Goal: Task Accomplishment & Management: Manage account settings

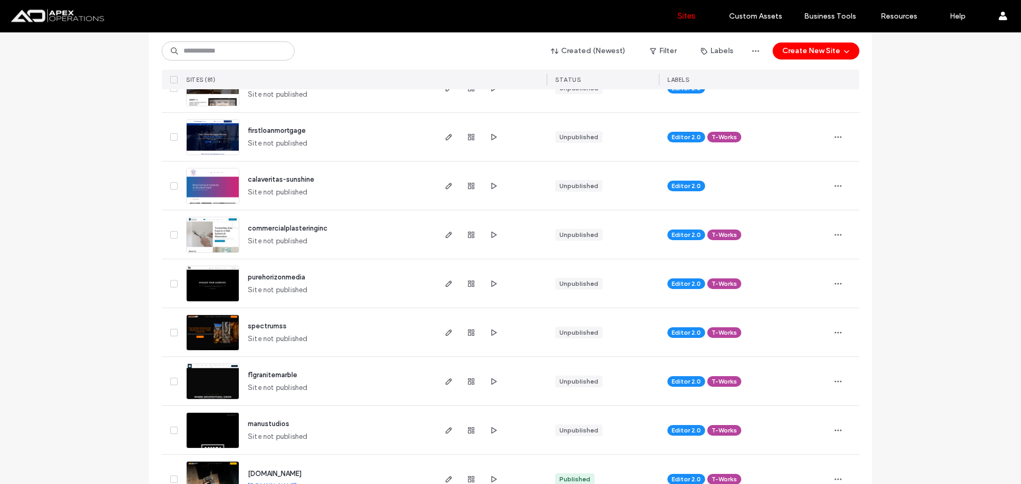
scroll to position [213, 0]
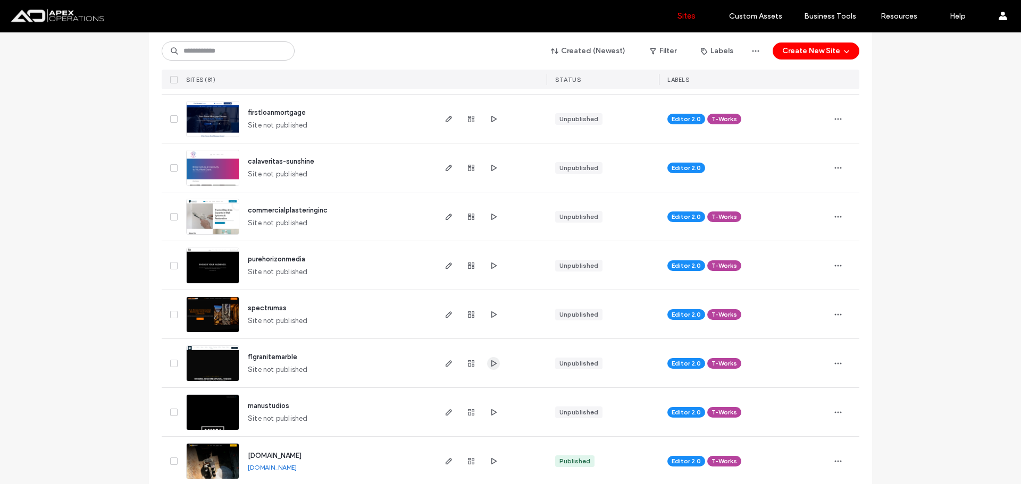
click at [492, 365] on icon "button" at bounding box center [493, 363] width 9 height 9
drag, startPoint x: 444, startPoint y: 365, endPoint x: 414, endPoint y: 356, distance: 31.6
click at [444, 365] on icon "button" at bounding box center [448, 363] width 9 height 9
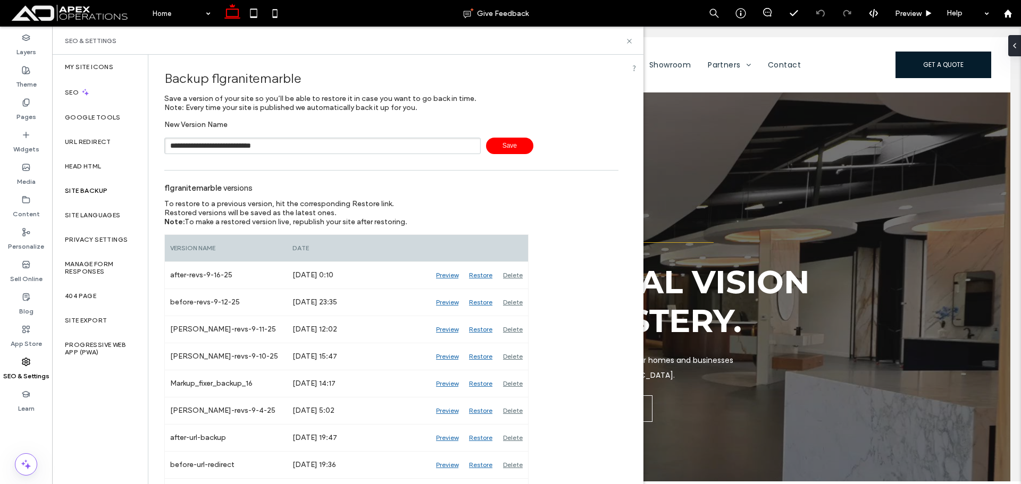
type input "**********"
click at [492, 144] on span "Save" at bounding box center [509, 146] width 47 height 16
click at [629, 42] on icon at bounding box center [629, 41] width 8 height 8
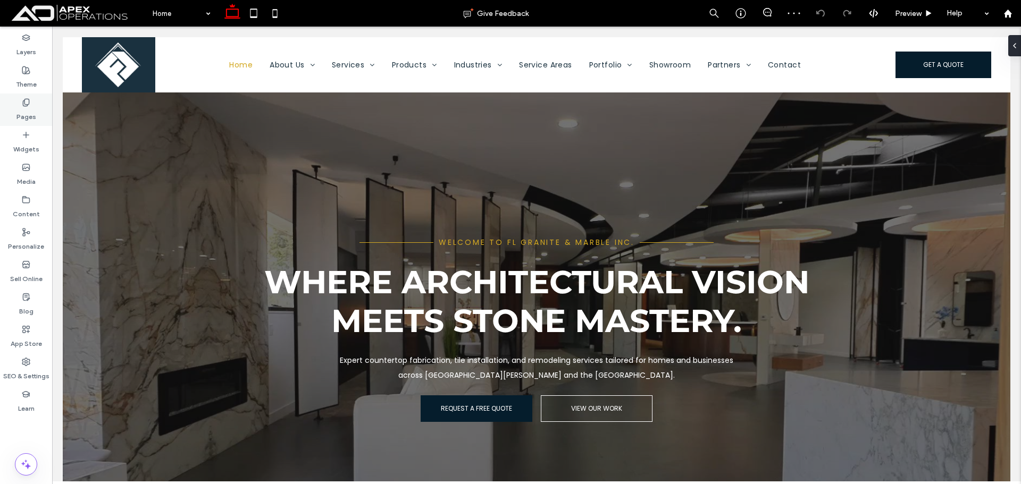
click at [29, 109] on label "Pages" at bounding box center [26, 114] width 20 height 15
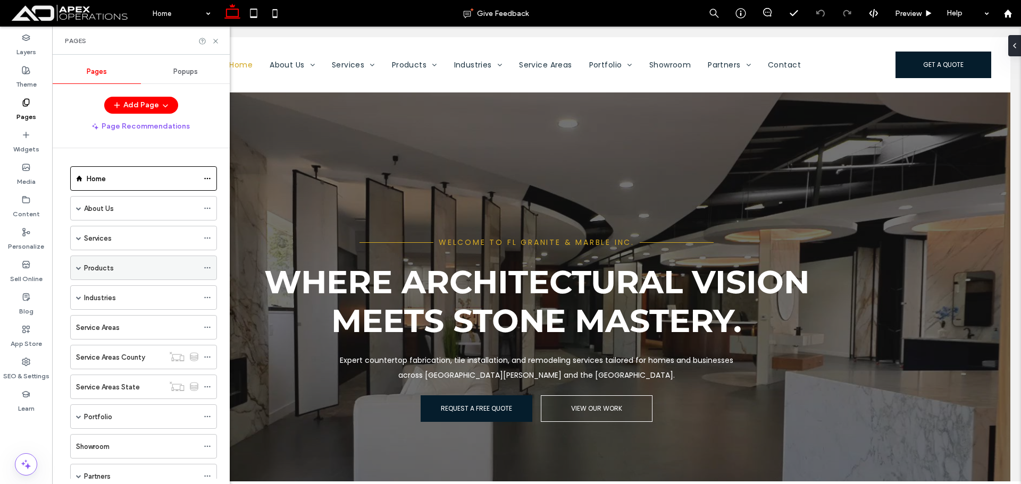
click at [80, 268] on span at bounding box center [78, 267] width 5 height 5
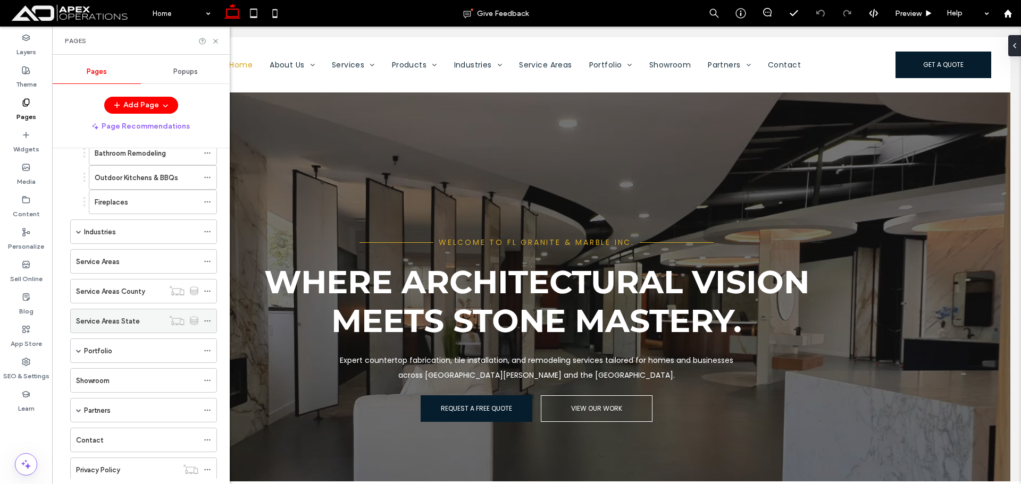
scroll to position [223, 0]
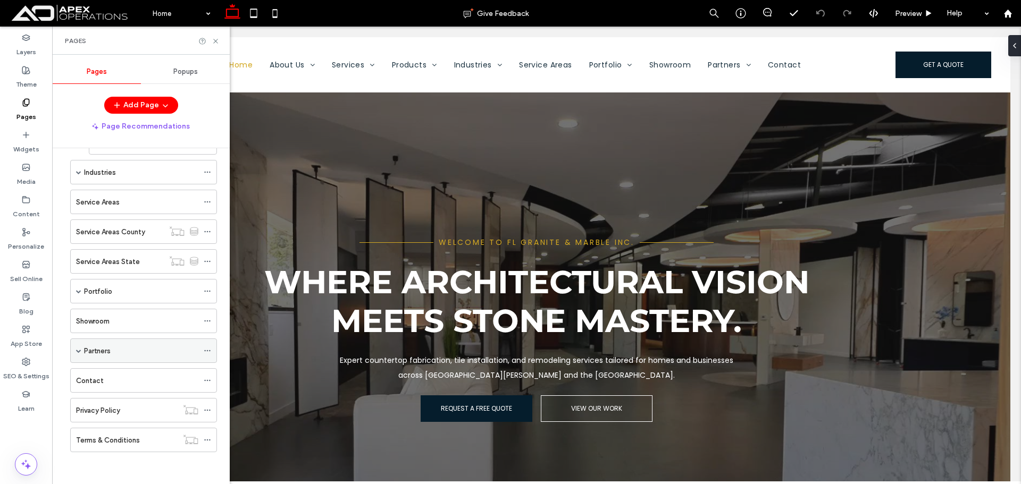
click at [77, 354] on span at bounding box center [78, 350] width 5 height 23
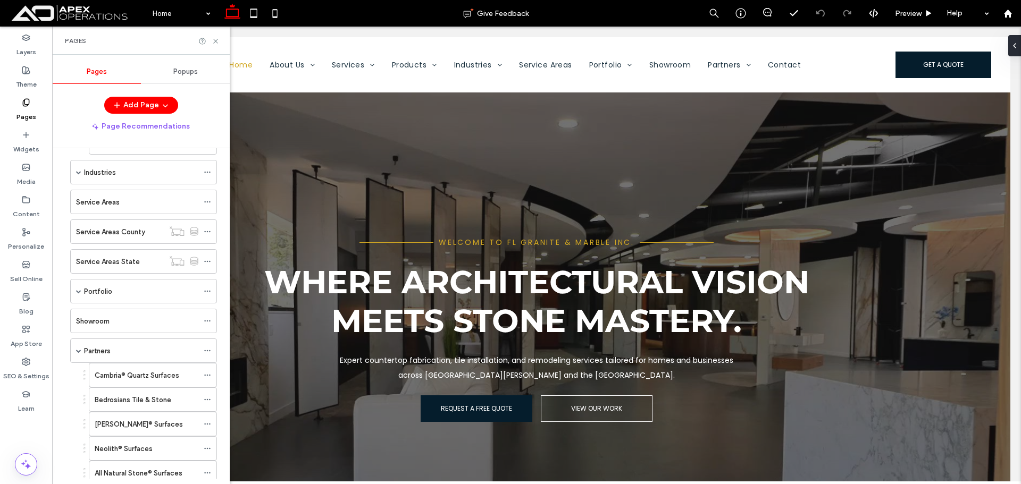
click at [110, 376] on label "Cambria® Quartz Surfaces" at bounding box center [137, 375] width 85 height 19
click at [216, 39] on icon at bounding box center [216, 41] width 8 height 8
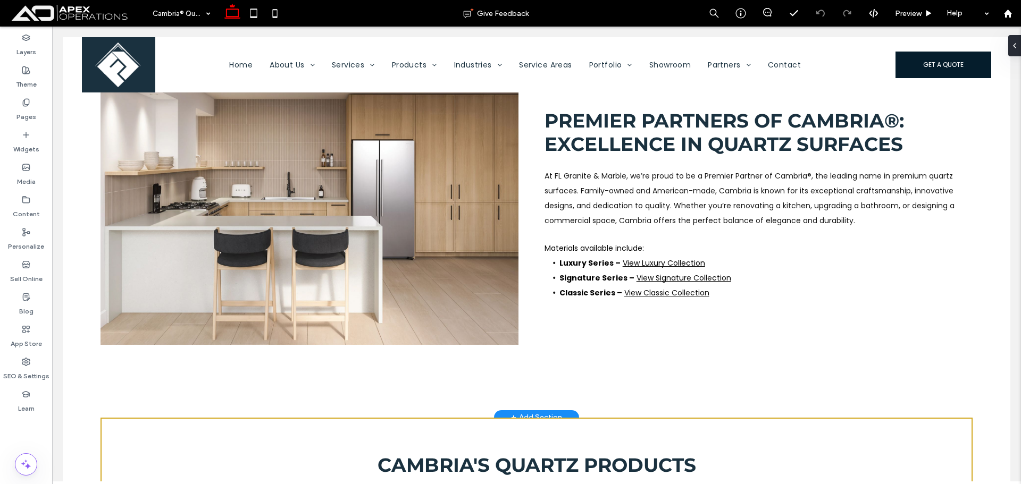
scroll to position [744, 0]
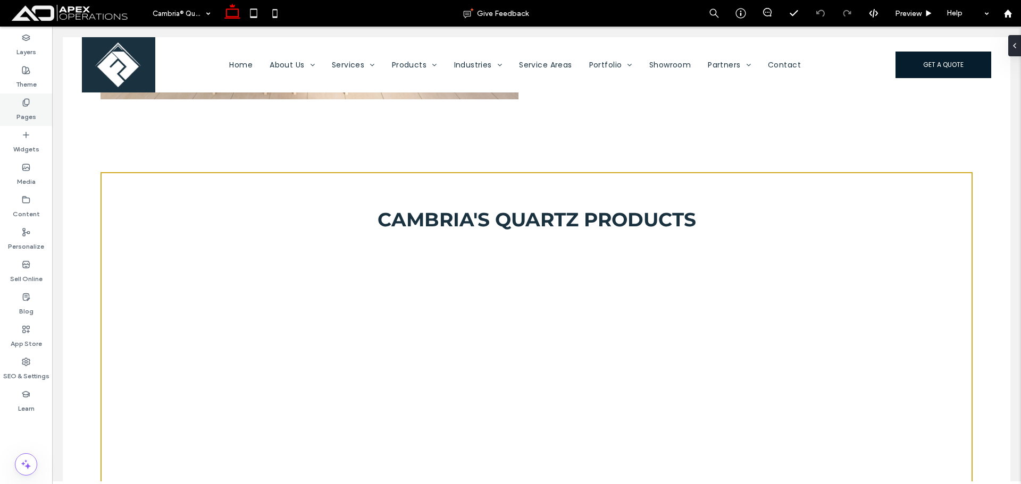
drag, startPoint x: 28, startPoint y: 111, endPoint x: 21, endPoint y: 115, distance: 8.1
click at [27, 111] on label "Pages" at bounding box center [26, 114] width 20 height 15
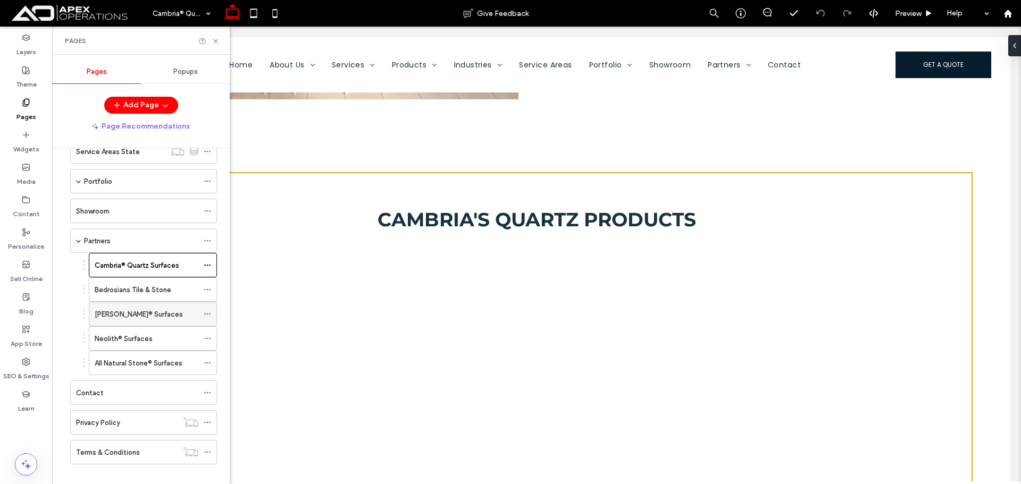
scroll to position [345, 0]
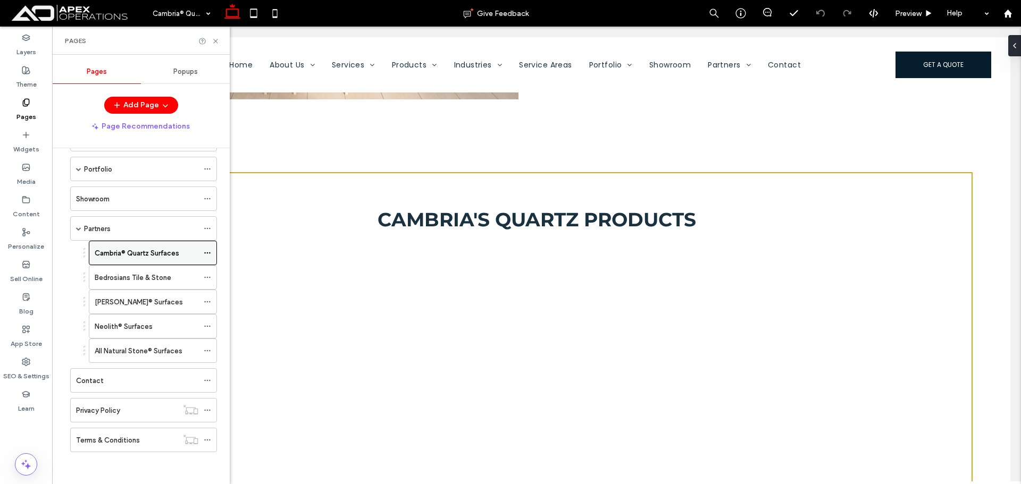
click at [208, 255] on icon at bounding box center [207, 252] width 7 height 7
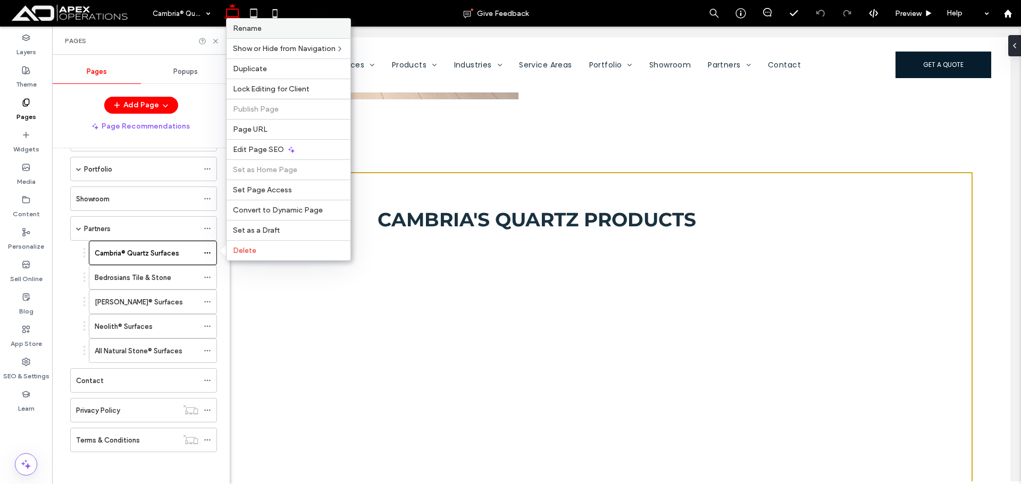
click at [268, 36] on div "Rename" at bounding box center [288, 29] width 124 height 20
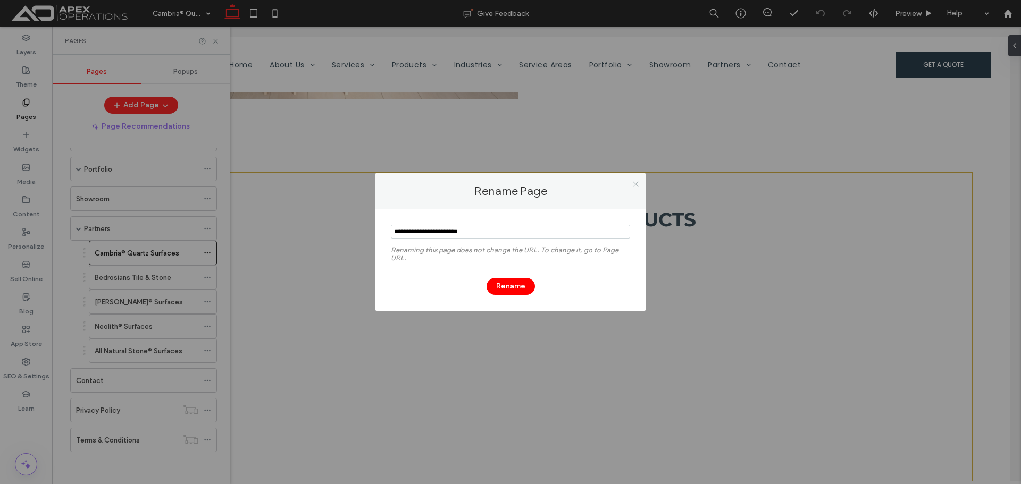
click at [633, 182] on icon at bounding box center [635, 184] width 8 height 8
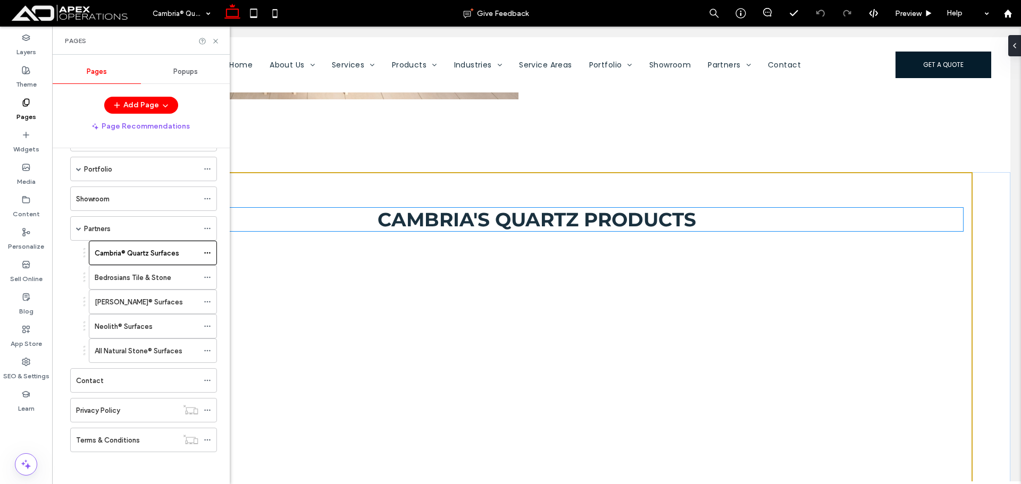
click at [637, 208] on span "Cambria's Quartz Products" at bounding box center [536, 219] width 318 height 23
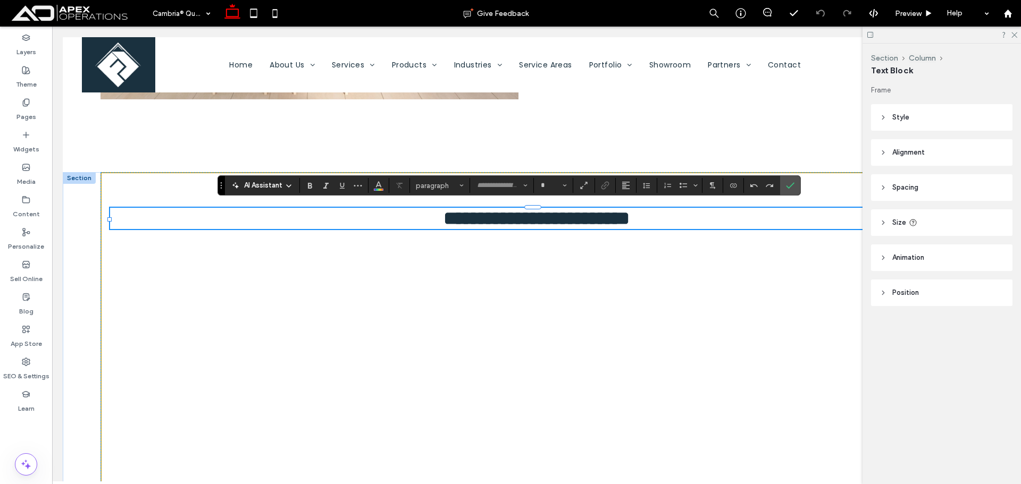
type input "**********"
type input "**"
click at [1013, 37] on icon at bounding box center [1013, 34] width 7 height 7
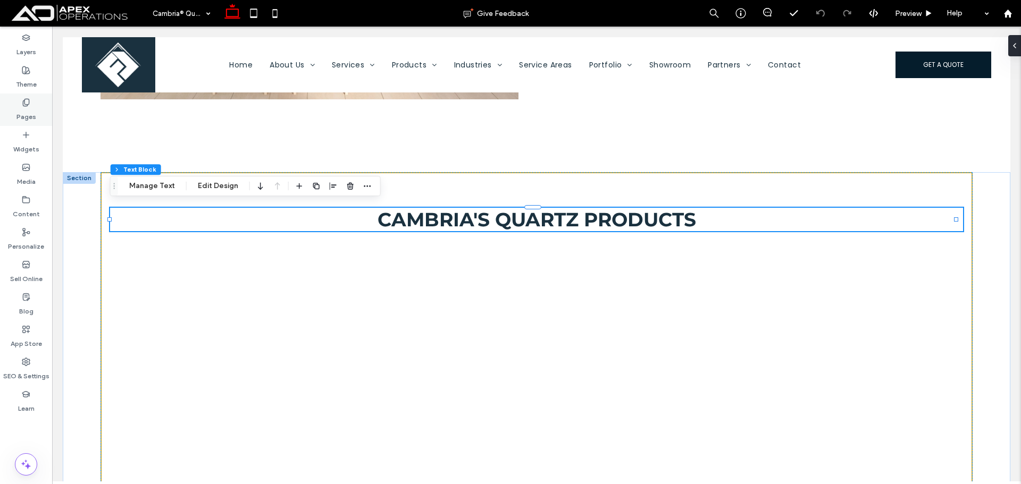
drag, startPoint x: 32, startPoint y: 103, endPoint x: 27, endPoint y: 99, distance: 6.8
click at [32, 103] on div "Pages" at bounding box center [26, 110] width 52 height 32
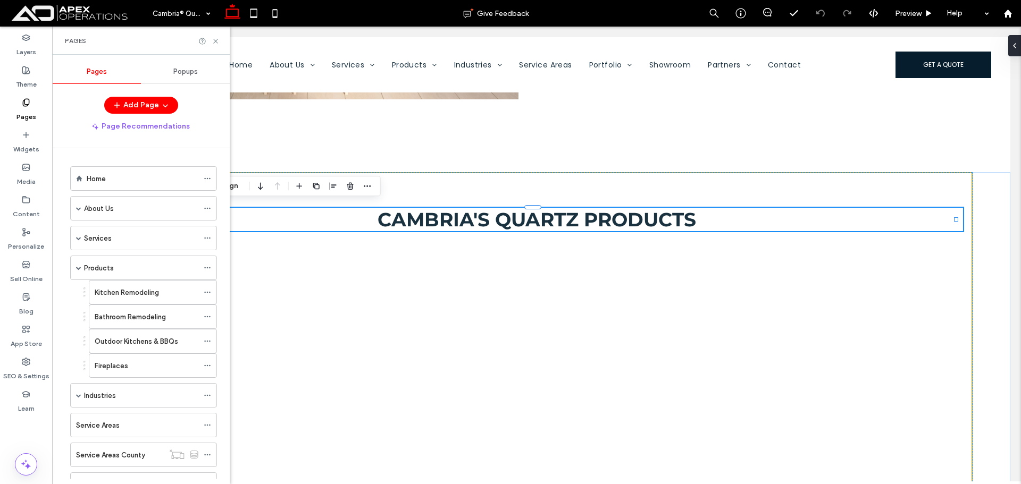
click at [602, 210] on span "Cambria's Quartz Products" at bounding box center [536, 219] width 318 height 23
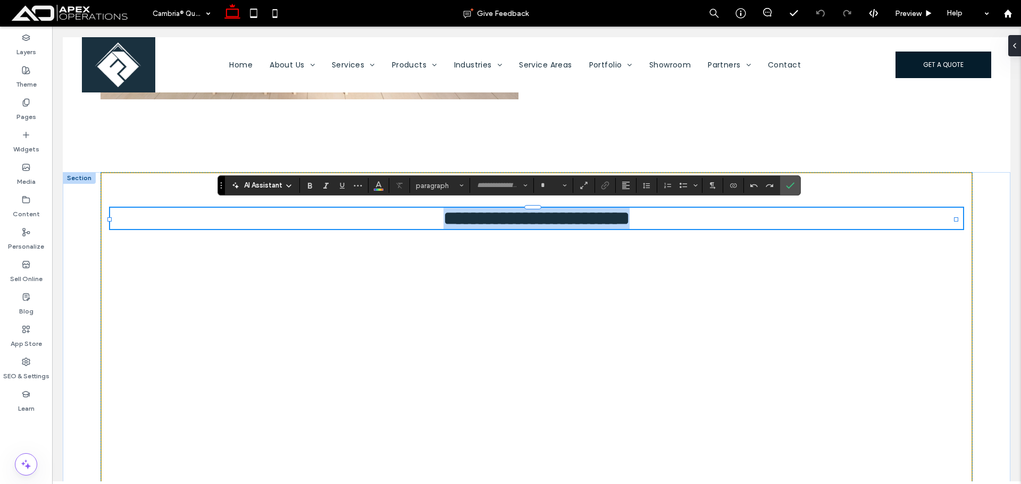
type input "**********"
type input "**"
click at [791, 187] on icon "Confirm" at bounding box center [790, 185] width 9 height 9
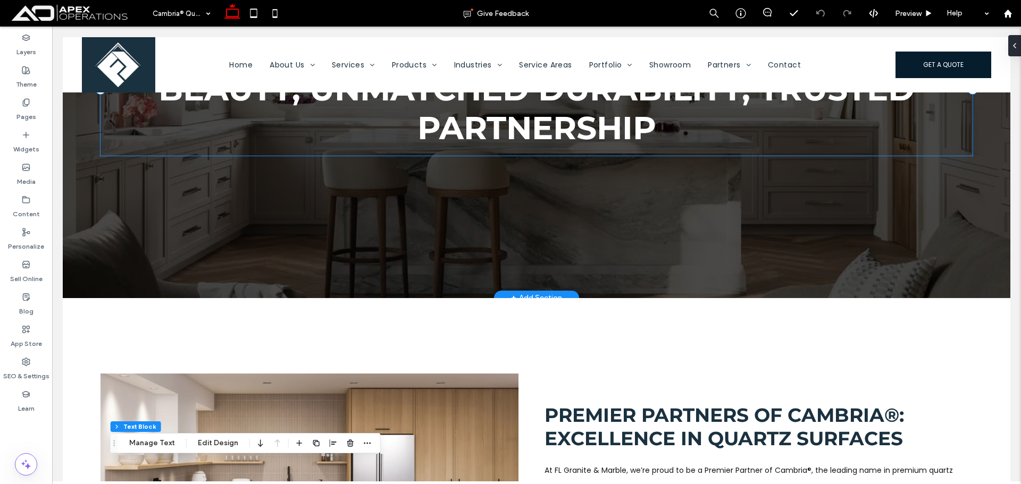
scroll to position [0, 0]
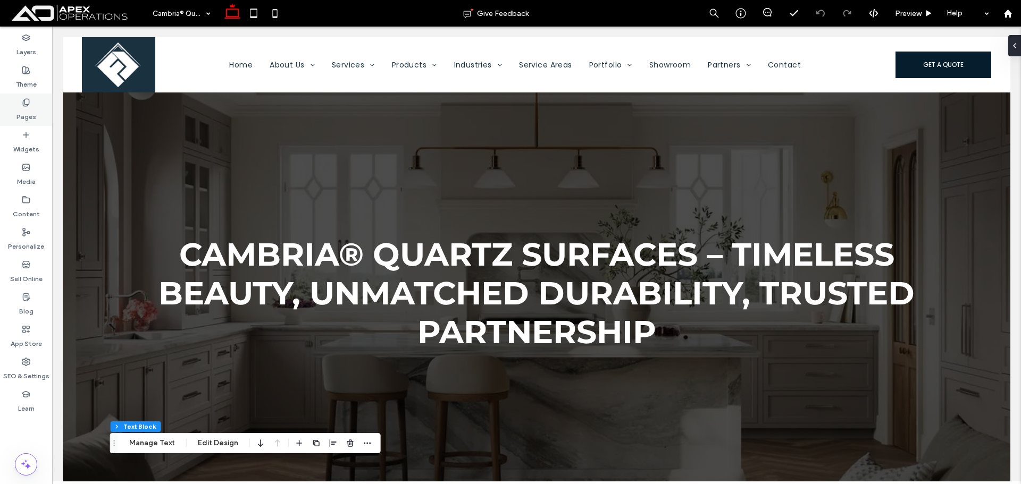
click at [26, 116] on label "Pages" at bounding box center [26, 114] width 20 height 15
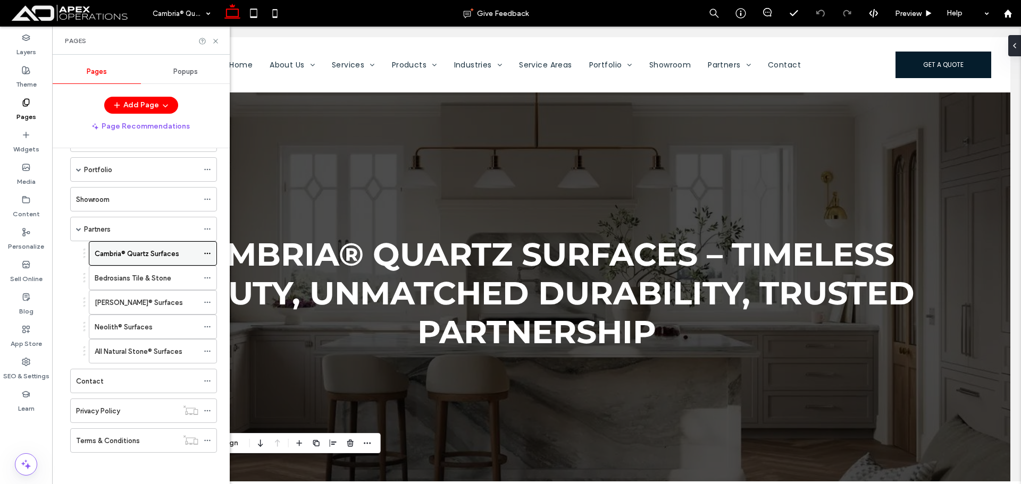
scroll to position [345, 0]
click at [204, 254] on icon at bounding box center [207, 252] width 7 height 7
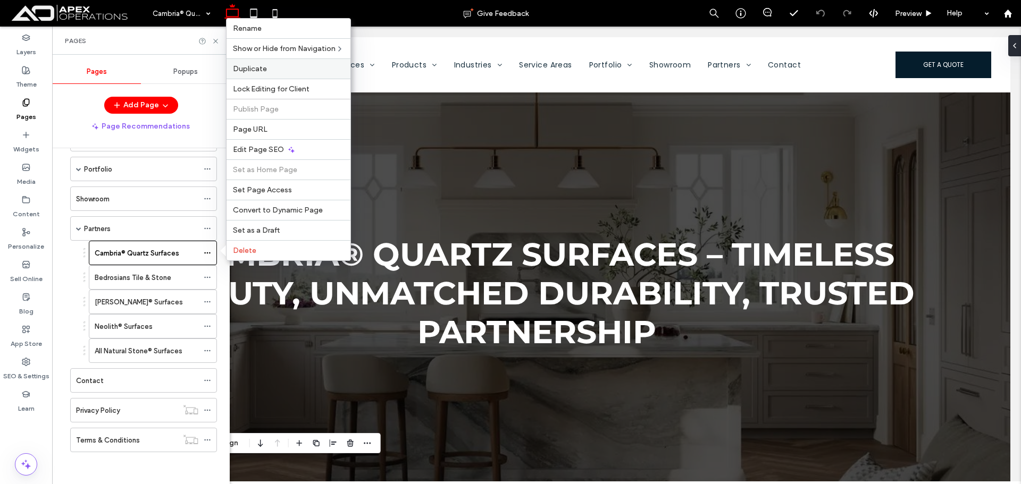
click at [271, 68] on label "Duplicate" at bounding box center [288, 68] width 111 height 9
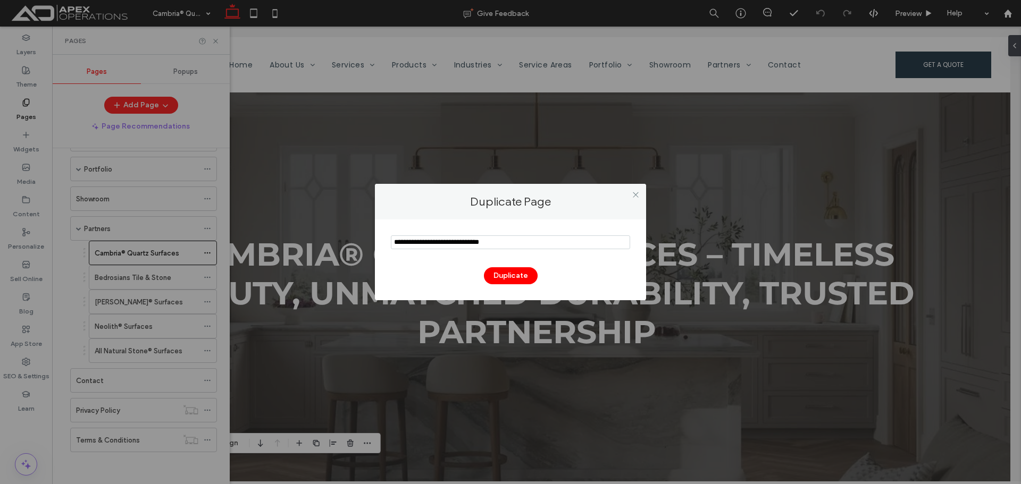
drag, startPoint x: 420, startPoint y: 245, endPoint x: 340, endPoint y: 248, distance: 80.8
click at [340, 248] on div "Duplicate Page Duplicate" at bounding box center [510, 242] width 1021 height 484
click at [500, 239] on input "notEmpty" at bounding box center [510, 242] width 239 height 14
type input "**********"
click at [508, 278] on button "Duplicate" at bounding box center [511, 275] width 54 height 17
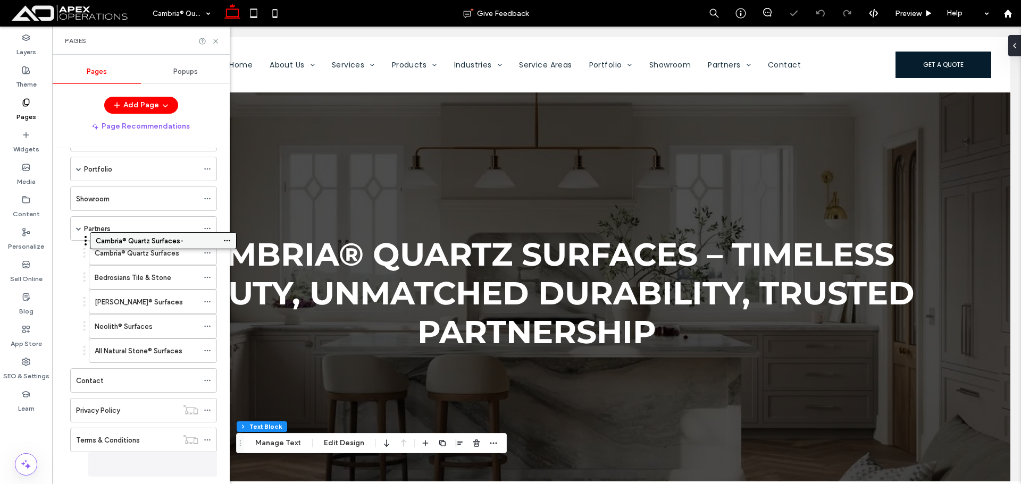
scroll to position [356, 0]
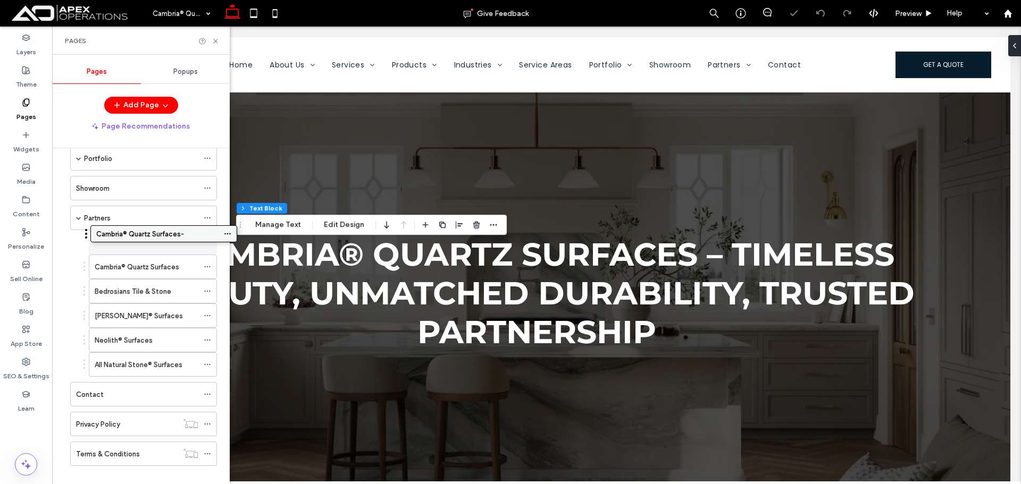
drag, startPoint x: 142, startPoint y: 471, endPoint x: 162, endPoint y: 239, distance: 233.2
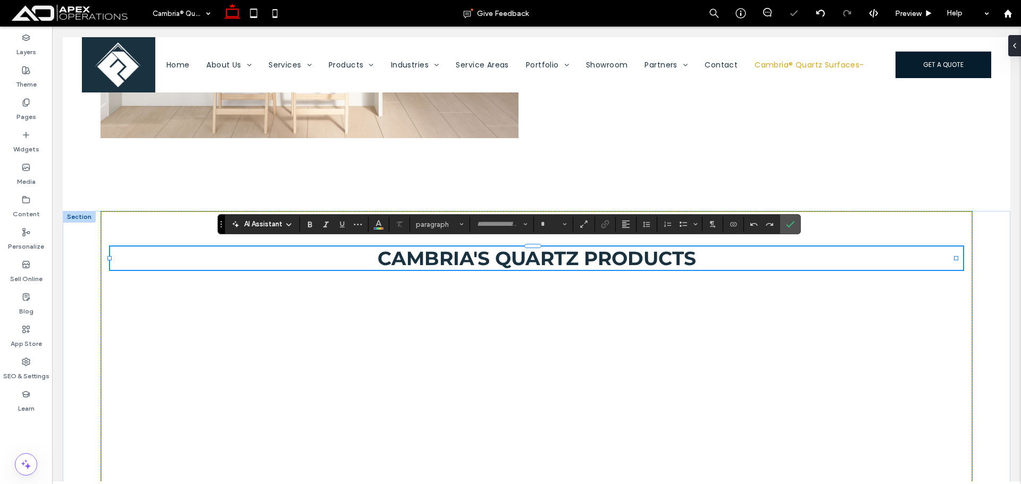
type input "**********"
type input "**"
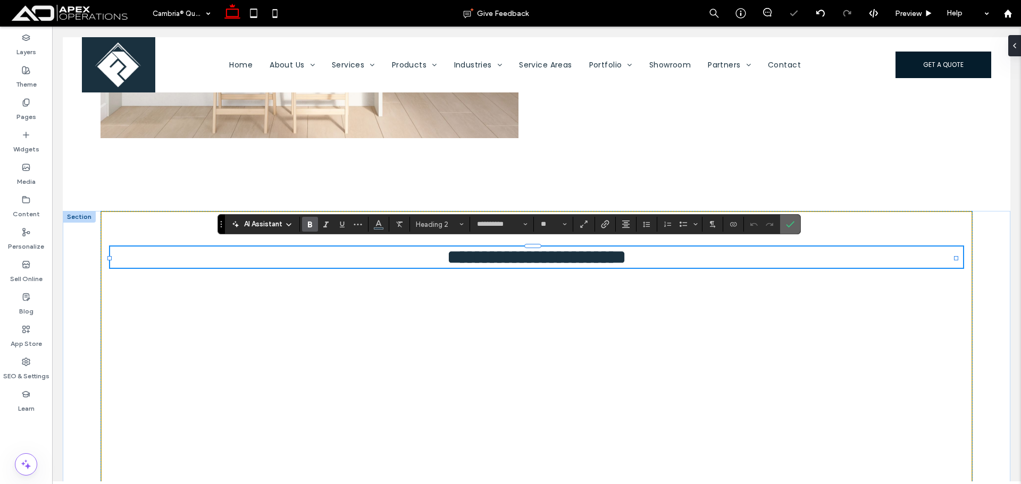
type input "*******"
type input "**"
click at [788, 226] on icon "Confirm" at bounding box center [790, 224] width 9 height 9
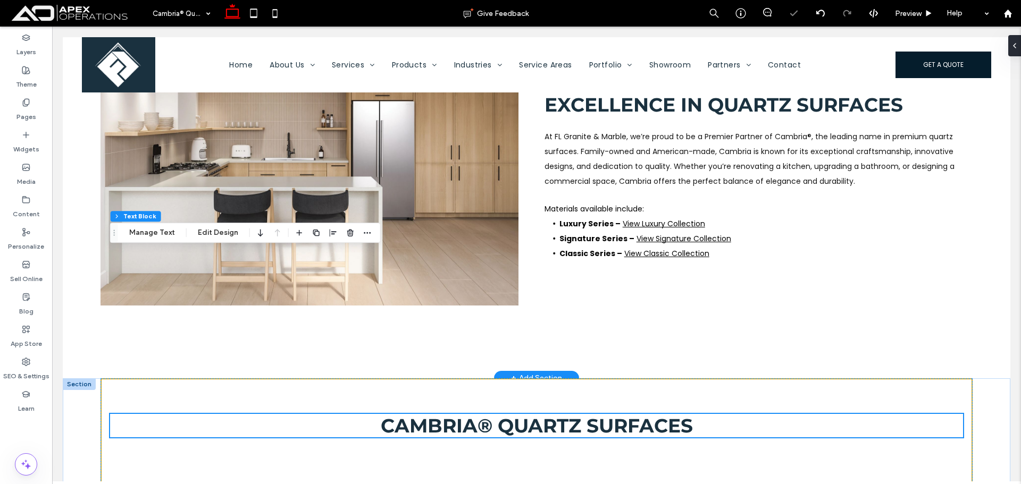
scroll to position [333, 0]
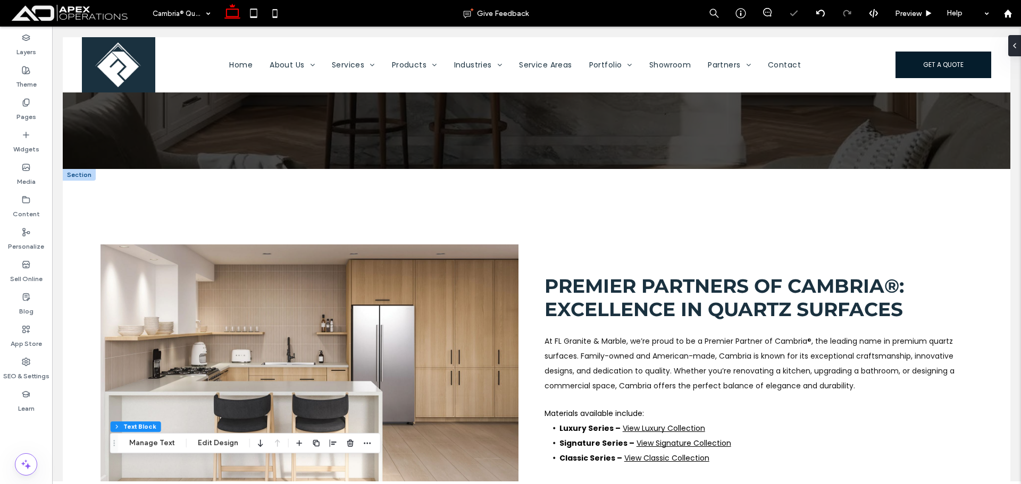
click at [107, 201] on div "Premier Partners of Cambria®: Excellence in Quartz Surfaces At FL Granite & Mar…" at bounding box center [536, 377] width 947 height 417
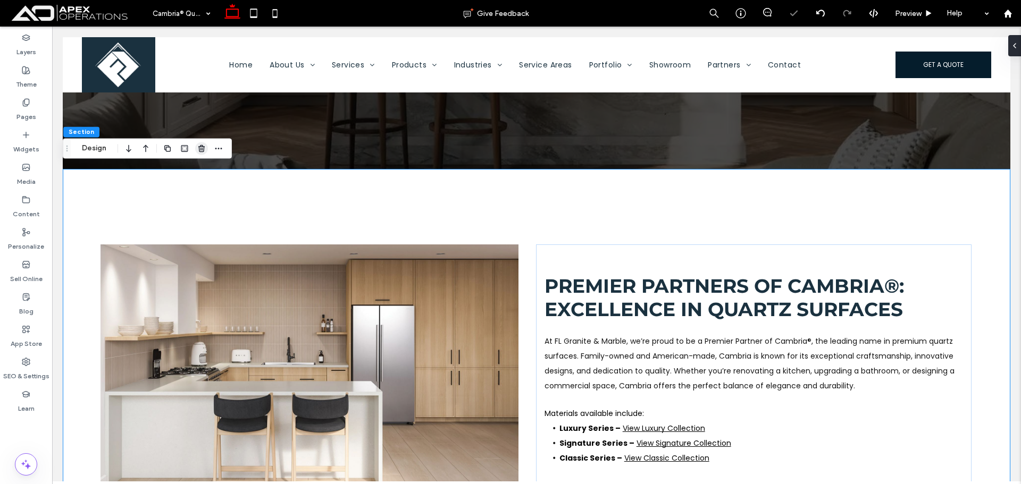
click at [200, 150] on icon "button" at bounding box center [201, 148] width 9 height 9
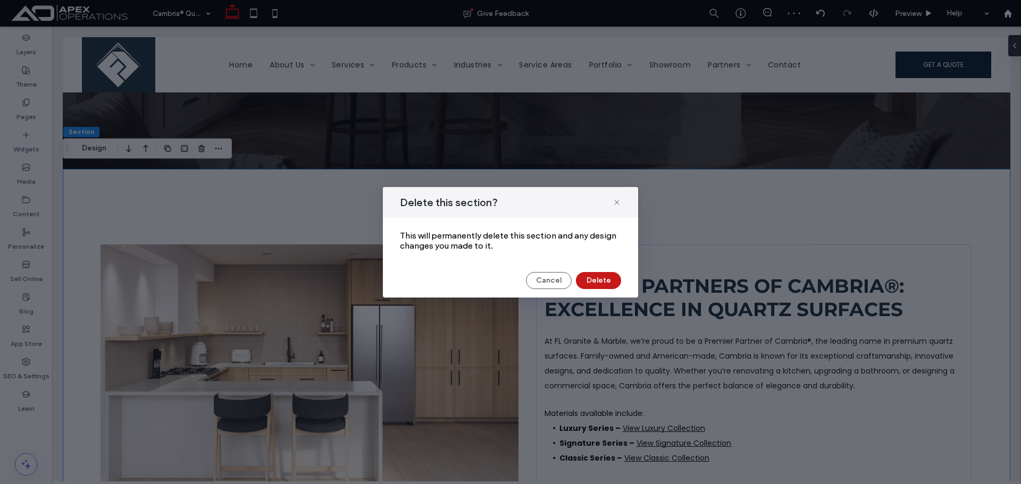
click at [594, 279] on button "Delete" at bounding box center [598, 280] width 45 height 17
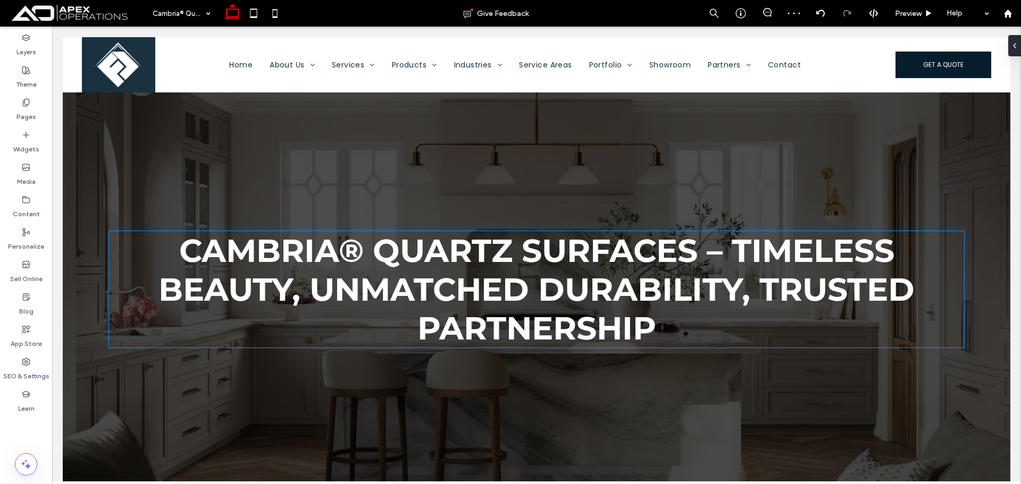
scroll to position [0, 0]
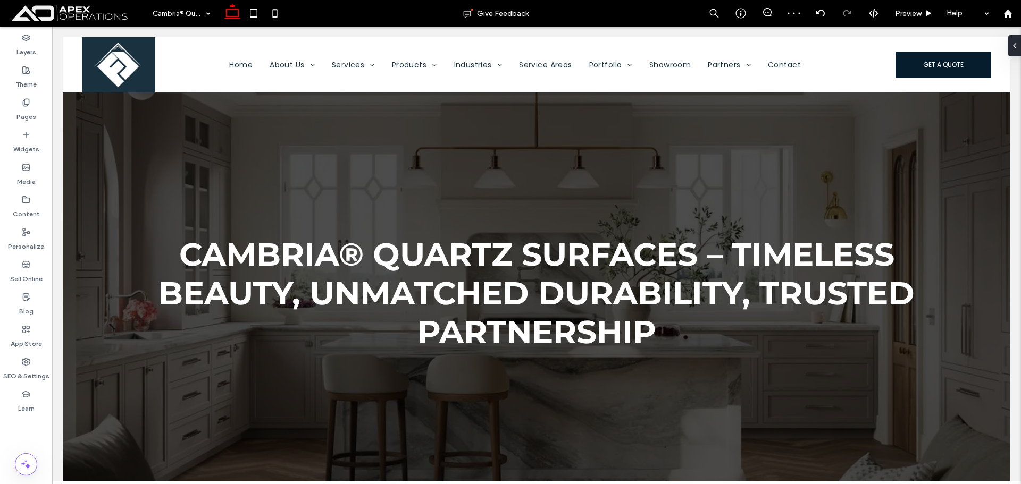
click at [141, 164] on div "Cambria® Quartz Surfaces – Timeless Beauty, Unmatched Durability, Trusted Partn…" at bounding box center [536, 269] width 947 height 465
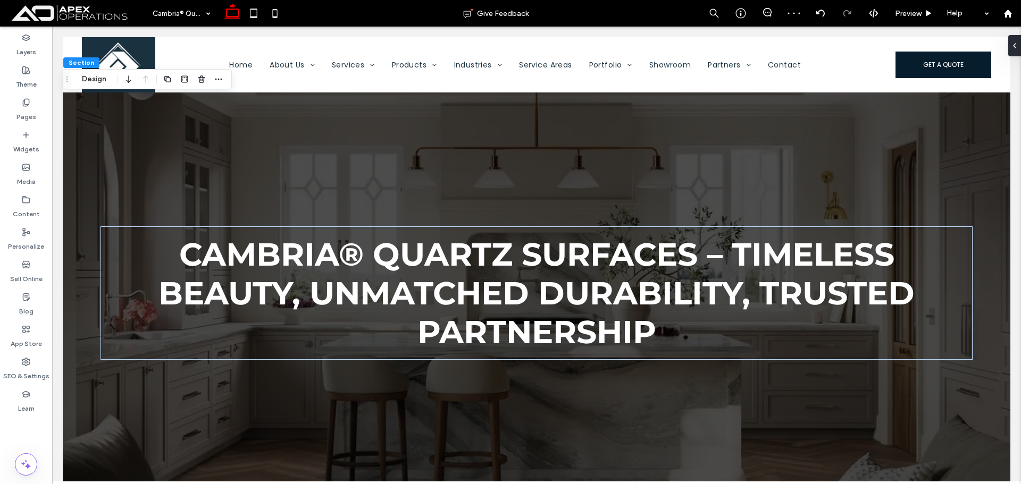
click at [210, 75] on div at bounding box center [193, 79] width 64 height 19
click at [205, 79] on span "button" at bounding box center [201, 79] width 13 height 13
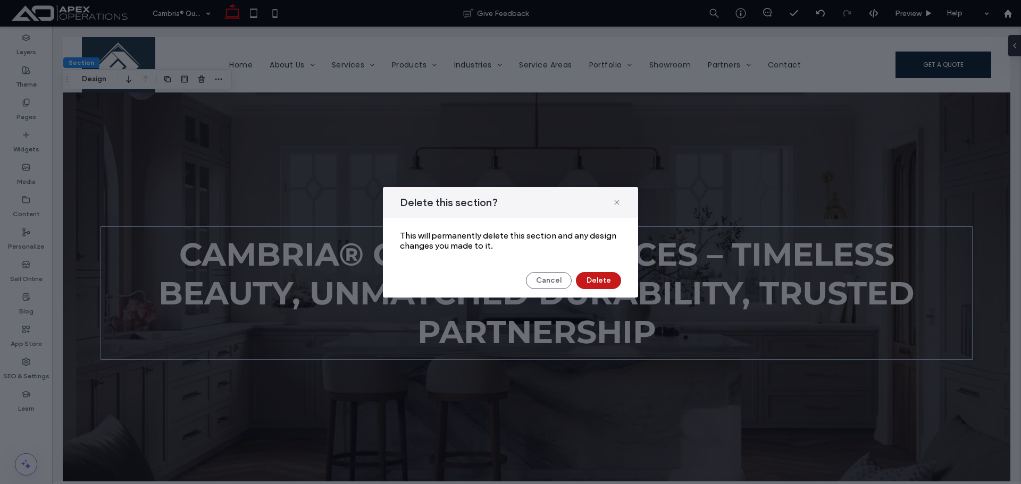
click at [596, 274] on button "Delete" at bounding box center [598, 280] width 45 height 17
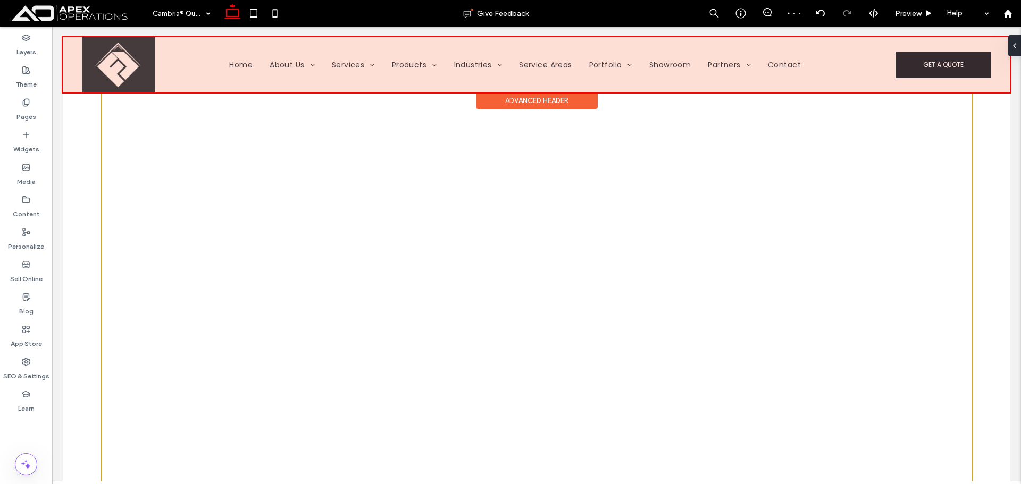
click at [511, 104] on div "Advanced Header" at bounding box center [537, 100] width 122 height 16
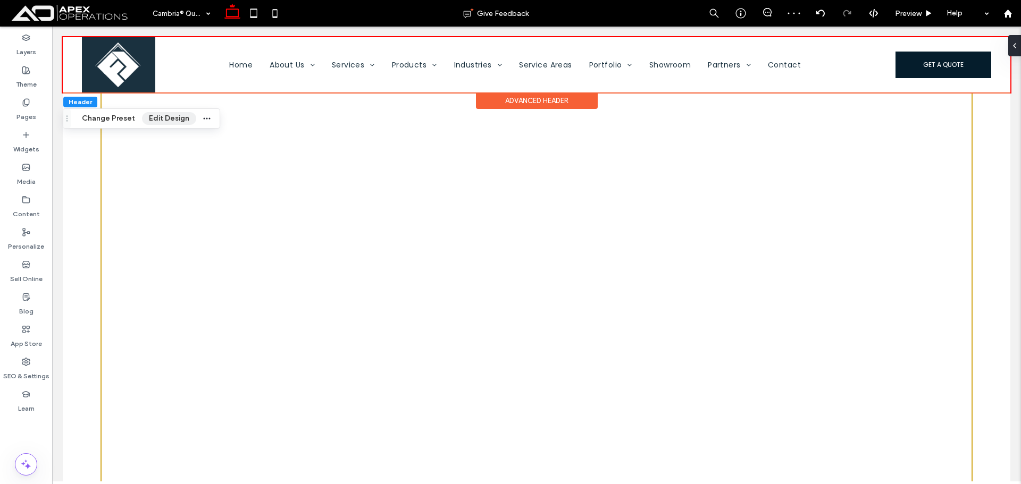
drag, startPoint x: 176, startPoint y: 118, endPoint x: 204, endPoint y: 120, distance: 28.3
click at [175, 118] on button "Edit Design" at bounding box center [169, 118] width 54 height 13
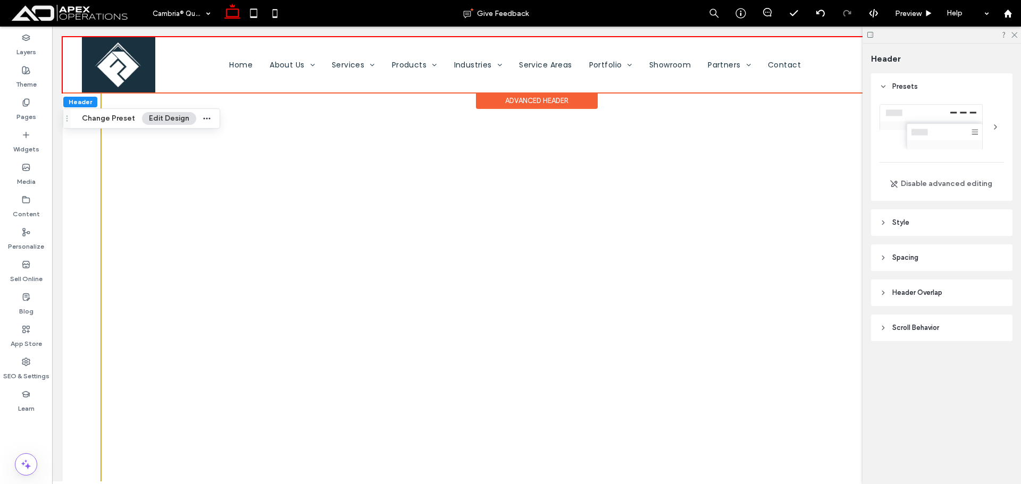
click at [947, 217] on header "Style" at bounding box center [941, 222] width 141 height 27
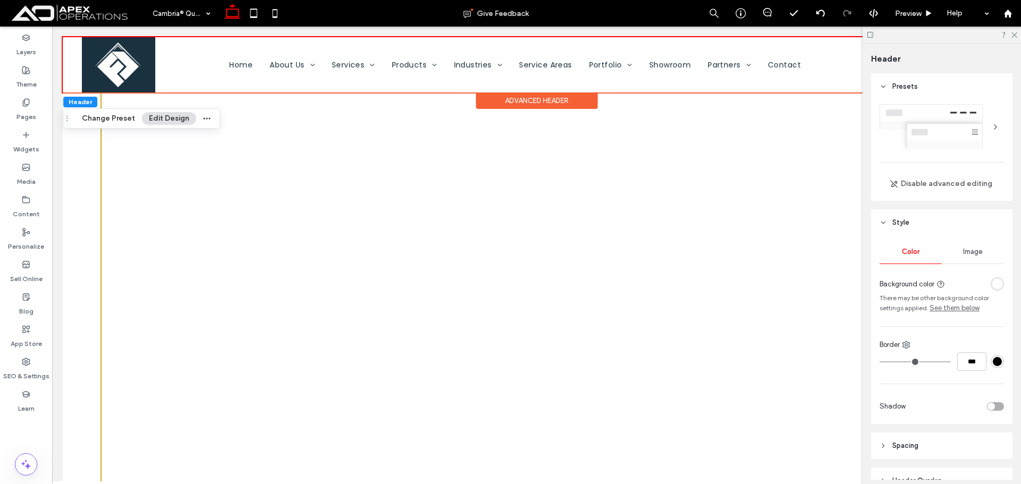
click at [520, 100] on div "Advanced Header" at bounding box center [537, 100] width 122 height 16
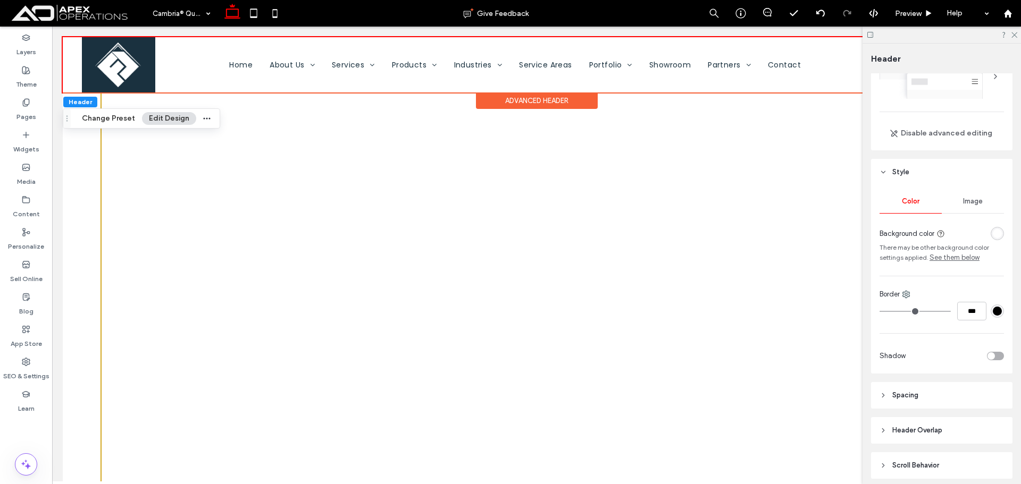
scroll to position [92, 0]
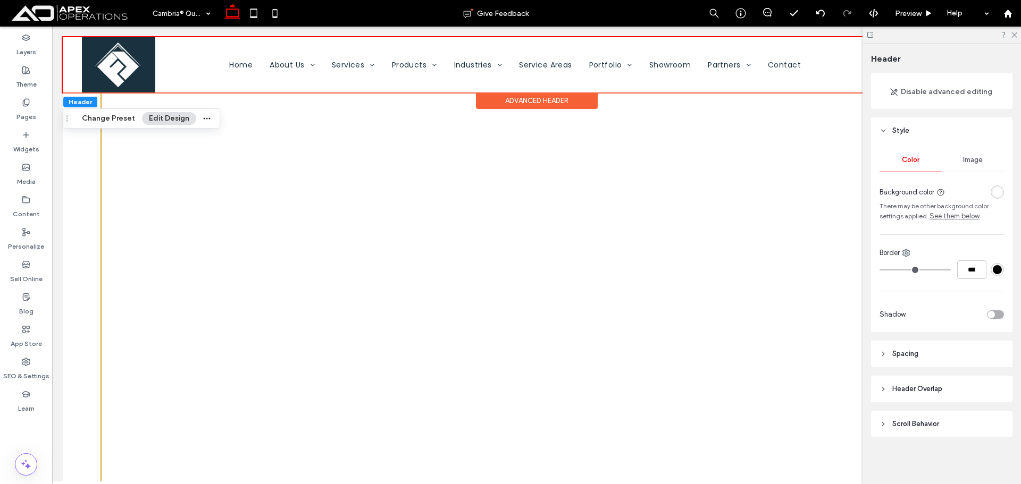
drag, startPoint x: 947, startPoint y: 395, endPoint x: 955, endPoint y: 380, distance: 16.9
click at [947, 394] on header "Header Overlap" at bounding box center [941, 389] width 141 height 27
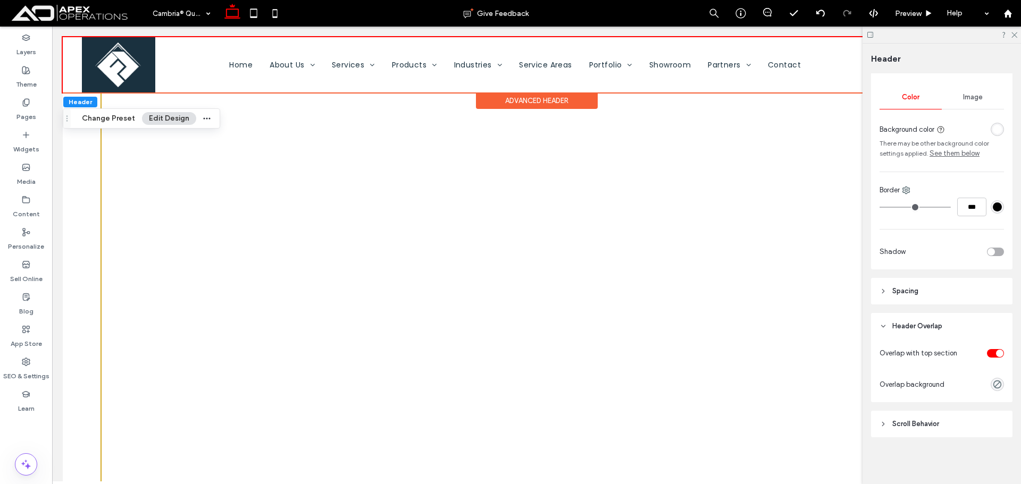
click at [996, 352] on div "toggle" at bounding box center [999, 353] width 7 height 7
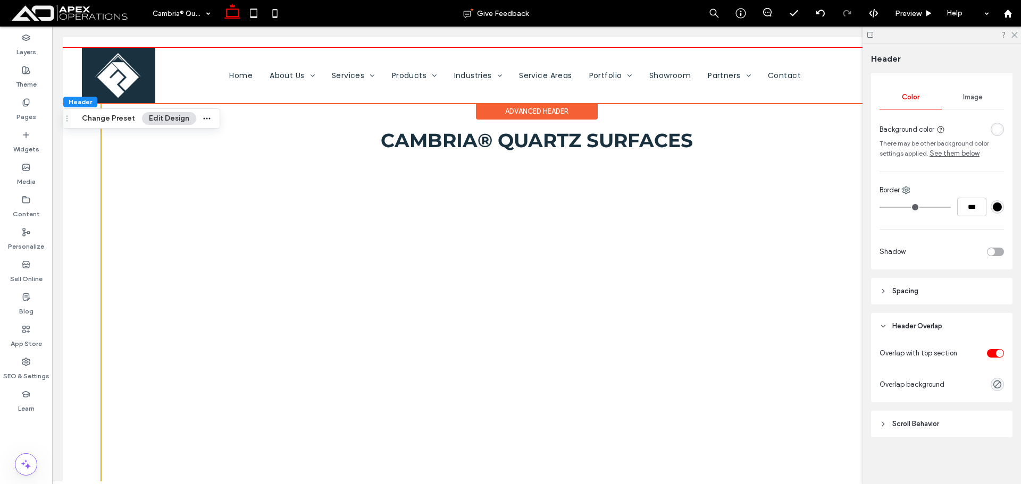
scroll to position [123, 0]
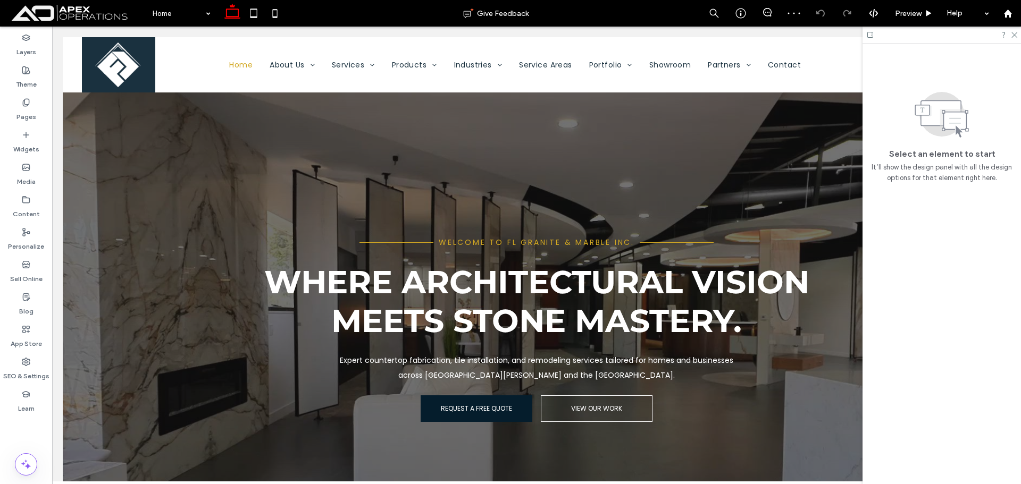
scroll to position [585, 0]
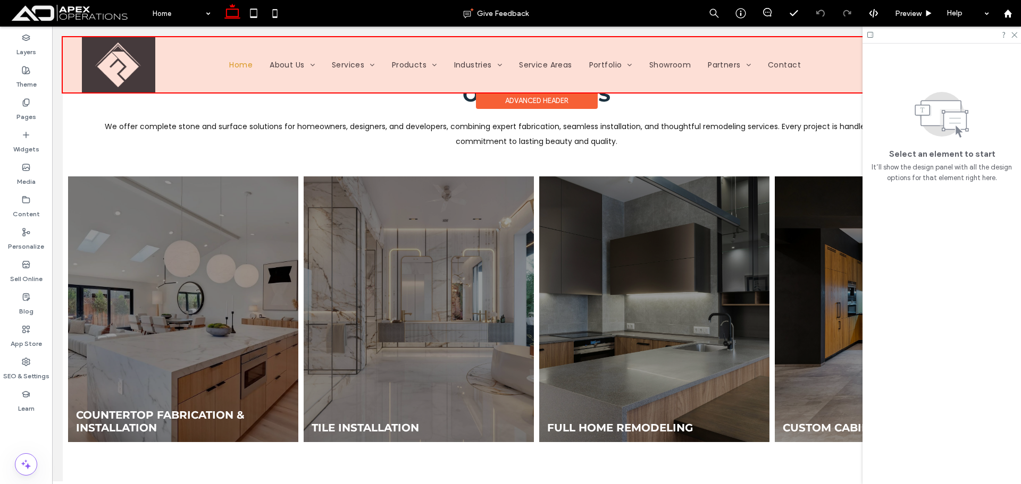
click at [542, 96] on div "Advanced Header" at bounding box center [537, 100] width 122 height 16
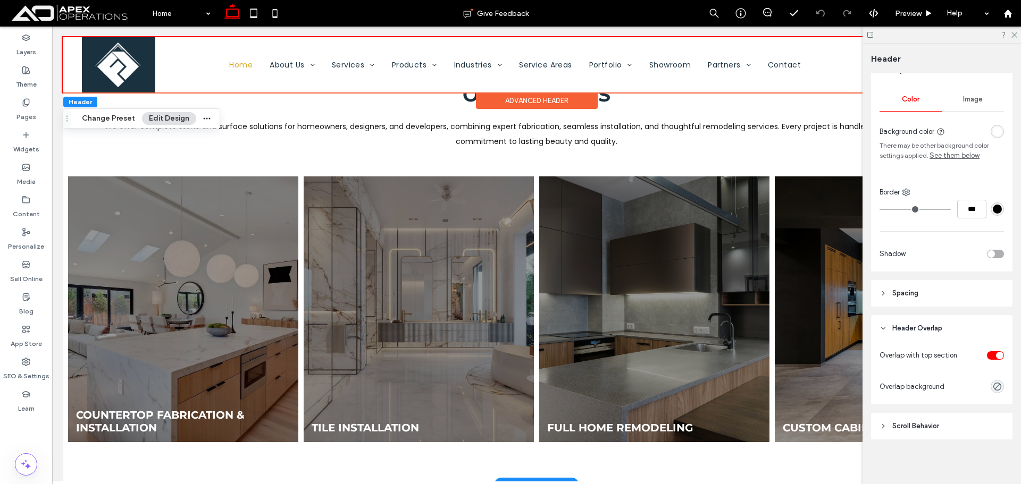
scroll to position [155, 0]
click at [31, 109] on label "Pages" at bounding box center [26, 114] width 20 height 15
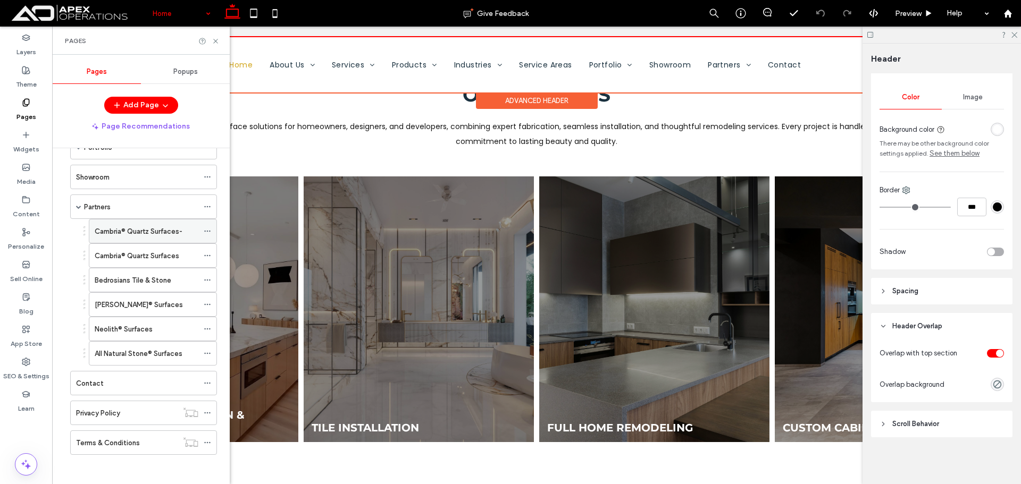
scroll to position [370, 0]
click at [146, 234] on div "Cambria® Quartz Surfaces-" at bounding box center [147, 228] width 104 height 23
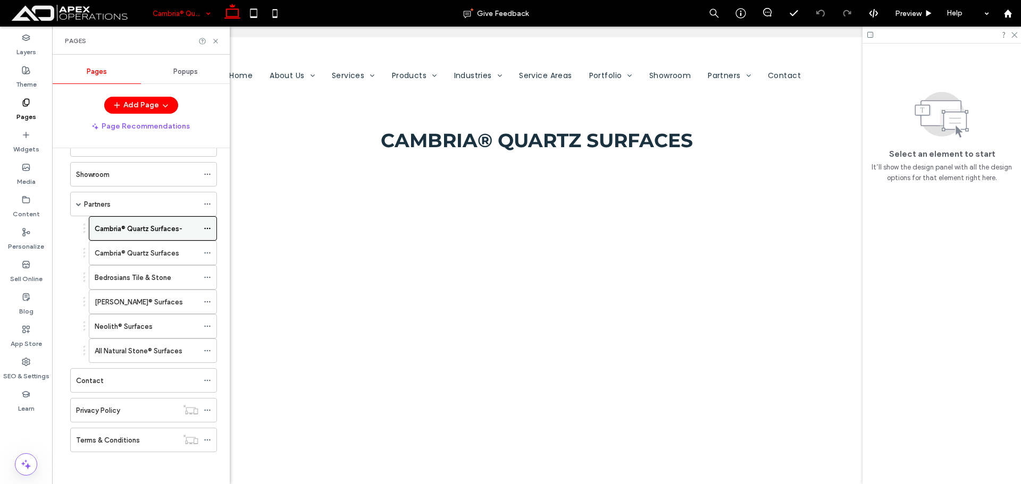
click at [206, 228] on icon at bounding box center [207, 228] width 7 height 7
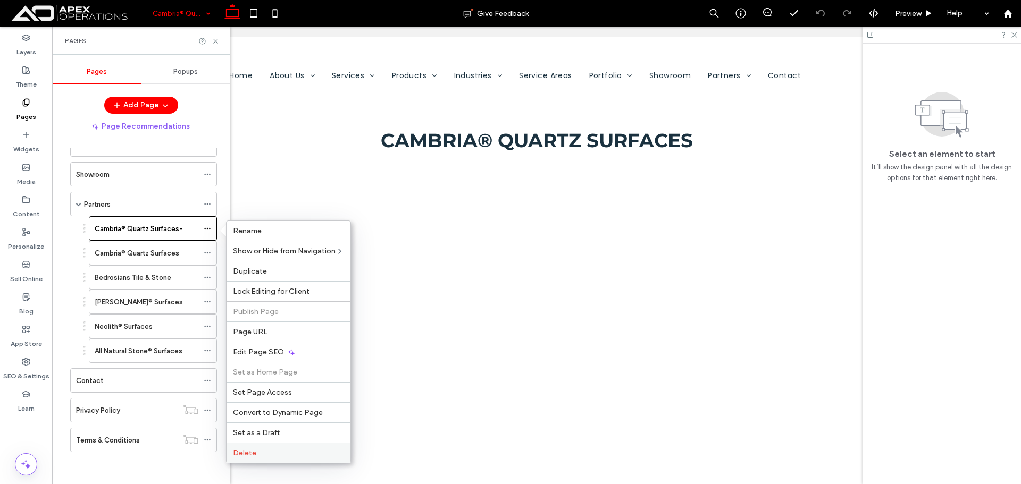
click at [293, 452] on label "Delete" at bounding box center [288, 453] width 111 height 9
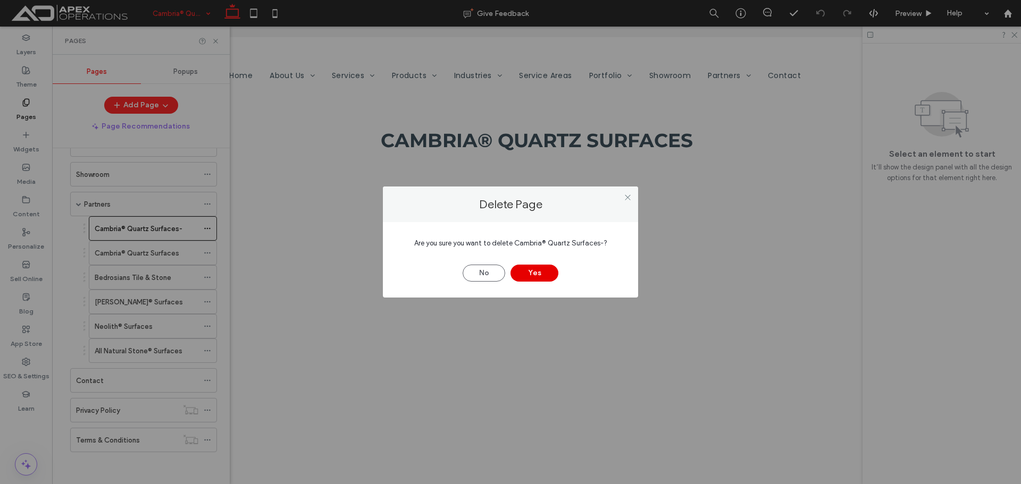
click at [534, 276] on button "Yes" at bounding box center [534, 273] width 48 height 17
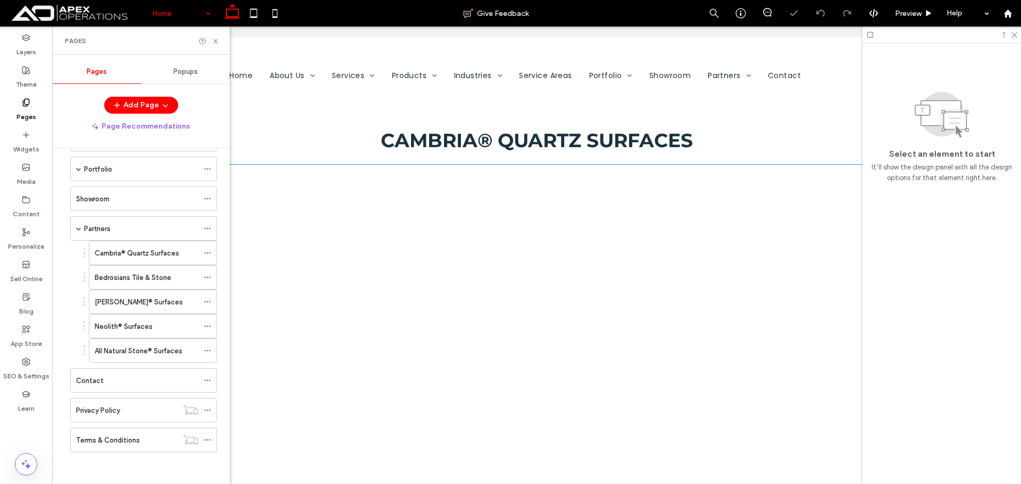
scroll to position [345, 0]
click at [218, 41] on icon at bounding box center [216, 41] width 8 height 8
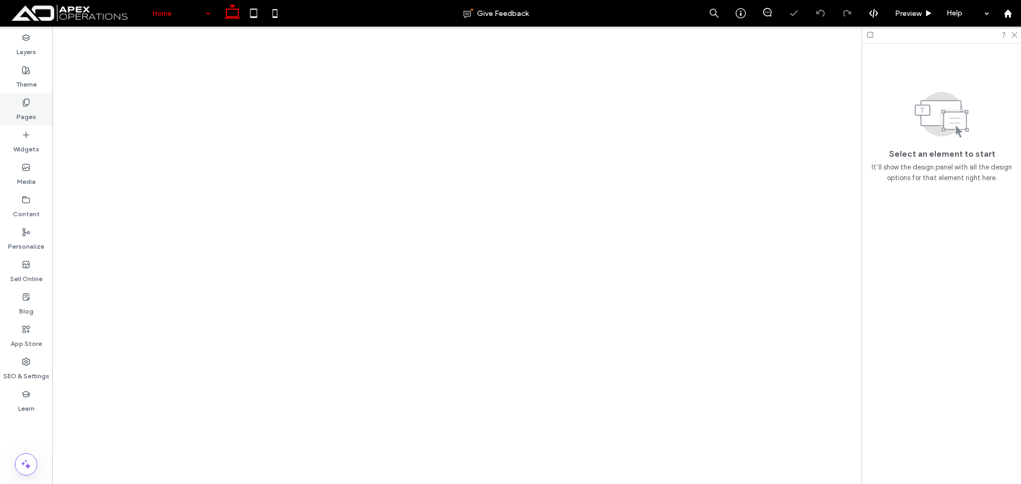
click at [31, 105] on div "Pages" at bounding box center [26, 110] width 52 height 32
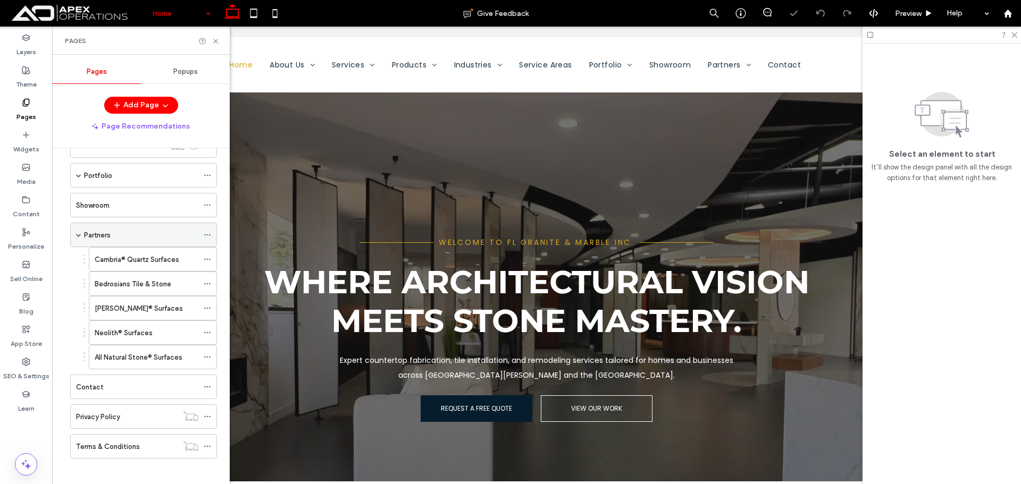
scroll to position [345, 0]
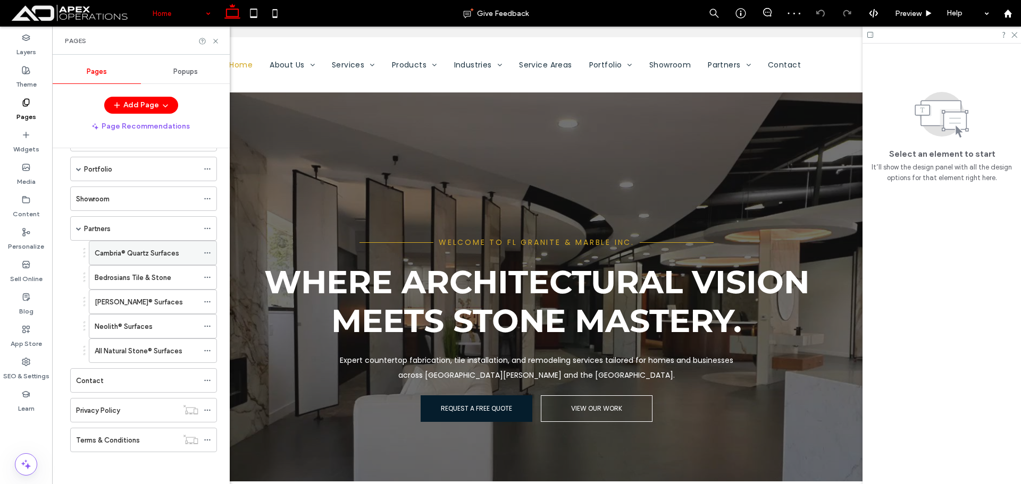
click at [151, 259] on div "Cambria® Quartz Surfaces" at bounding box center [147, 252] width 104 height 23
click at [1014, 37] on icon at bounding box center [1013, 34] width 7 height 7
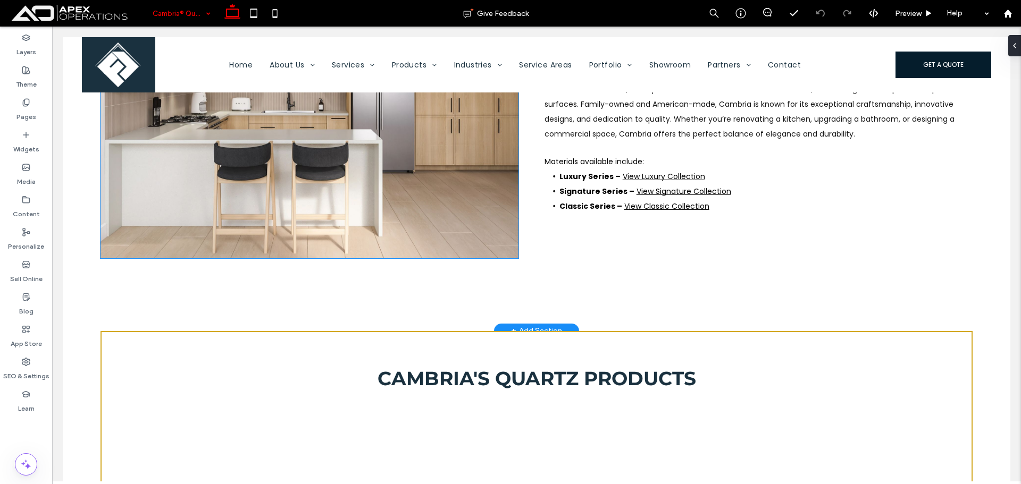
scroll to position [585, 0]
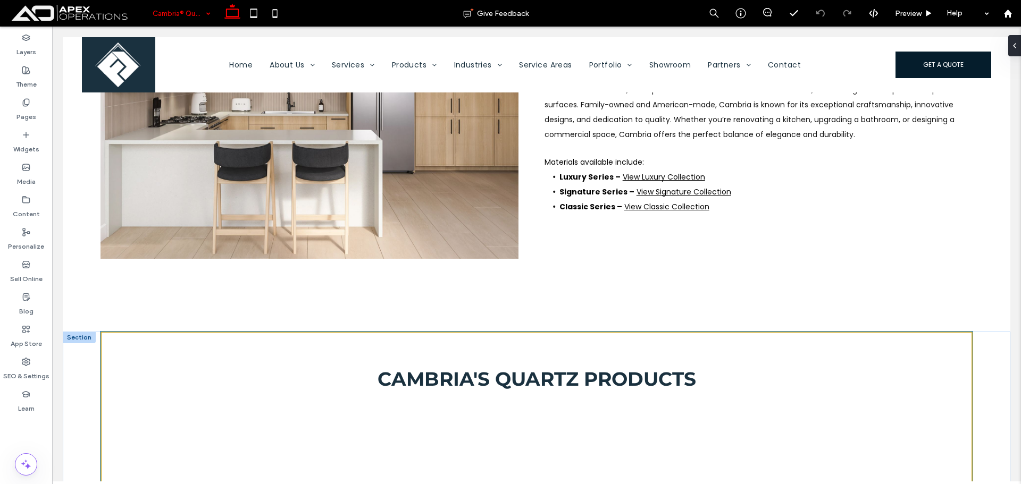
click at [470, 367] on span "Cambria's Quartz Products" at bounding box center [536, 378] width 318 height 23
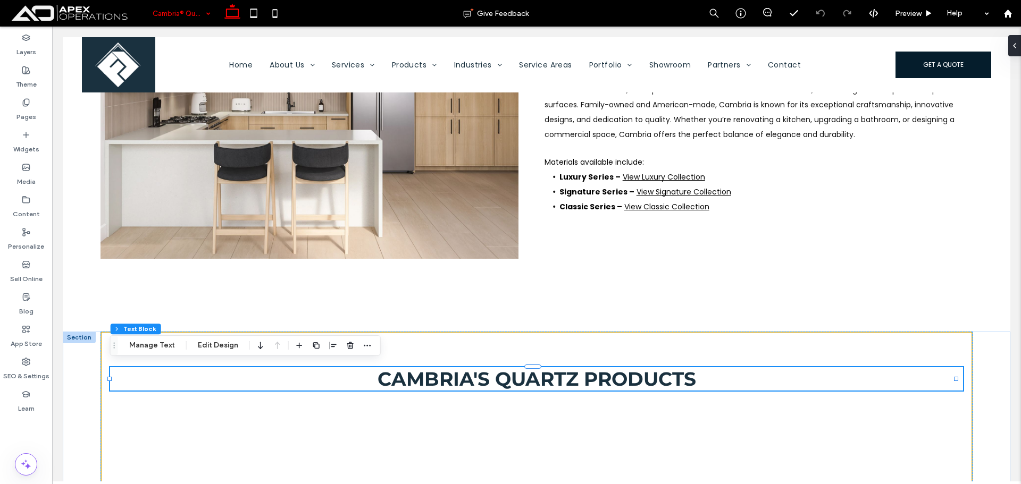
click at [470, 367] on div "Cambria's Quartz Products" at bounding box center [536, 378] width 852 height 23
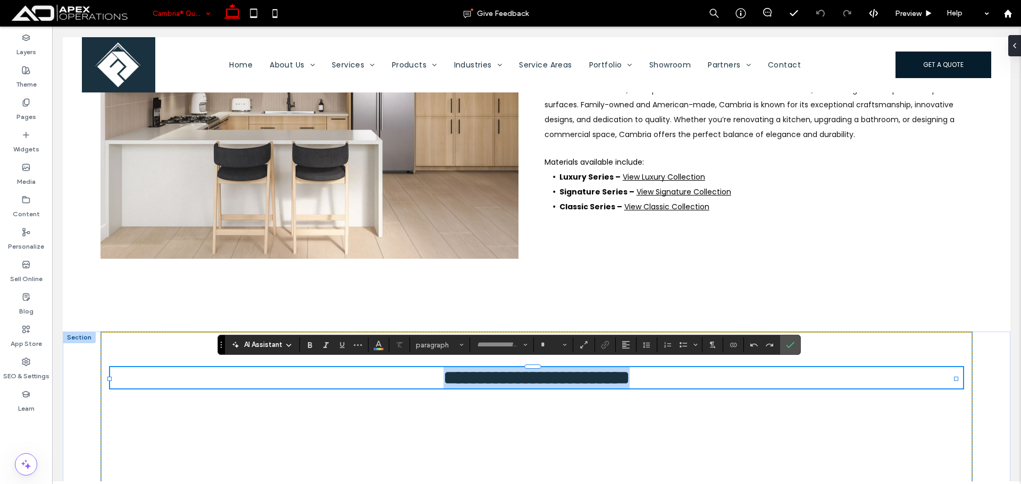
type input "**********"
type input "**"
type input "*******"
type input "**"
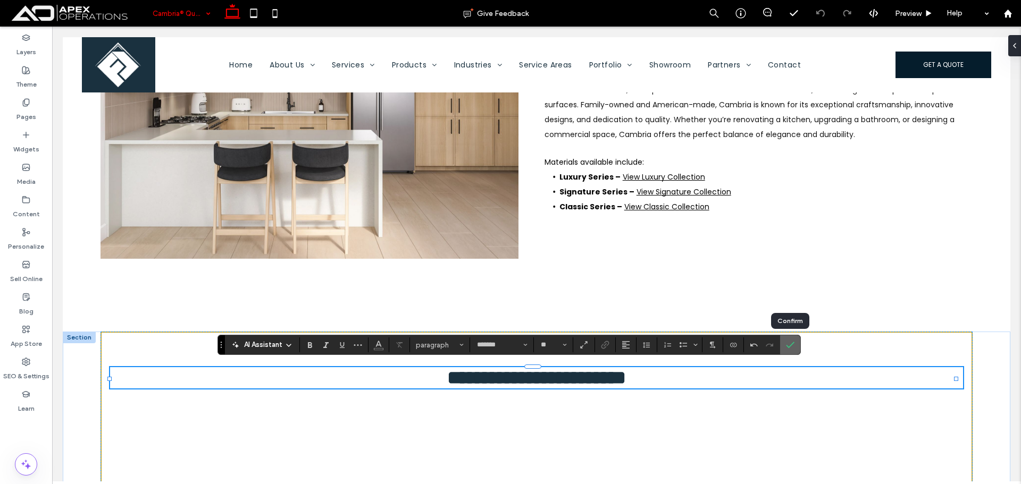
click at [783, 349] on label "Confirm" at bounding box center [790, 344] width 16 height 19
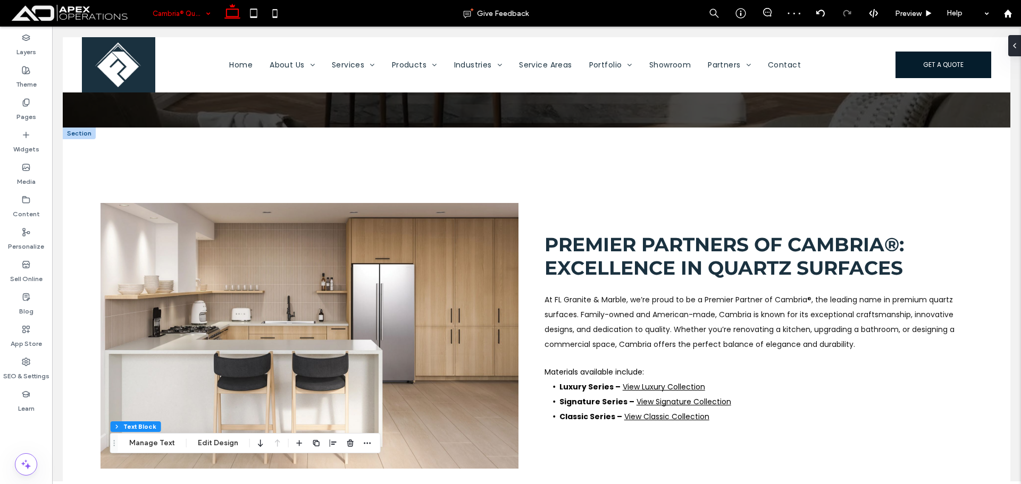
scroll to position [319, 0]
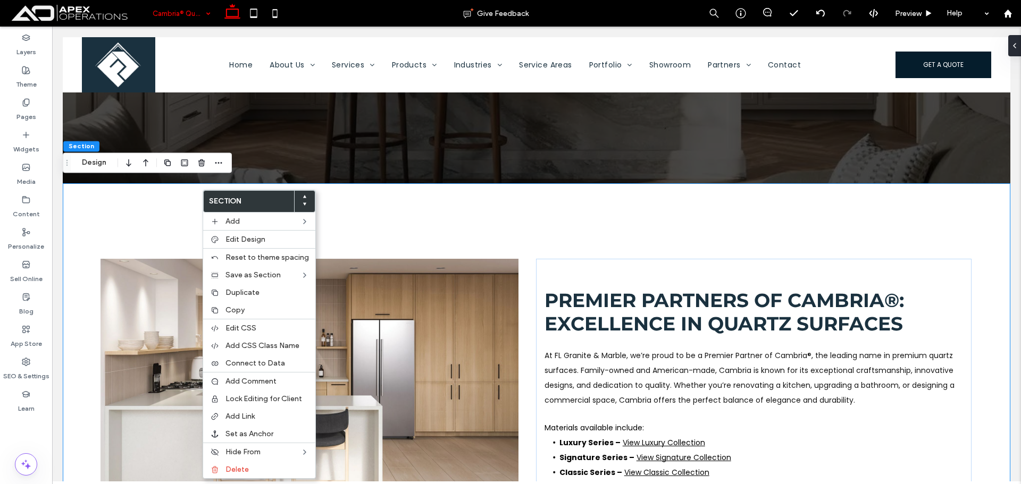
click at [158, 193] on div "Premier Partners of Cambria®: Excellence in Quartz Surfaces At FL Granite & Mar…" at bounding box center [536, 391] width 947 height 417
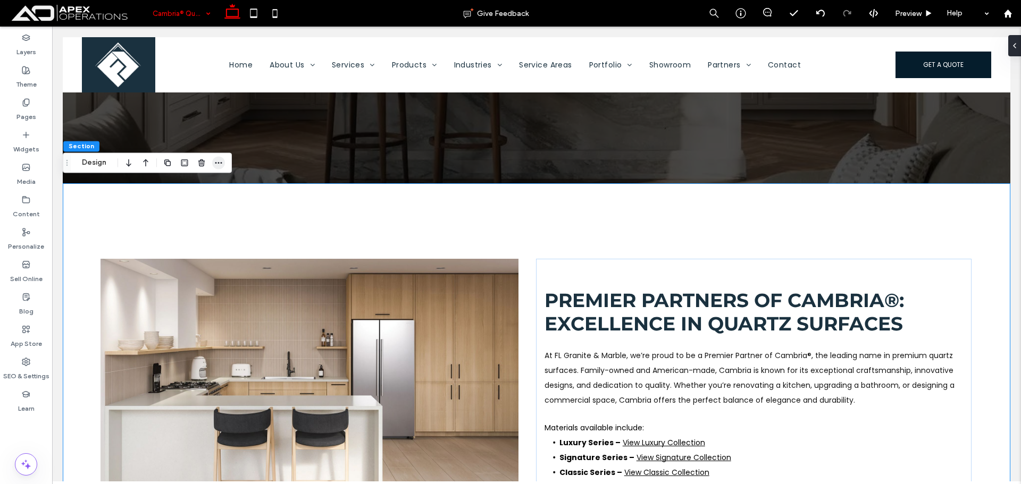
click at [221, 161] on icon "button" at bounding box center [218, 162] width 9 height 9
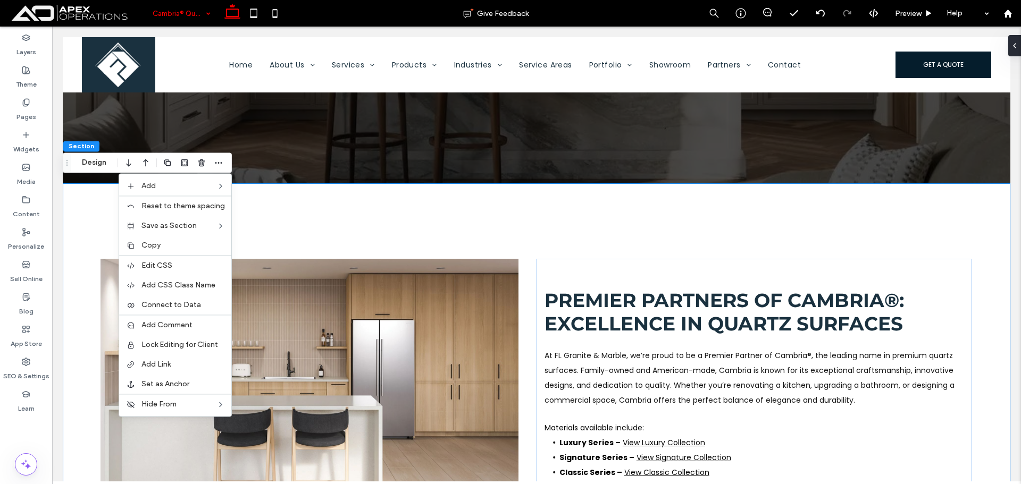
click at [347, 195] on div "Premier Partners of Cambria®: Excellence in Quartz Surfaces At FL Granite & Mar…" at bounding box center [536, 391] width 947 height 417
click at [374, 186] on div "Premier Partners of Cambria®: Excellence in Quartz Surfaces At FL Granite & Mar…" at bounding box center [536, 391] width 947 height 417
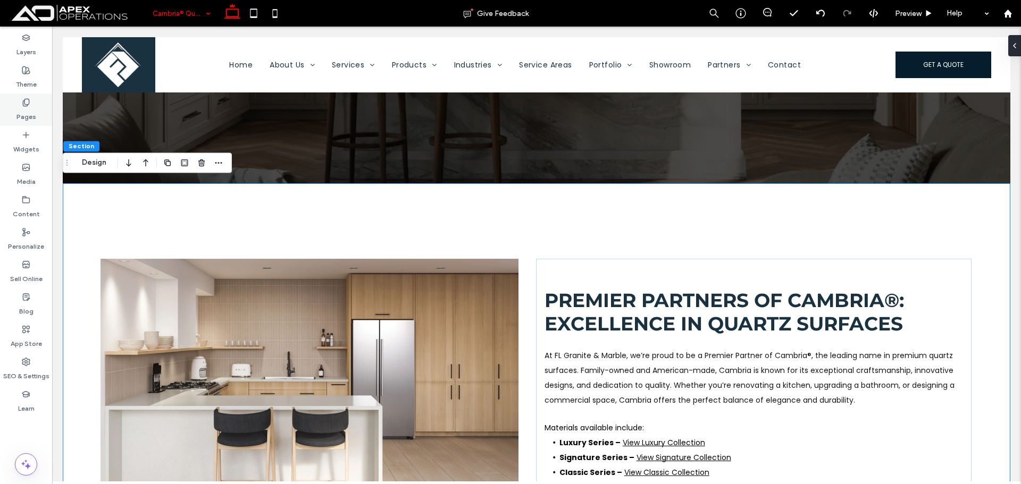
click at [21, 110] on label "Pages" at bounding box center [26, 114] width 20 height 15
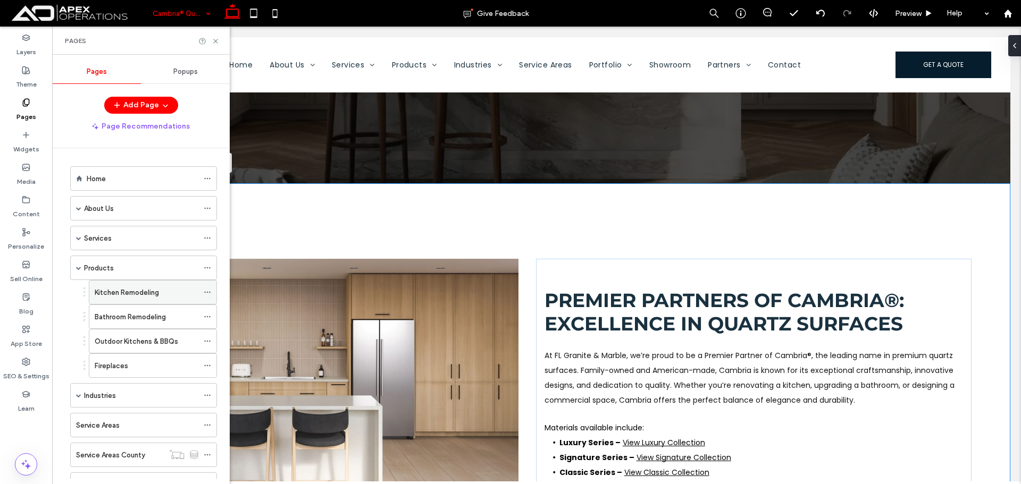
click at [186, 283] on div "Kitchen Remodeling" at bounding box center [147, 292] width 104 height 23
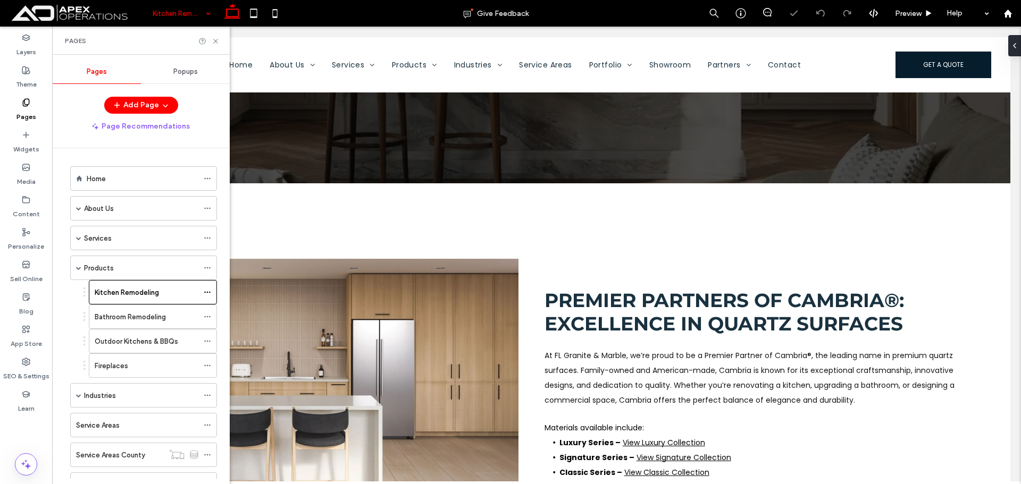
scroll to position [319, 0]
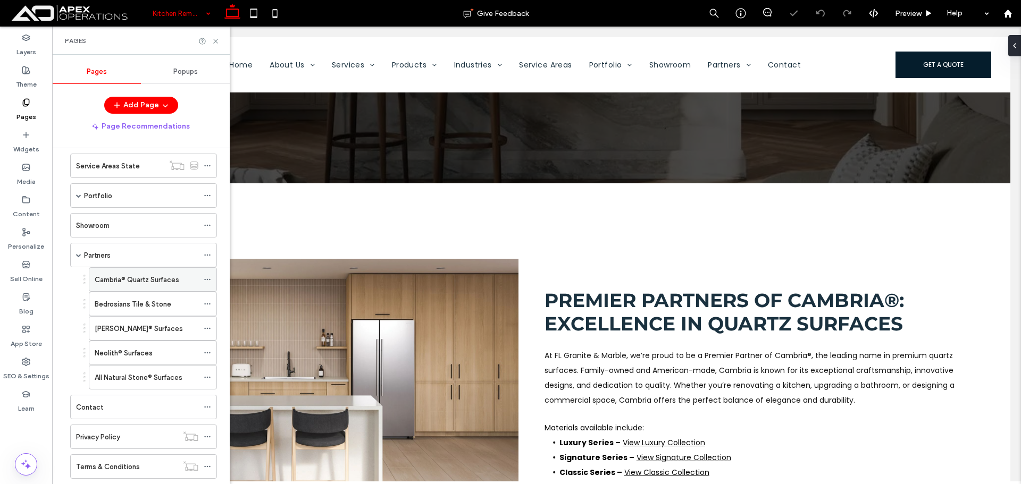
click at [139, 283] on label "Cambria® Quartz Surfaces" at bounding box center [137, 280] width 85 height 19
click at [215, 41] on use at bounding box center [215, 41] width 4 height 4
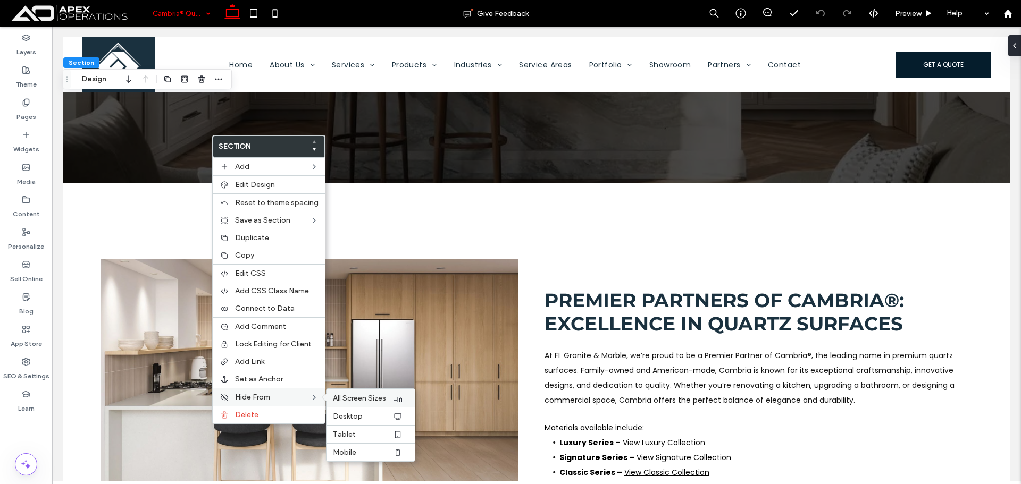
click at [352, 396] on span "All Screen Sizes" at bounding box center [359, 398] width 53 height 9
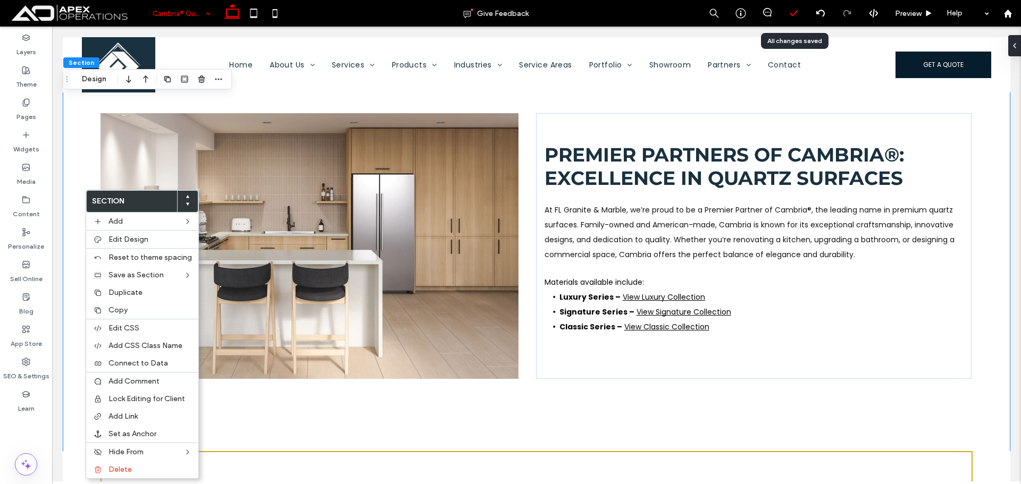
click at [797, 16] on icon at bounding box center [793, 13] width 11 height 11
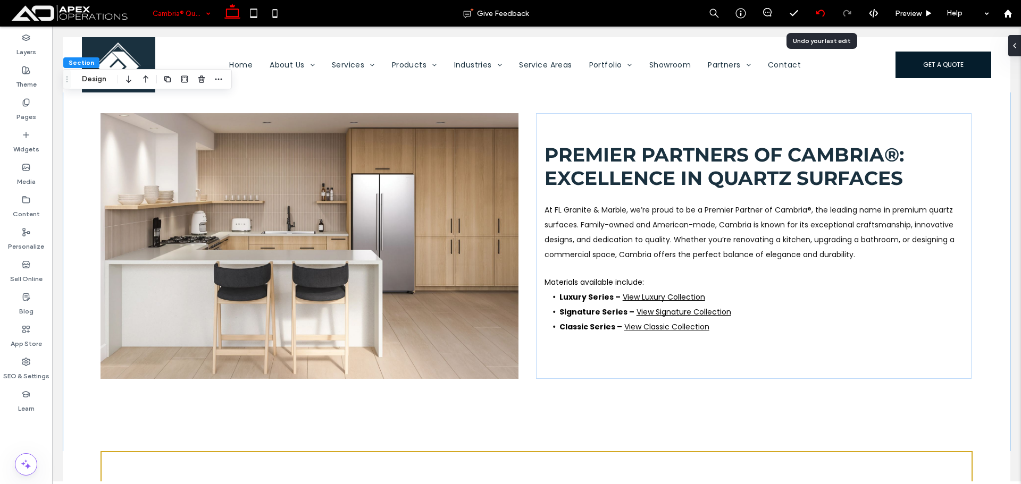
click at [825, 11] on div at bounding box center [820, 13] width 26 height 9
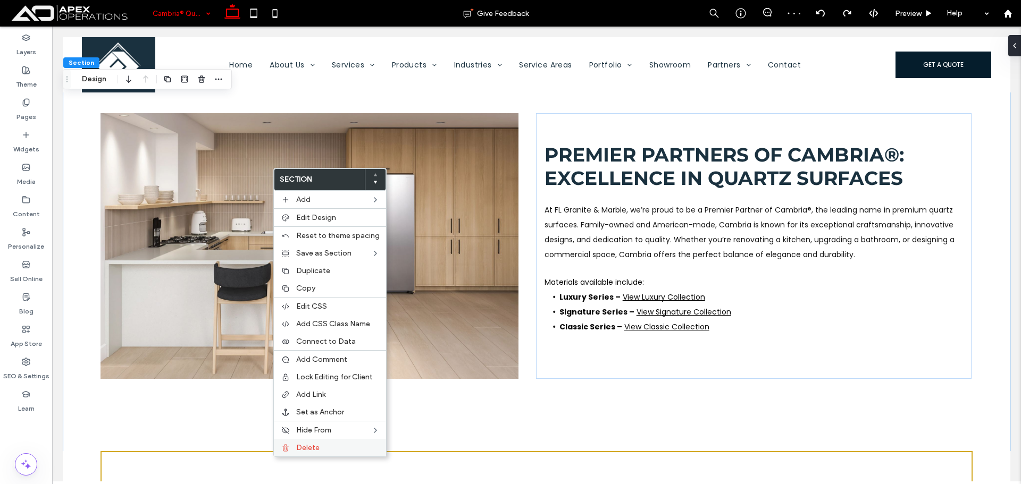
click at [294, 448] on div "Delete" at bounding box center [330, 448] width 112 height 18
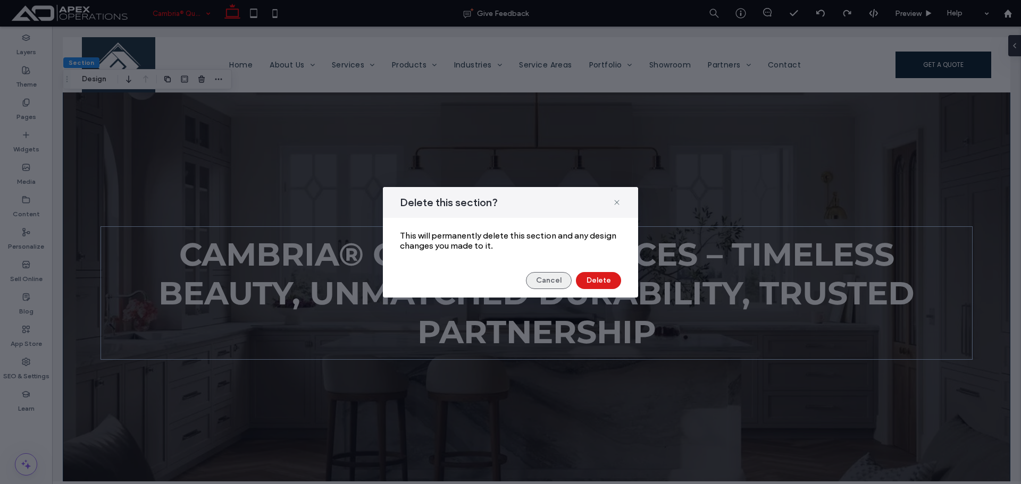
click at [540, 285] on button "Cancel" at bounding box center [549, 280] width 46 height 17
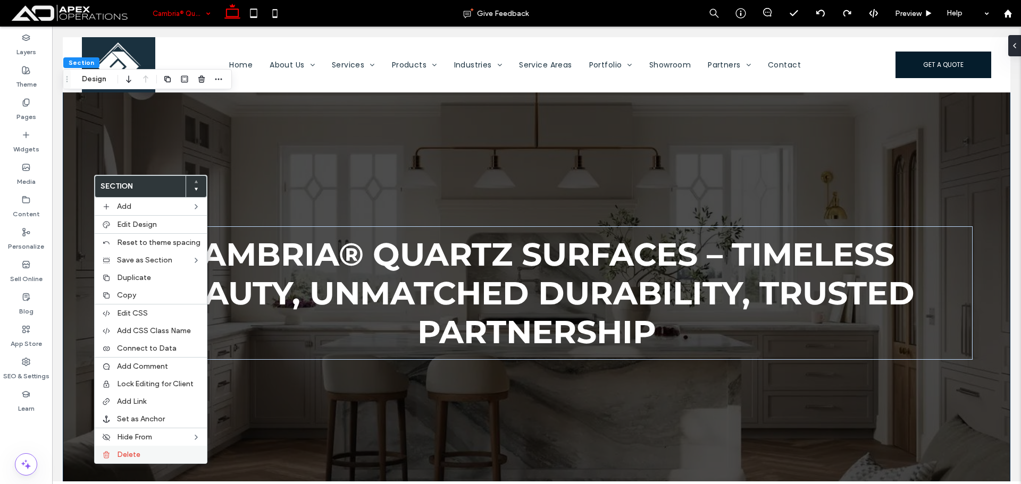
click at [119, 454] on span "Delete" at bounding box center [128, 454] width 23 height 9
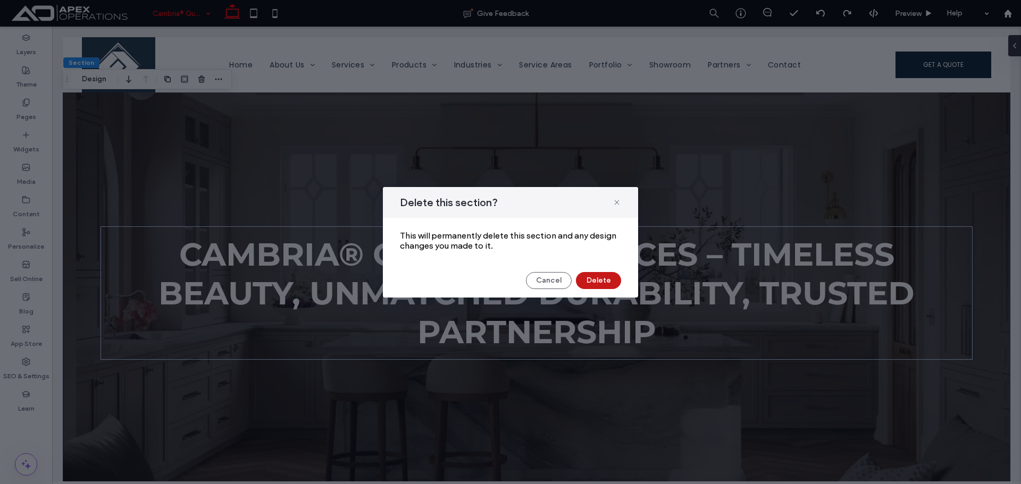
click at [603, 281] on button "Delete" at bounding box center [598, 280] width 45 height 17
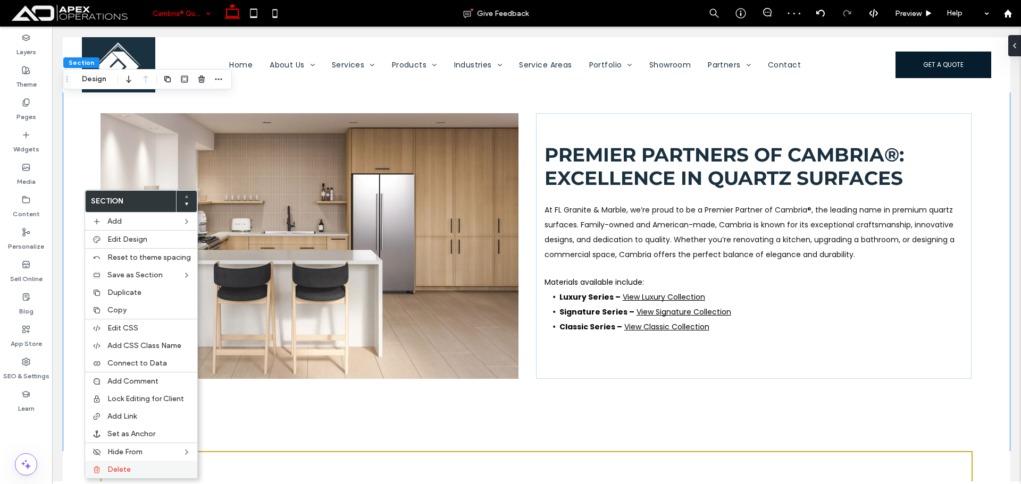
click at [136, 471] on label "Delete" at bounding box center [148, 469] width 83 height 9
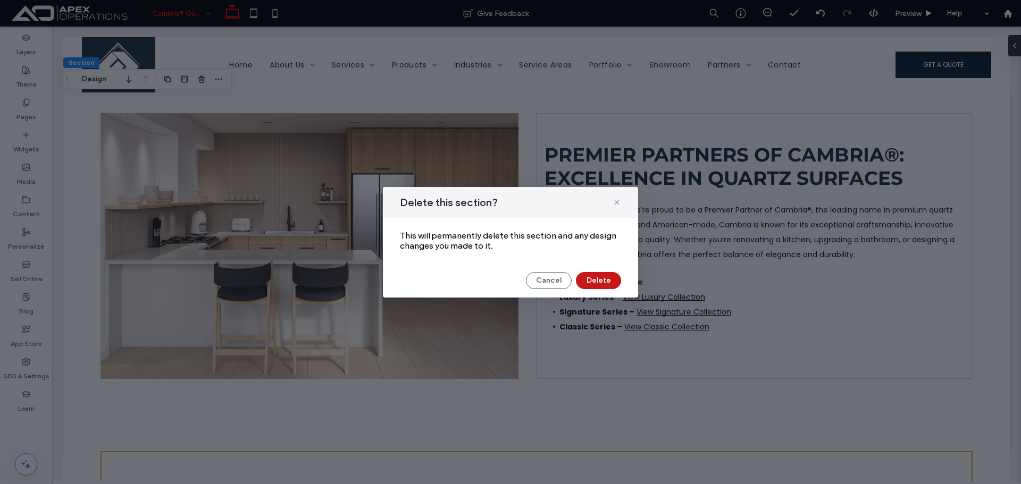
click at [609, 281] on button "Delete" at bounding box center [598, 280] width 45 height 17
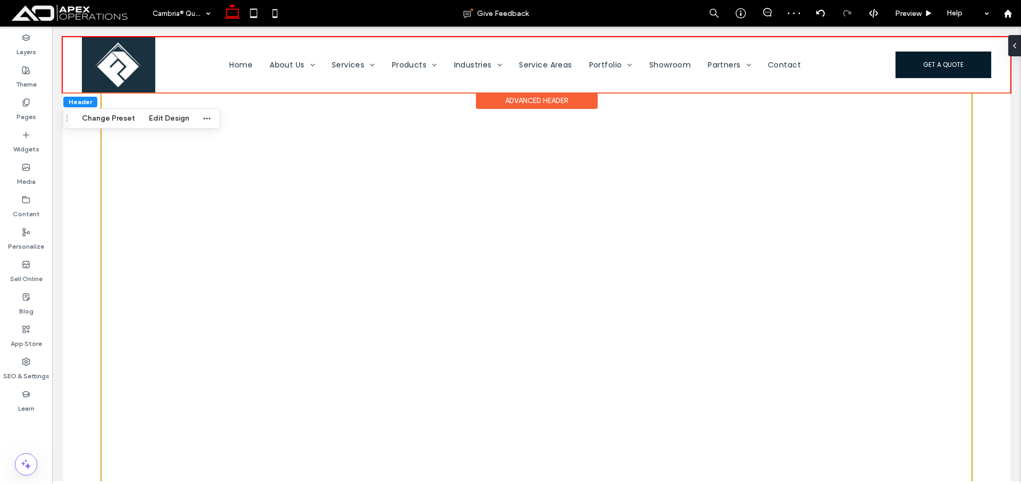
click at [571, 104] on div "Advanced Header" at bounding box center [537, 100] width 122 height 16
click at [180, 117] on button "Edit Design" at bounding box center [169, 118] width 54 height 13
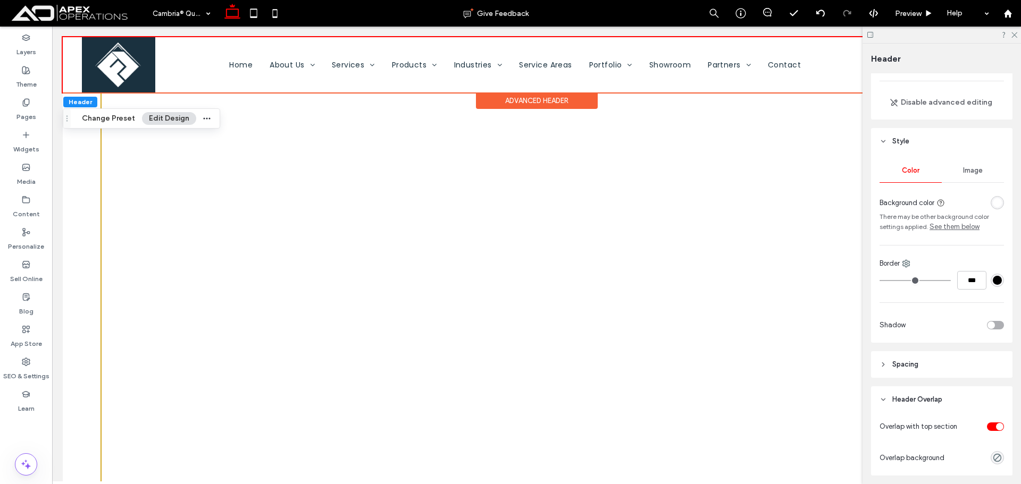
scroll to position [155, 0]
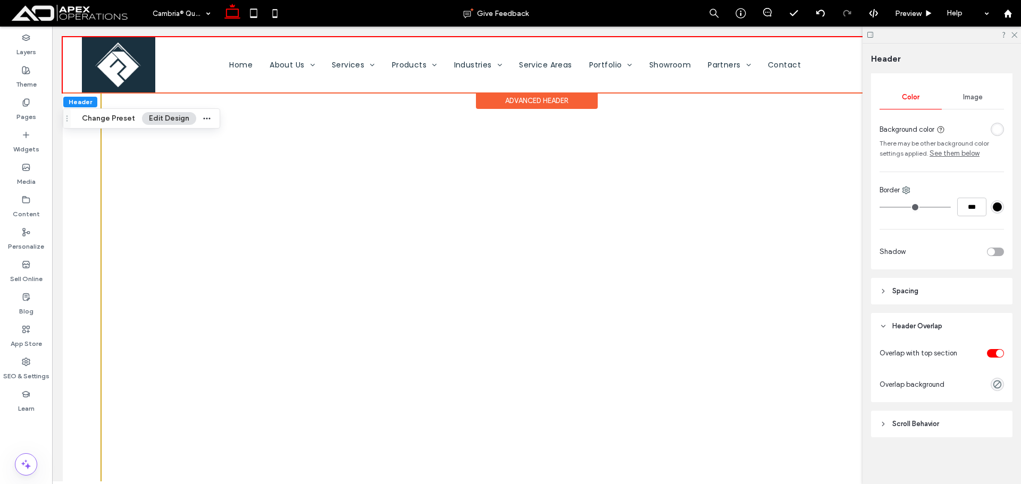
click at [987, 355] on div "toggle" at bounding box center [995, 353] width 17 height 9
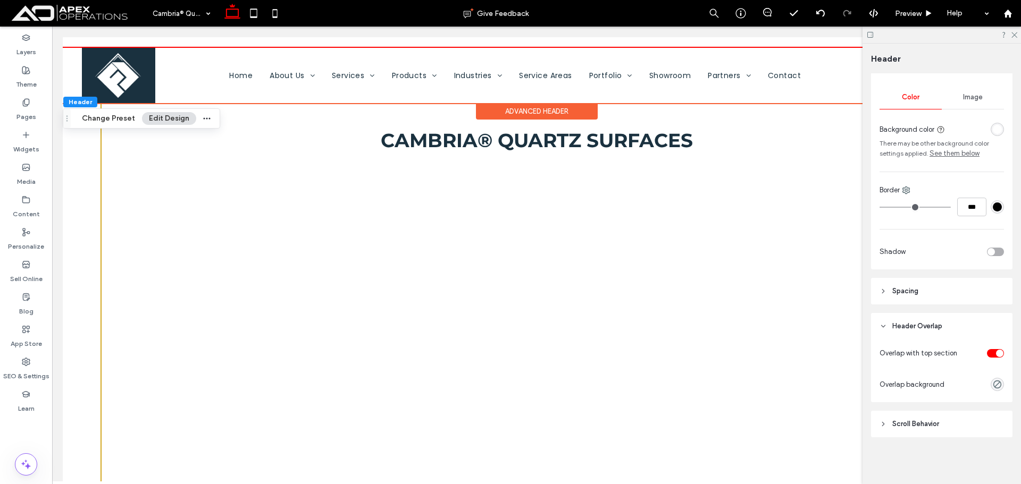
scroll to position [123, 0]
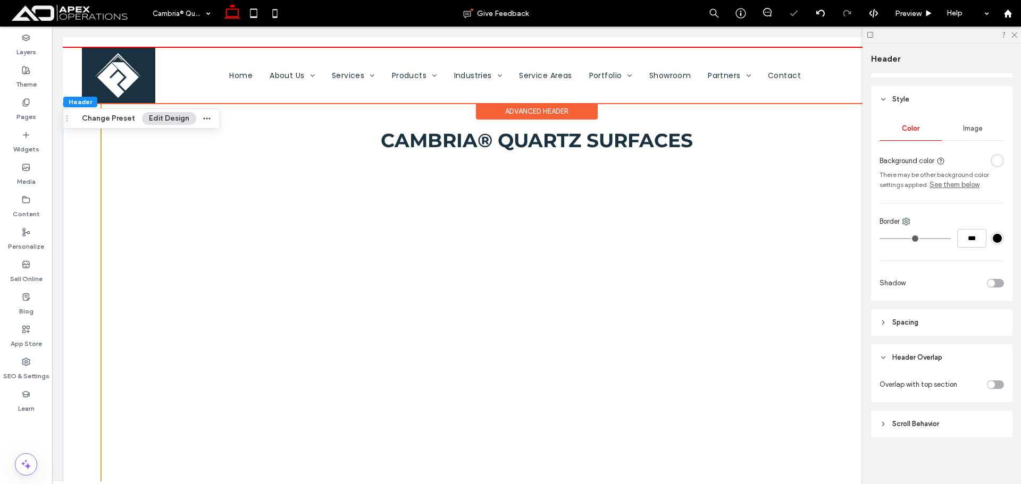
click at [86, 196] on div "Cambria® Quartz Surfaces" at bounding box center [536, 430] width 947 height 677
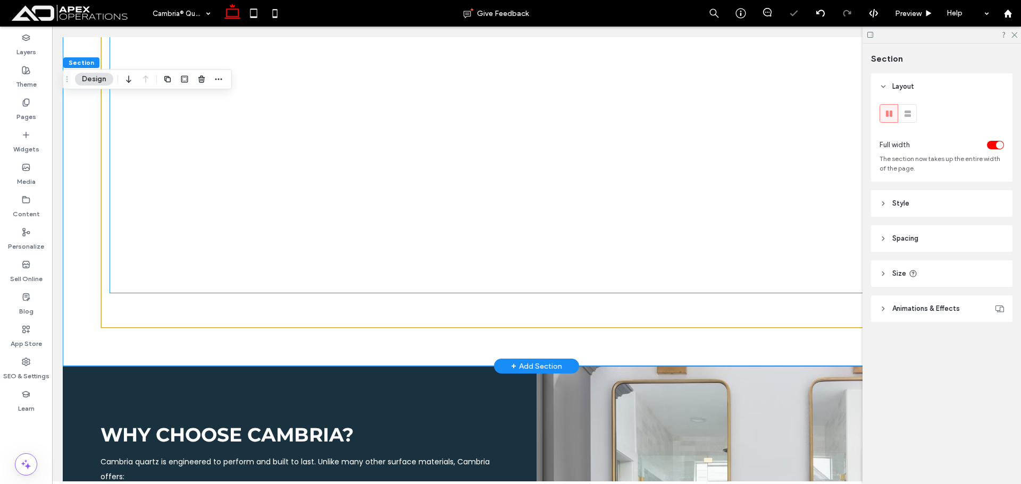
scroll to position [478, 0]
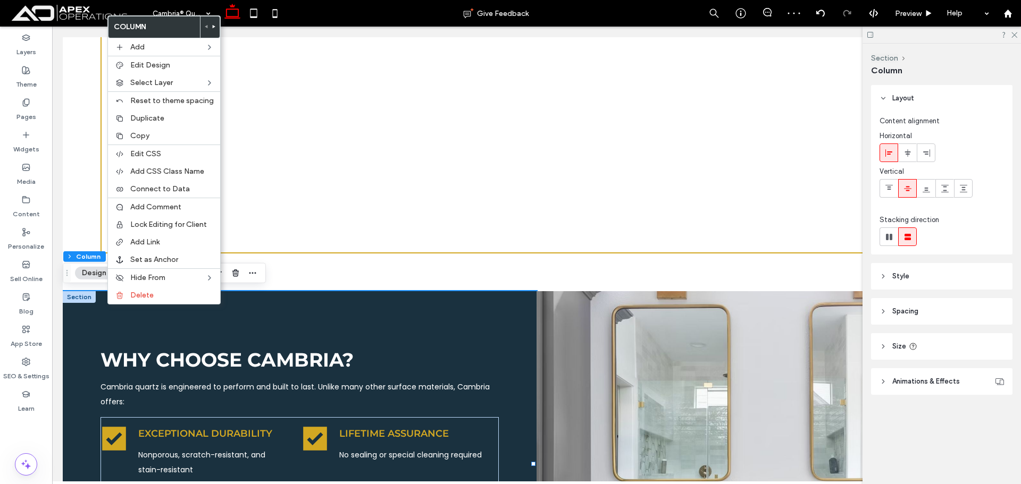
click at [125, 300] on div "Delete" at bounding box center [164, 295] width 112 height 18
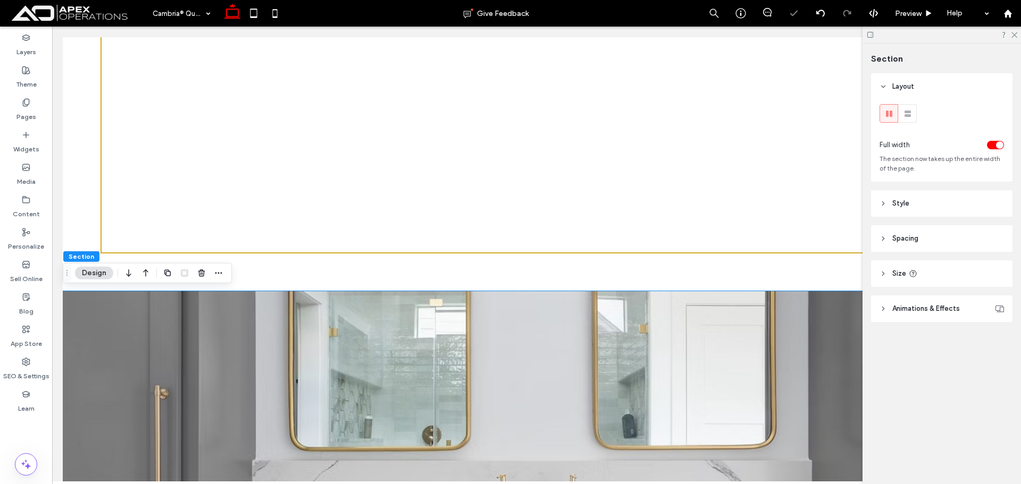
click at [196, 308] on img at bounding box center [536, 424] width 947 height 266
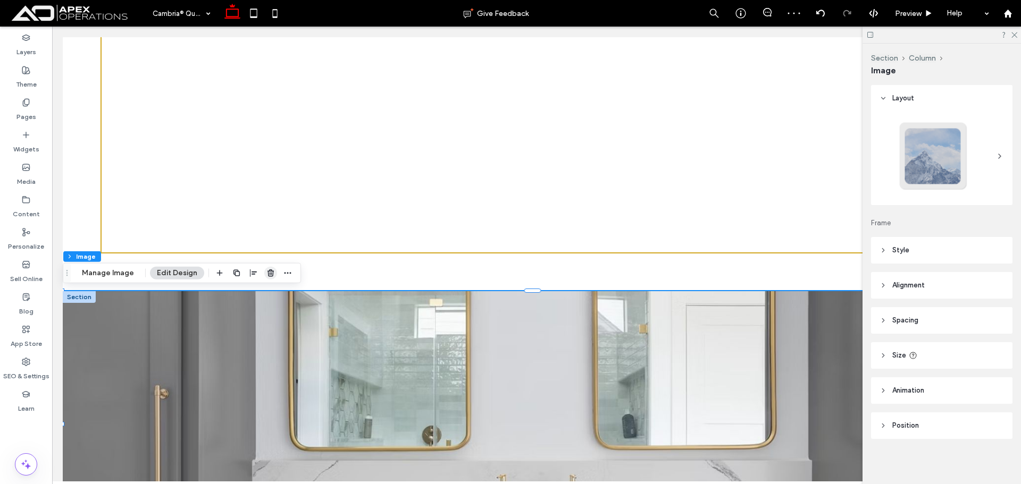
click at [264, 273] on span "button" at bounding box center [270, 273] width 13 height 13
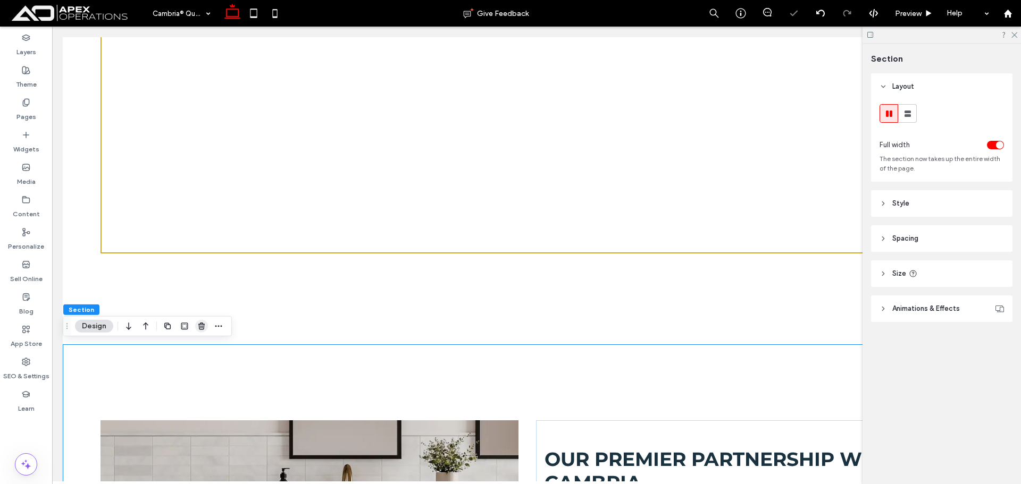
click at [200, 324] on use "button" at bounding box center [201, 326] width 6 height 7
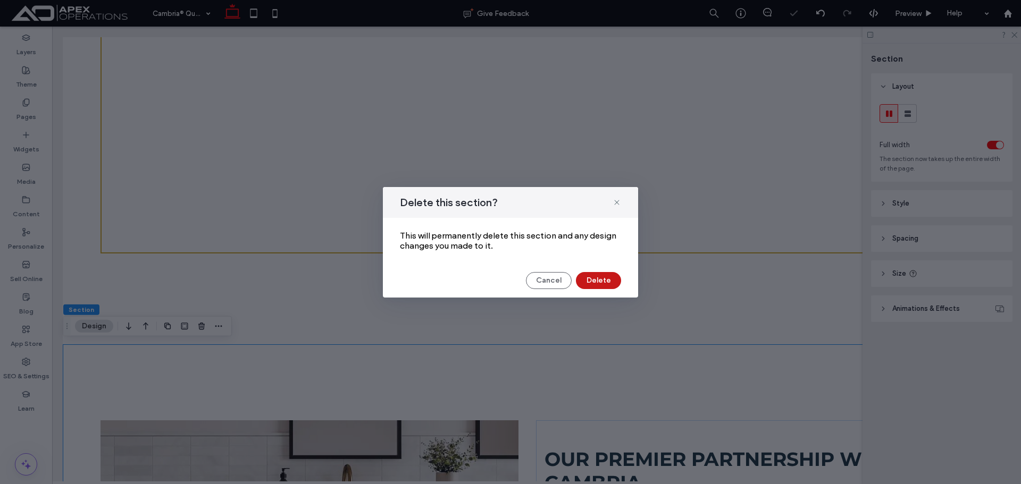
click at [619, 279] on button "Delete" at bounding box center [598, 280] width 45 height 17
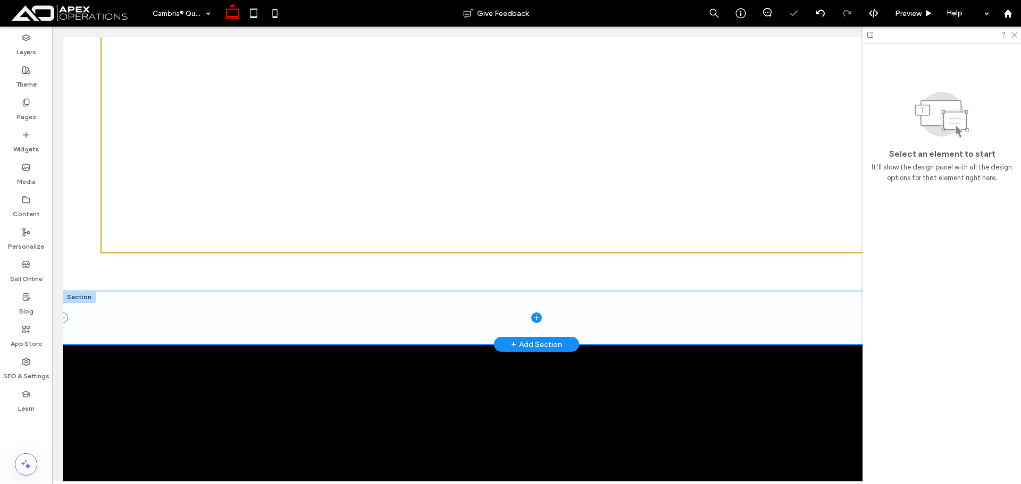
click at [216, 300] on span at bounding box center [536, 317] width 947 height 53
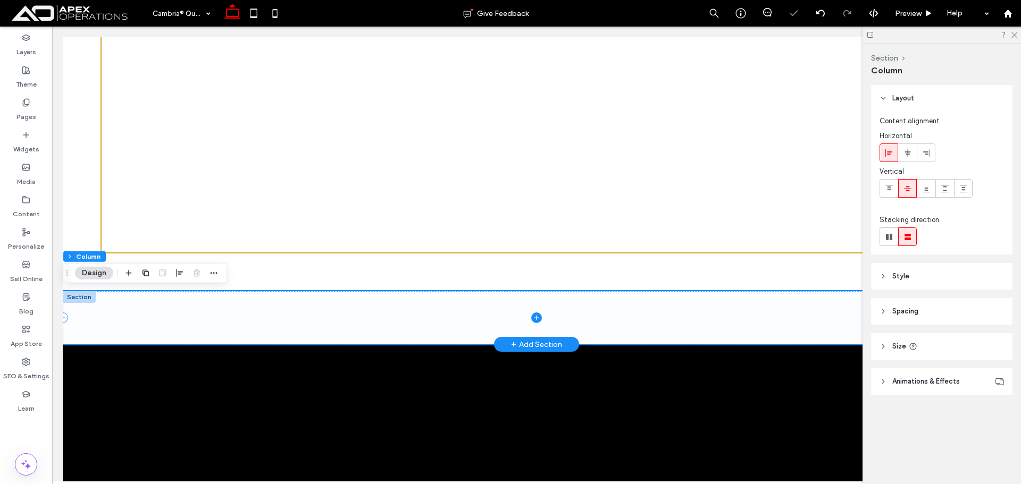
drag, startPoint x: 142, startPoint y: 315, endPoint x: 114, endPoint y: 310, distance: 28.6
click at [140, 315] on span at bounding box center [536, 317] width 947 height 53
click at [80, 299] on div at bounding box center [79, 297] width 33 height 12
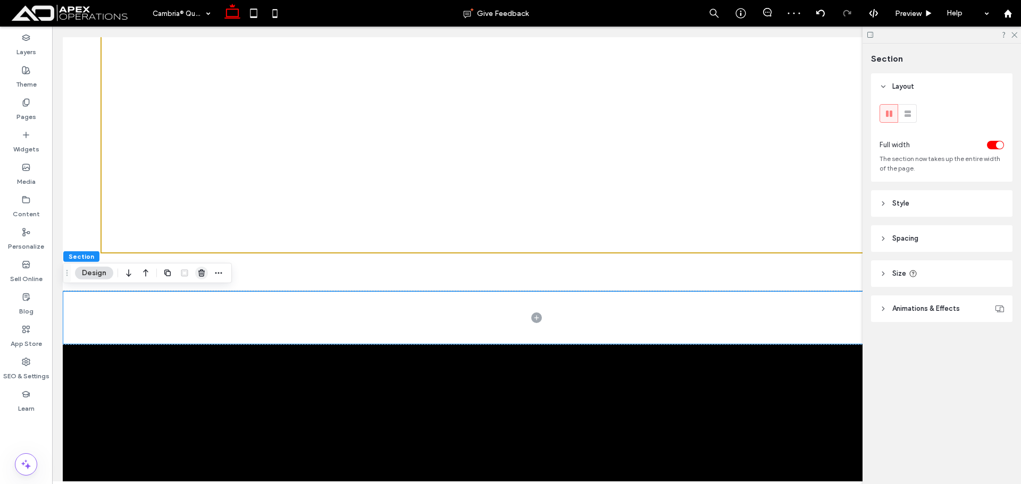
click at [206, 276] on span "button" at bounding box center [201, 273] width 13 height 13
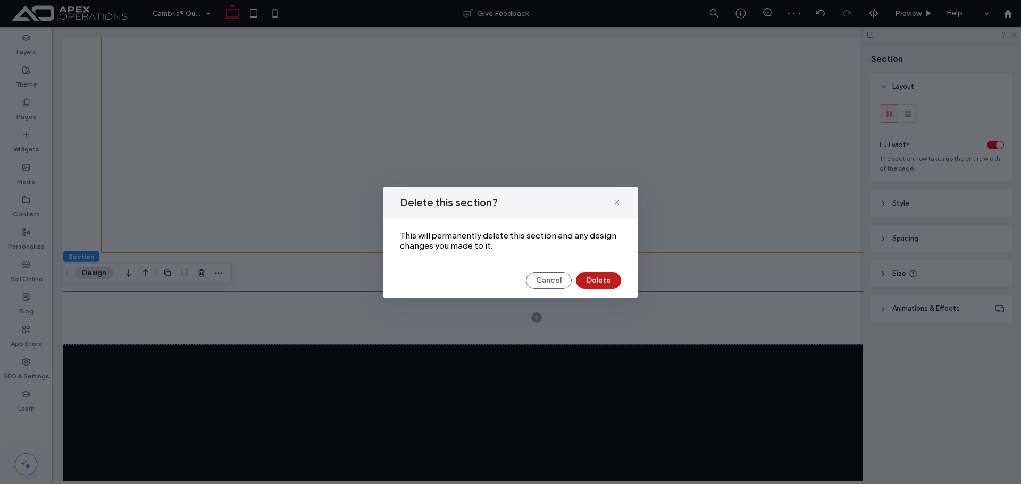
click at [587, 277] on button "Delete" at bounding box center [598, 280] width 45 height 17
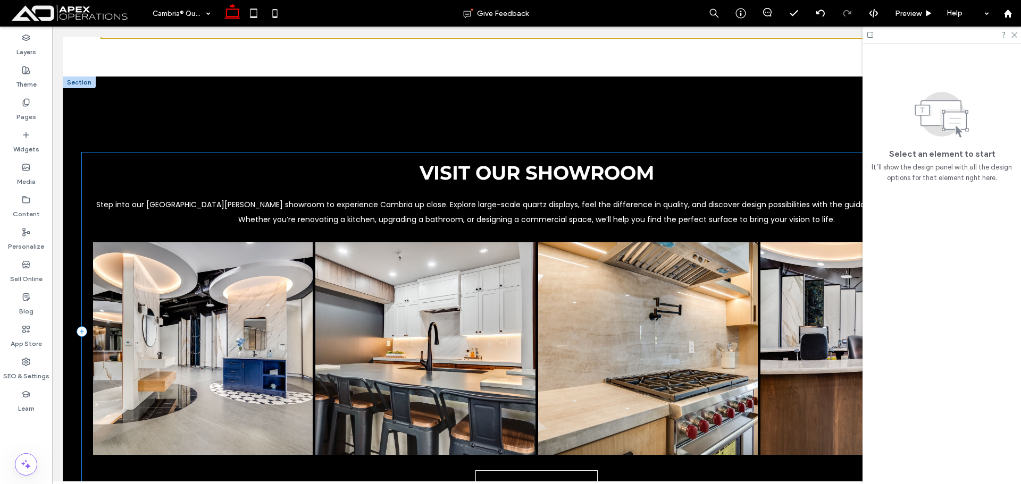
scroll to position [638, 0]
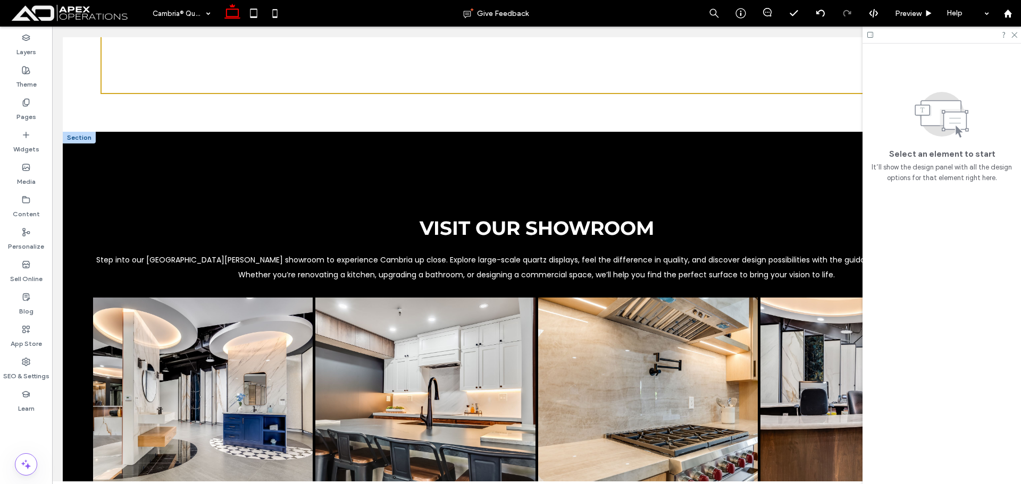
click at [165, 166] on div "Visit Our Showroom Step into our San Jose showroom to experience Cambria up clo…" at bounding box center [536, 387] width 947 height 510
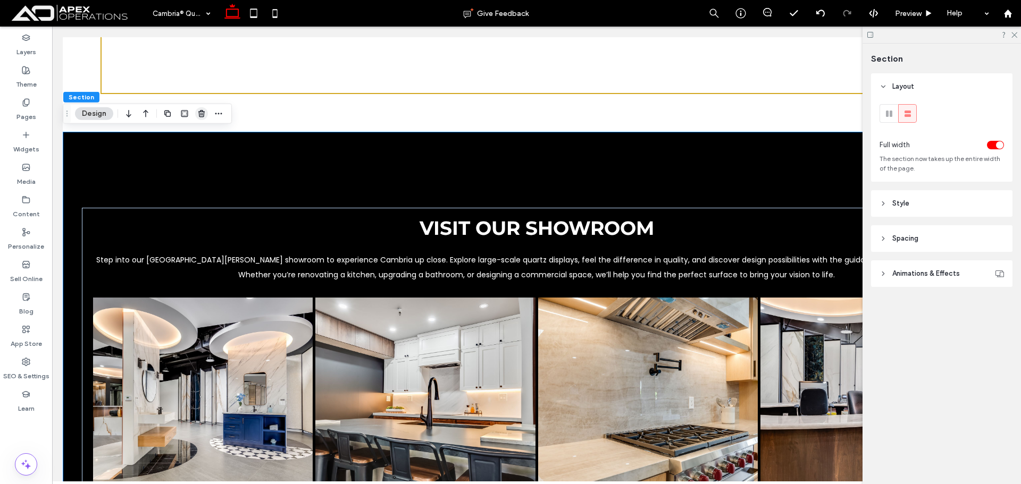
click at [203, 116] on icon "button" at bounding box center [201, 113] width 9 height 9
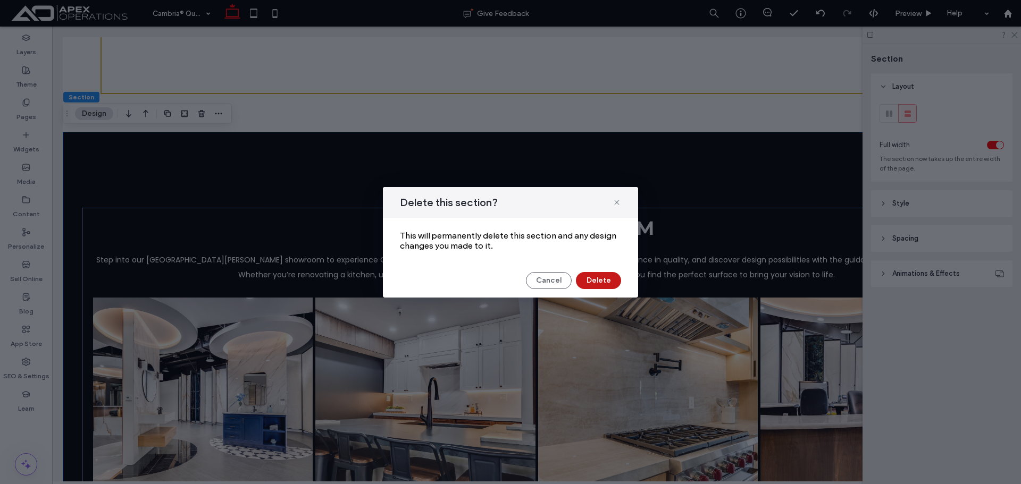
drag, startPoint x: 604, startPoint y: 278, endPoint x: 526, endPoint y: 245, distance: 85.3
click at [604, 278] on button "Delete" at bounding box center [598, 280] width 45 height 17
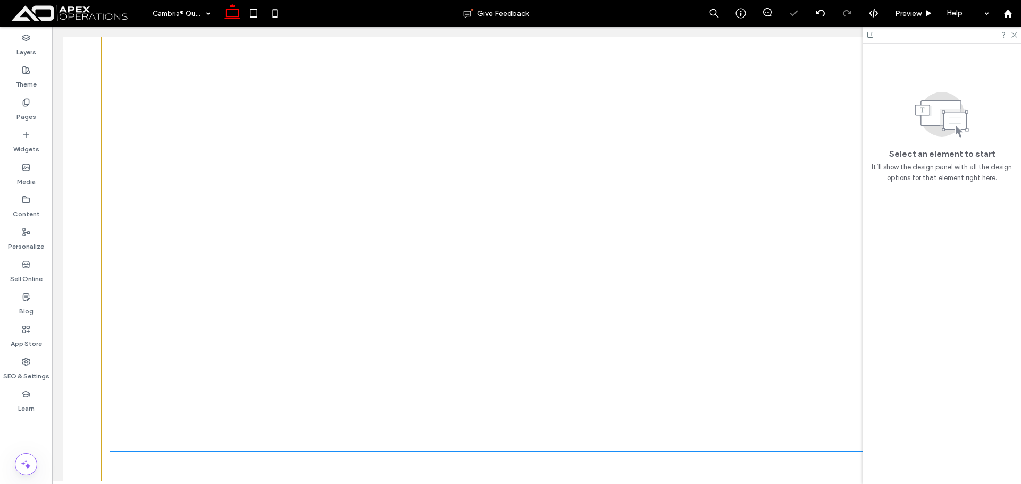
scroll to position [159, 0]
click at [1015, 35] on use at bounding box center [1014, 35] width 6 height 6
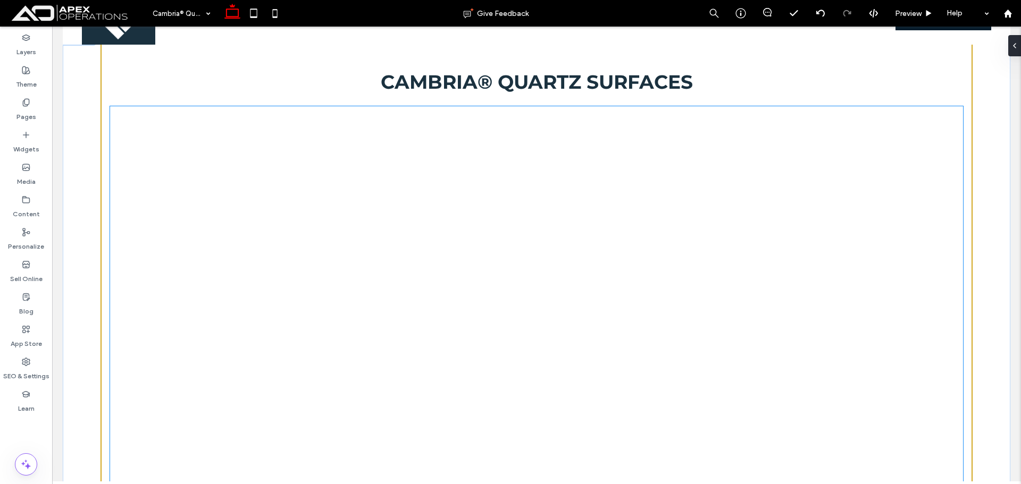
scroll to position [53, 0]
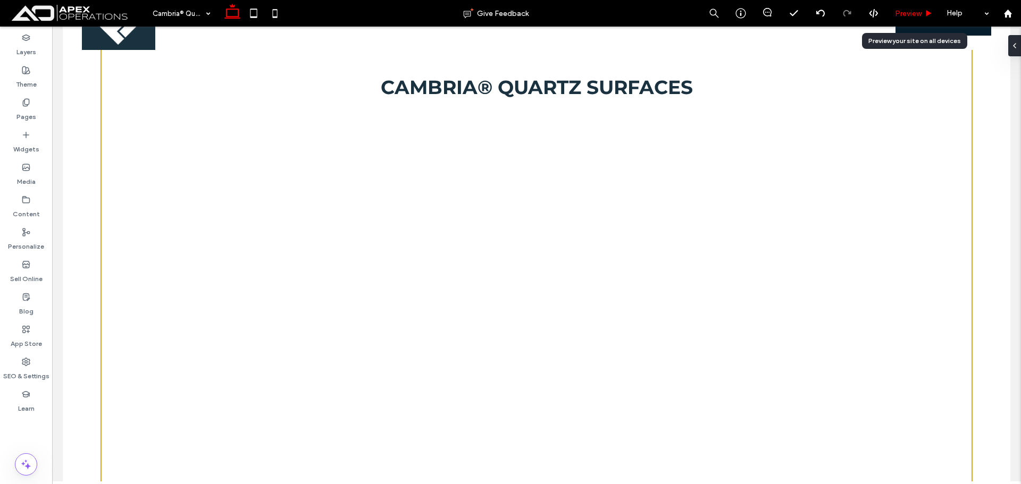
click at [900, 13] on span "Preview" at bounding box center [908, 13] width 27 height 9
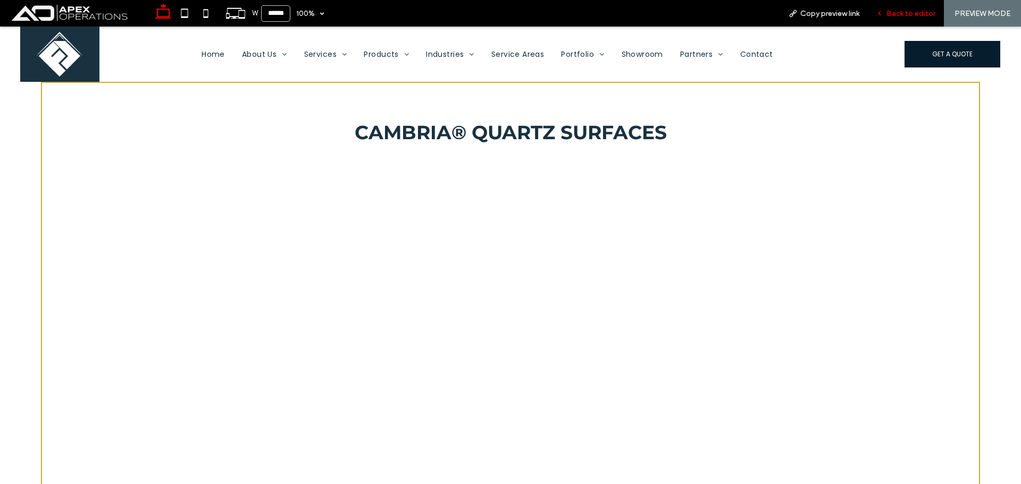
click at [894, 13] on span "Back to editor" at bounding box center [910, 13] width 49 height 9
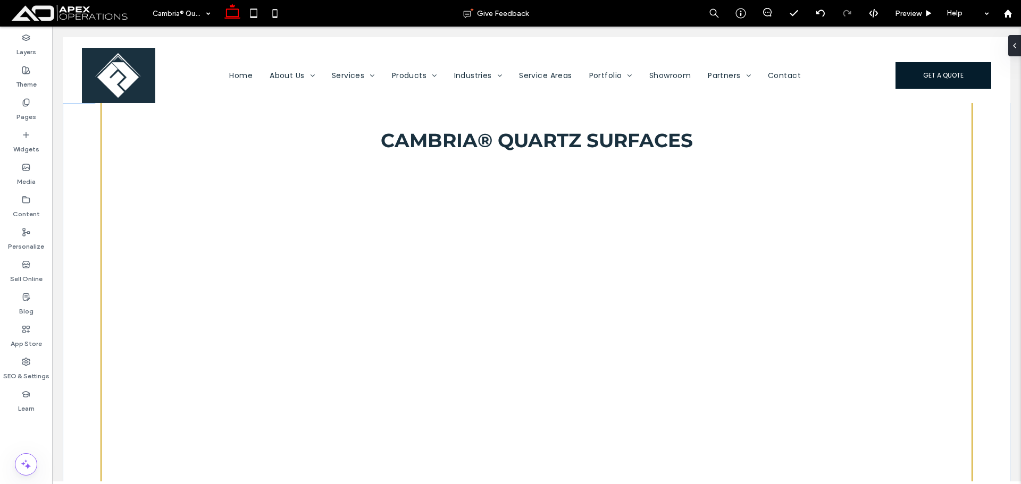
click at [84, 148] on div "Cambria® Quartz Surfaces" at bounding box center [536, 430] width 947 height 677
click at [94, 78] on button "Design" at bounding box center [94, 79] width 38 height 13
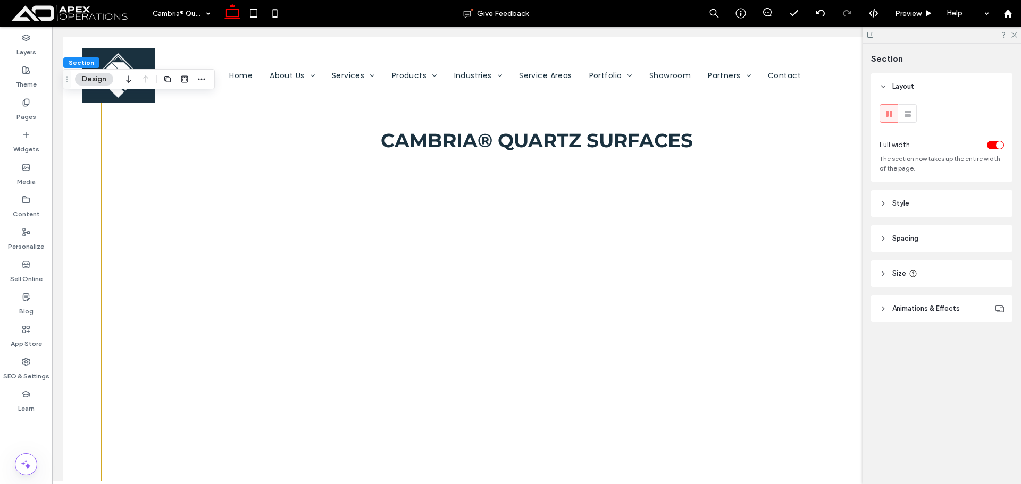
click at [918, 234] on span "Spacing" at bounding box center [905, 238] width 26 height 11
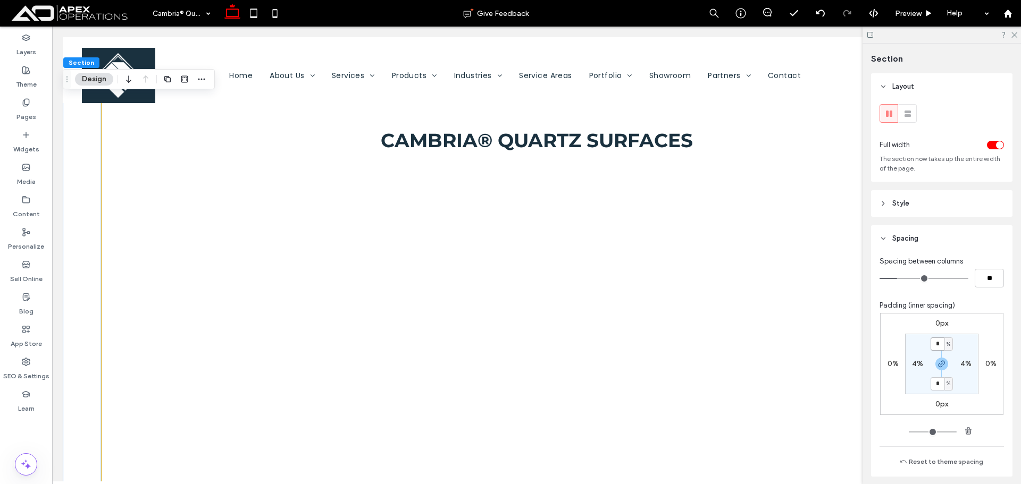
click at [933, 344] on input "*" at bounding box center [937, 344] width 14 height 13
type input "*"
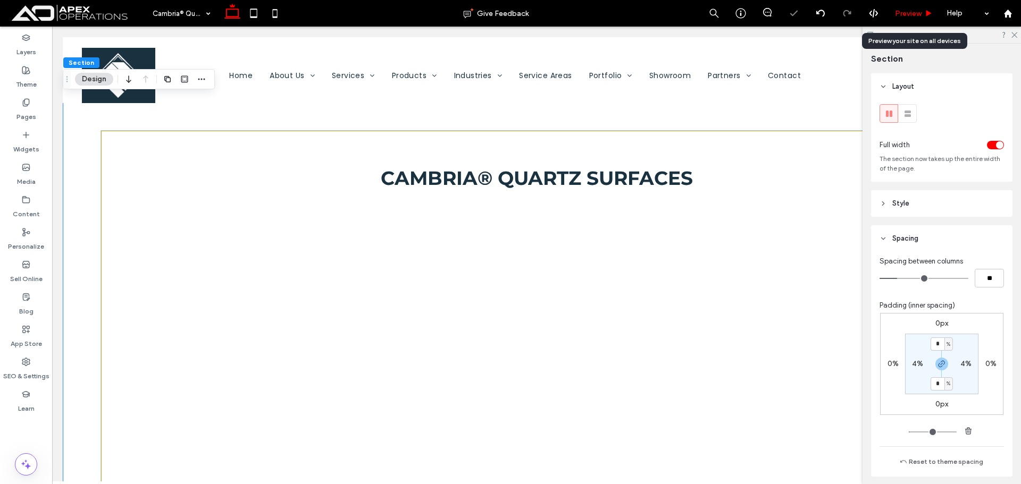
click at [903, 13] on span "Preview" at bounding box center [908, 13] width 27 height 9
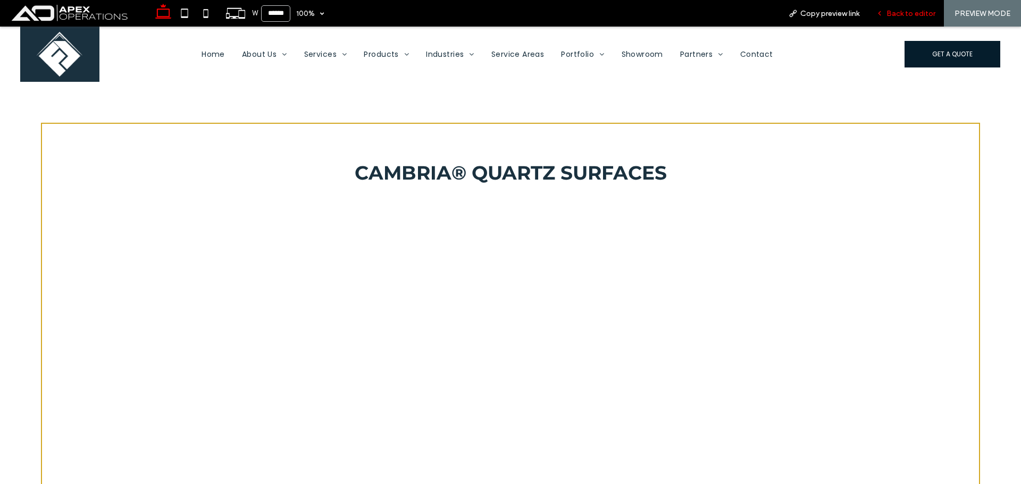
drag, startPoint x: 800, startPoint y: 2, endPoint x: 898, endPoint y: 14, distance: 98.0
click at [898, 14] on span "Back to editor" at bounding box center [910, 13] width 49 height 9
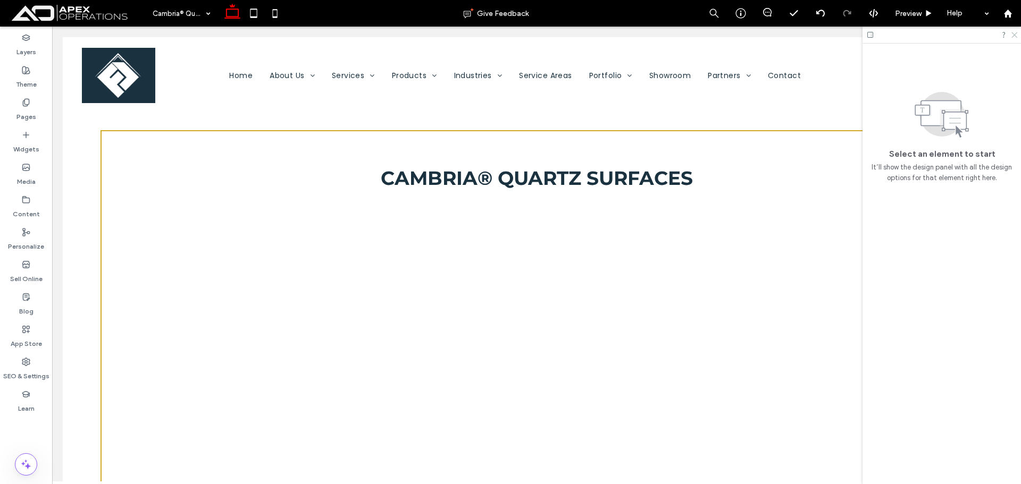
click at [1015, 36] on use at bounding box center [1014, 35] width 6 height 6
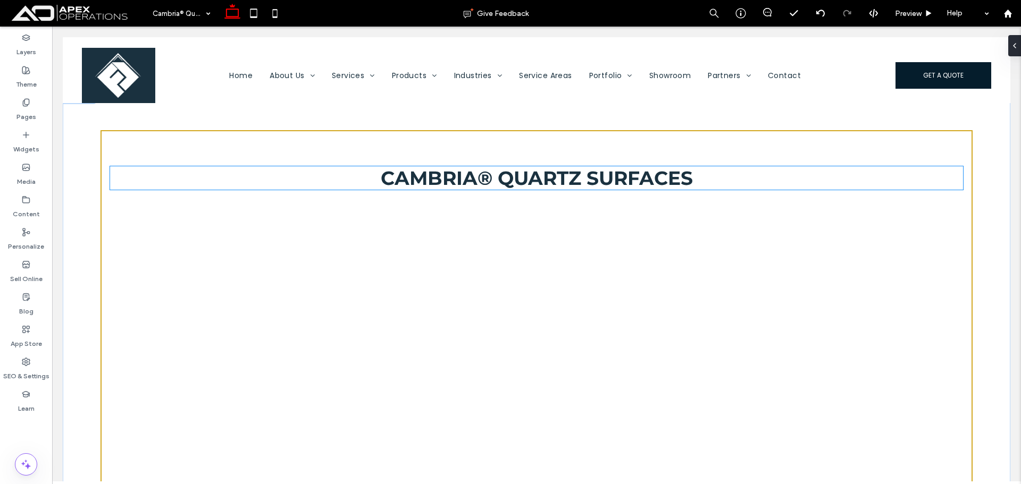
click at [559, 182] on span "Cambria® Quartz Surfaces" at bounding box center [537, 177] width 312 height 23
click at [559, 182] on div "Cambria® Quartz Surfaces" at bounding box center [536, 177] width 852 height 23
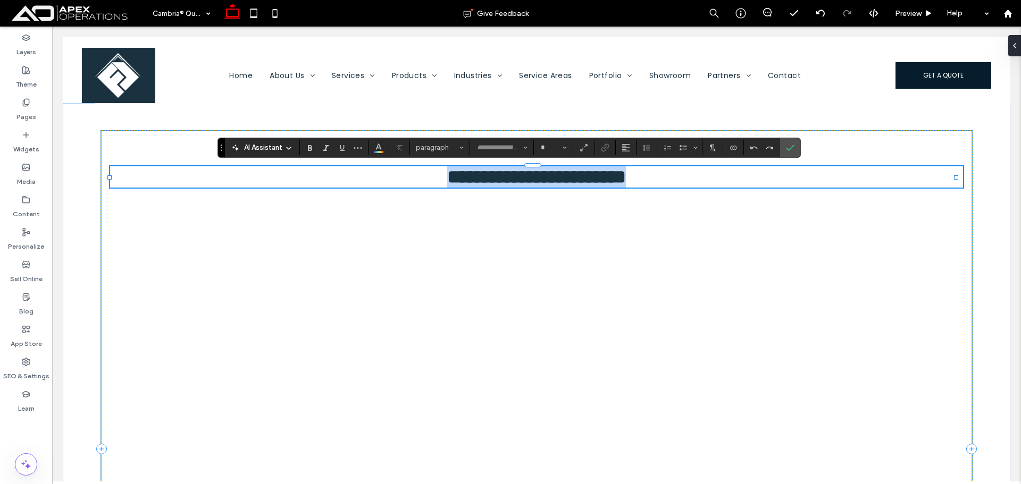
type input "**********"
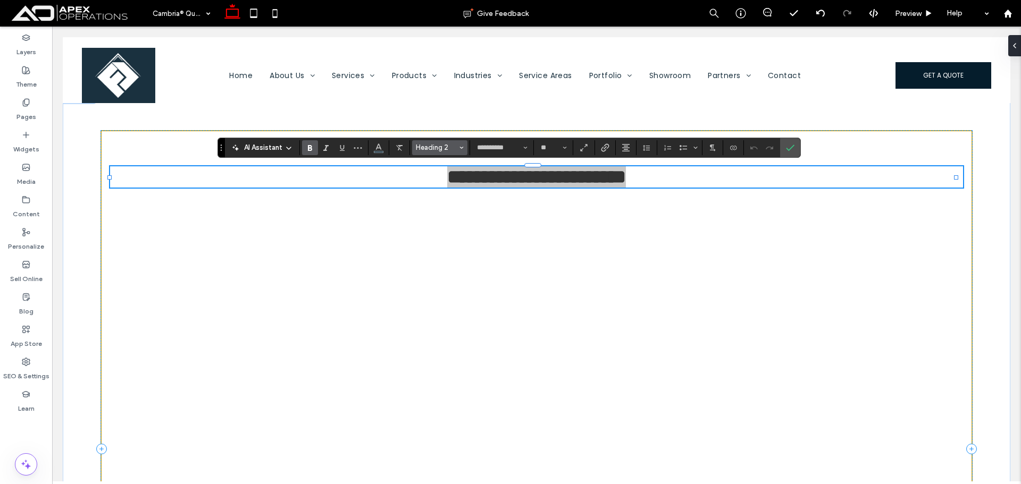
click at [435, 146] on span "Heading 2" at bounding box center [436, 148] width 41 height 8
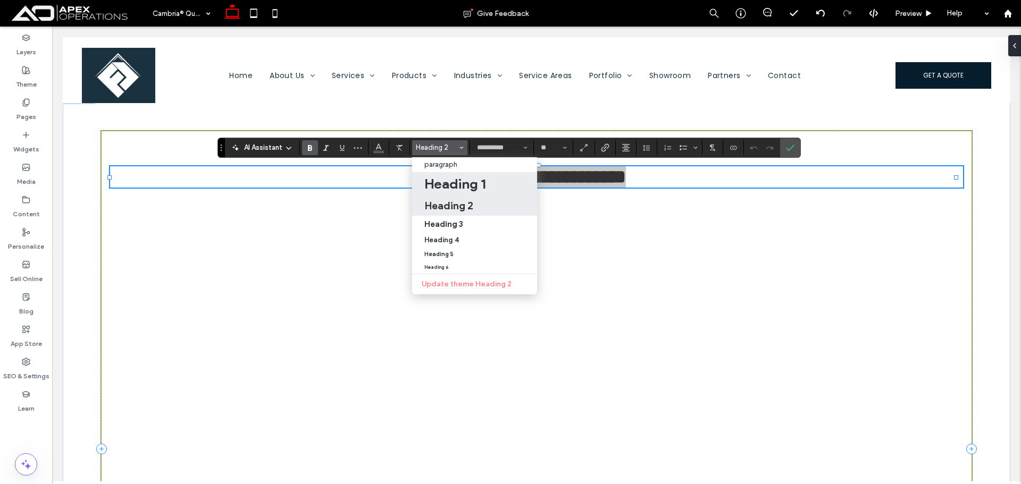
drag, startPoint x: 450, startPoint y: 175, endPoint x: 425, endPoint y: 148, distance: 36.9
click at [450, 175] on h1 "Heading 1" at bounding box center [454, 183] width 61 height 17
type input "**"
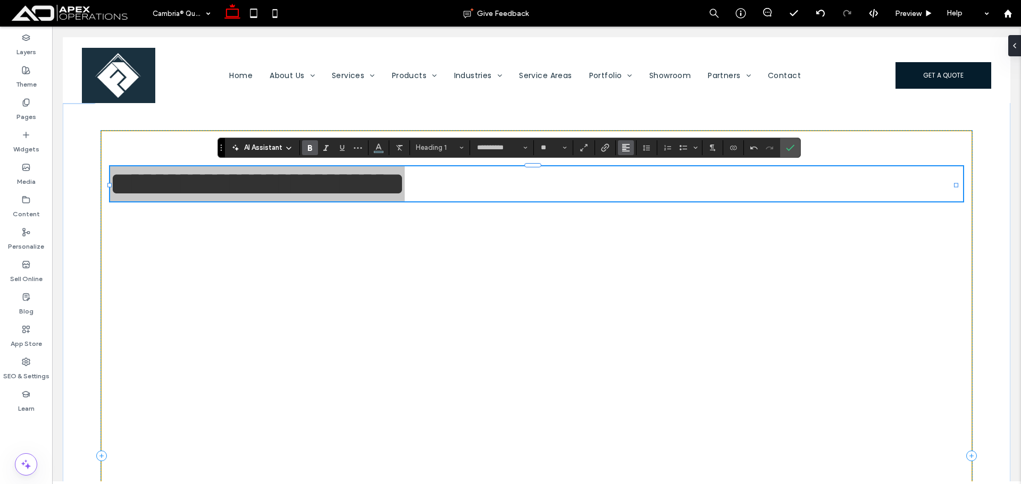
drag, startPoint x: 625, startPoint y: 145, endPoint x: 631, endPoint y: 151, distance: 9.0
click at [625, 147] on icon "Alignment" at bounding box center [625, 148] width 9 height 9
click at [636, 173] on label "ui.textEditor.alignment.center" at bounding box center [636, 180] width 37 height 15
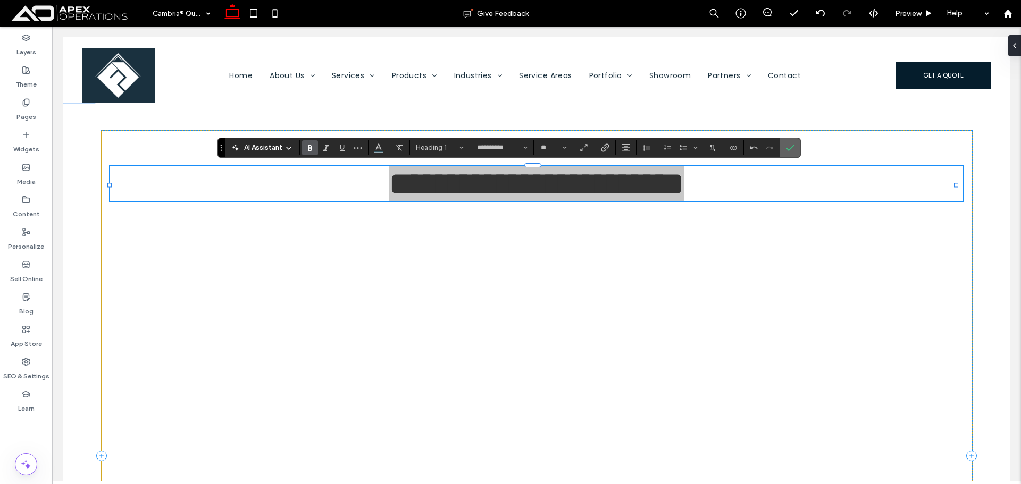
click at [790, 144] on icon "Confirm" at bounding box center [790, 148] width 9 height 9
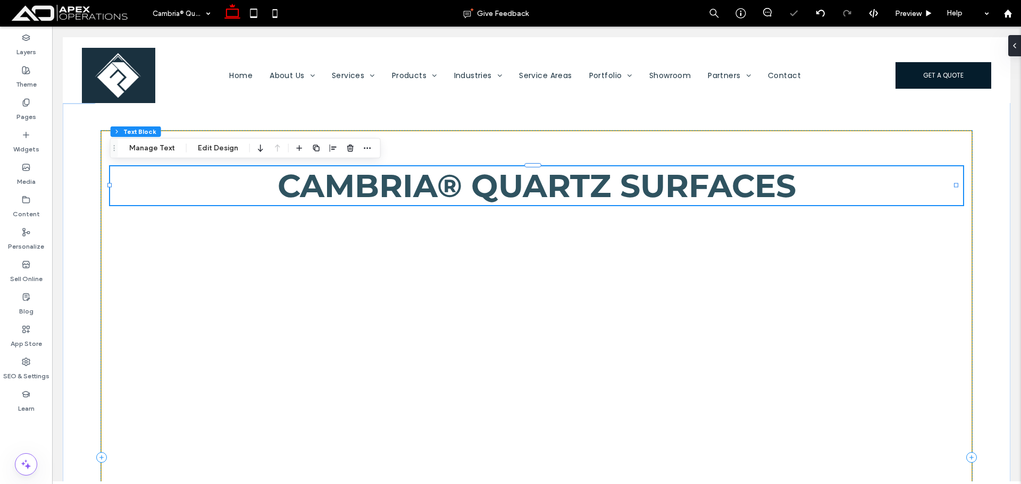
drag, startPoint x: 612, startPoint y: 188, endPoint x: 633, endPoint y: 174, distance: 24.5
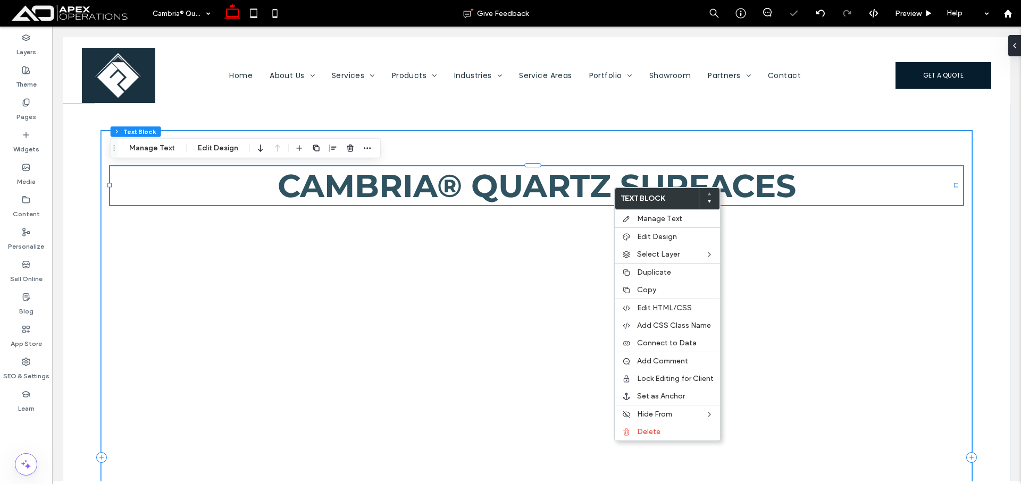
click at [514, 152] on div "Cambria® Quartz Surfaces" at bounding box center [535, 457] width 871 height 655
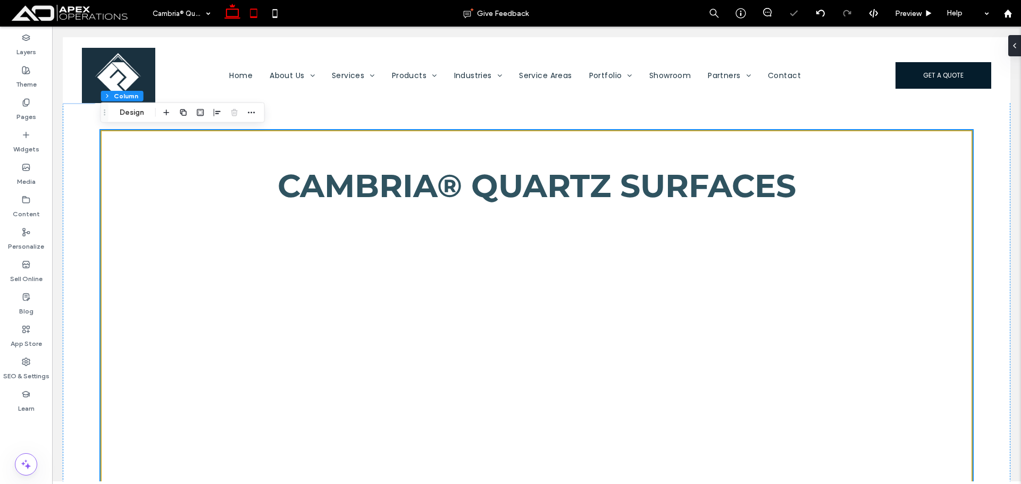
click at [255, 14] on icon at bounding box center [253, 13] width 21 height 21
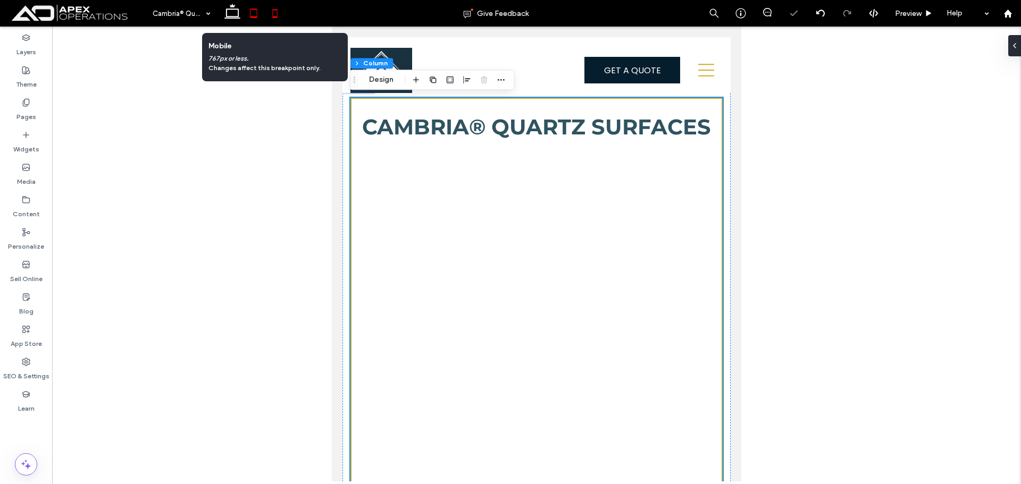
drag, startPoint x: 279, startPoint y: 18, endPoint x: 388, endPoint y: 90, distance: 131.5
click at [275, 19] on icon at bounding box center [274, 13] width 21 height 21
type input "*"
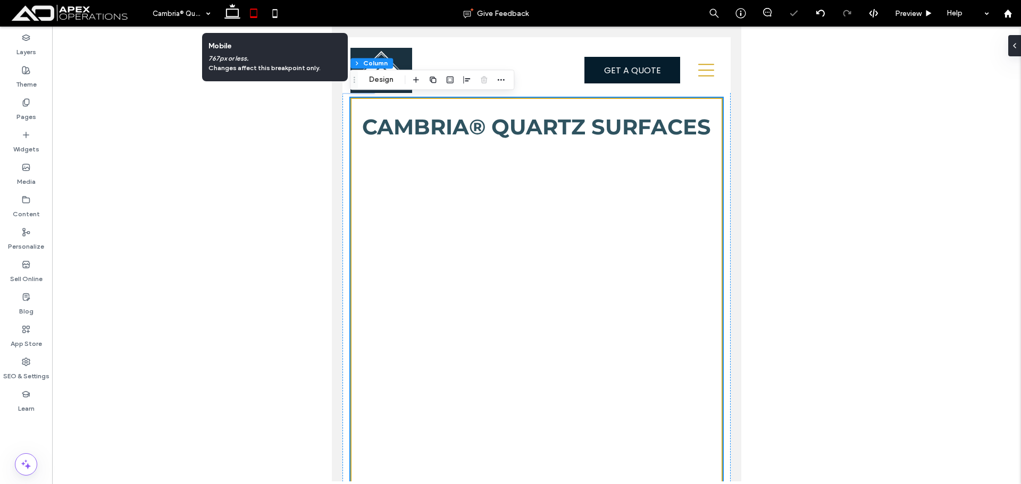
type input "**"
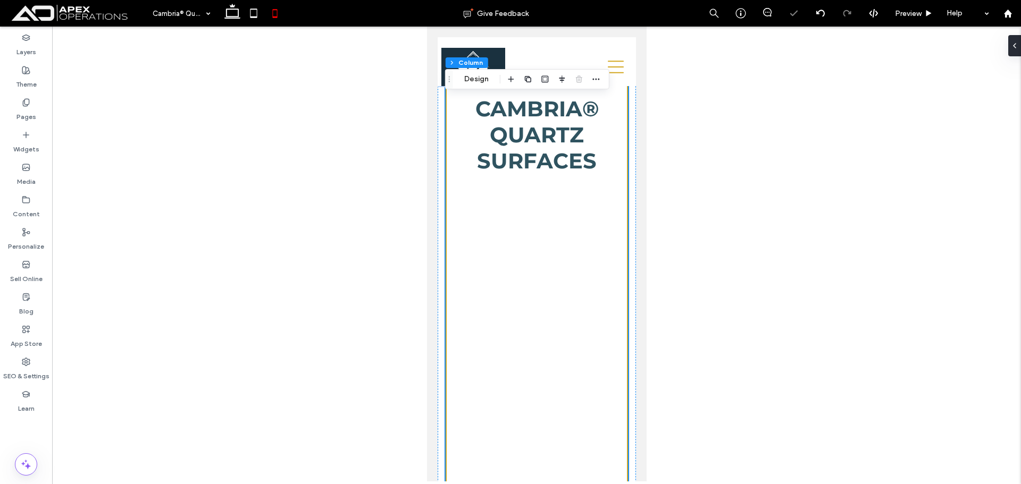
click at [445, 174] on div "Cambria® Quartz Surfaces" at bounding box center [536, 406] width 182 height 646
click at [916, 11] on span "Preview" at bounding box center [908, 13] width 27 height 9
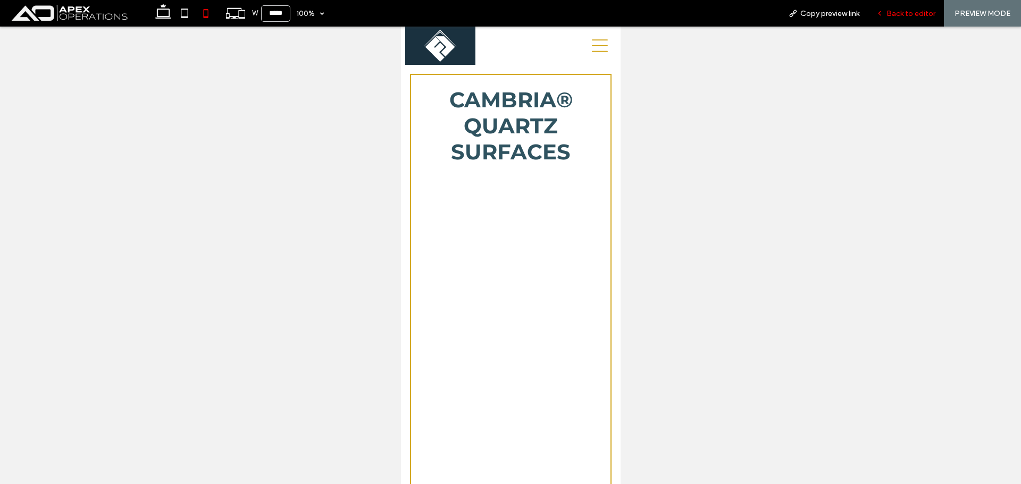
click at [906, 7] on div "Back to editor" at bounding box center [905, 13] width 76 height 27
click at [890, 14] on span "Back to editor" at bounding box center [910, 13] width 49 height 9
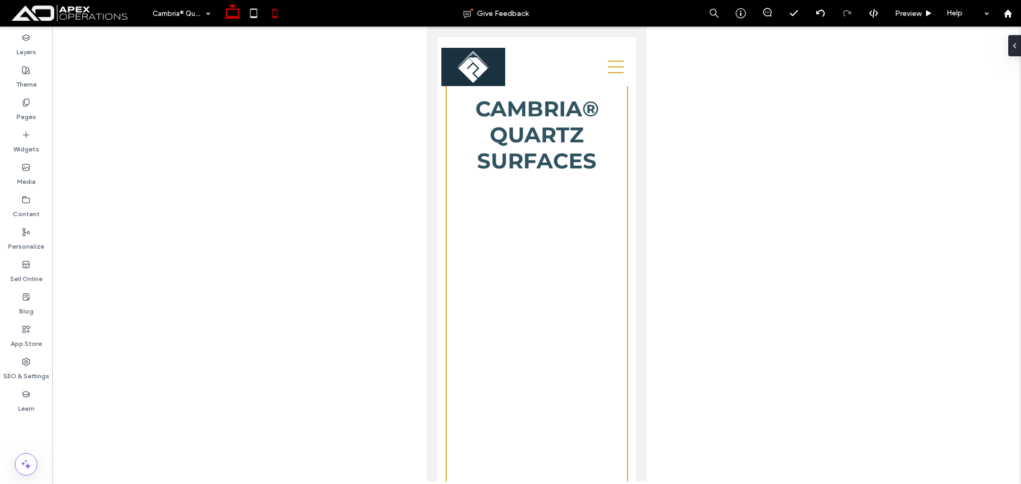
click at [235, 12] on icon at bounding box center [232, 13] width 21 height 21
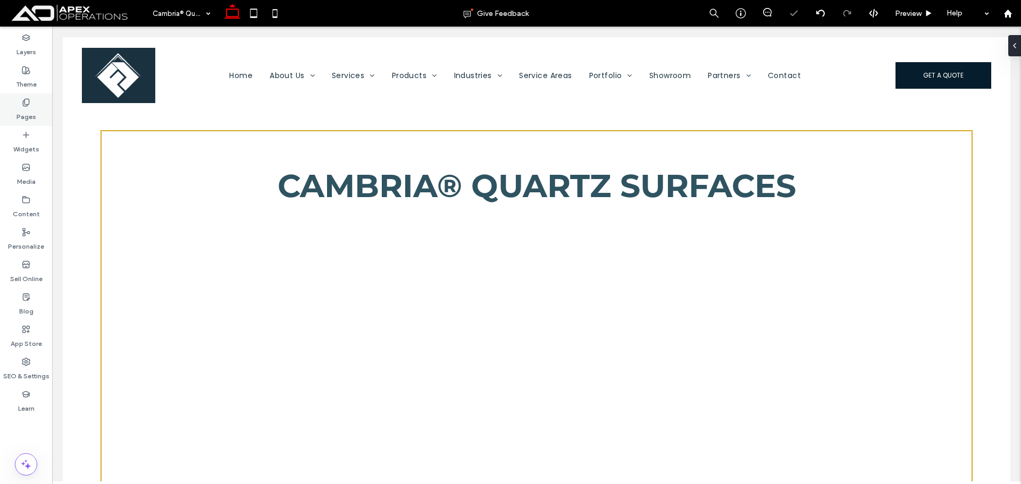
click at [21, 108] on label "Pages" at bounding box center [26, 114] width 20 height 15
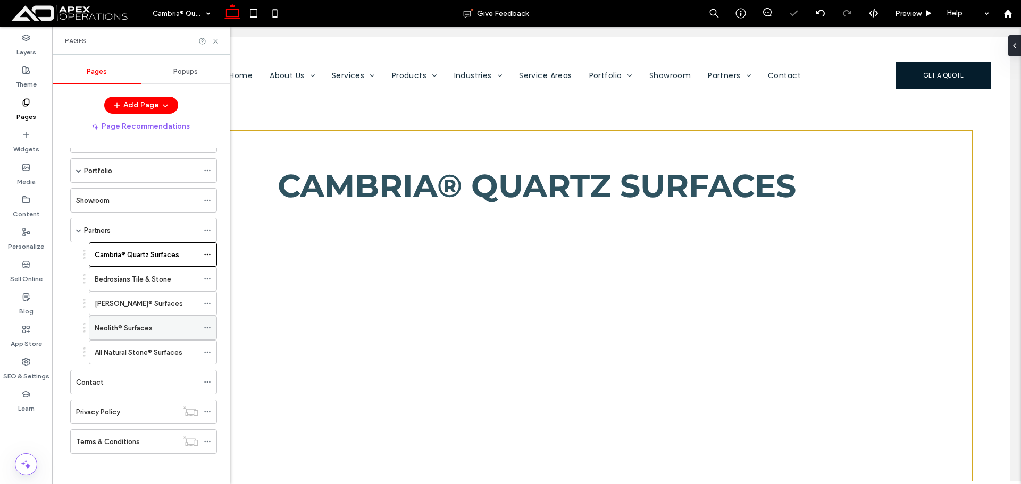
scroll to position [345, 0]
click at [162, 276] on label "Bedrosians Tile & Stone" at bounding box center [133, 277] width 77 height 19
click at [205, 277] on use at bounding box center [207, 278] width 6 height 2
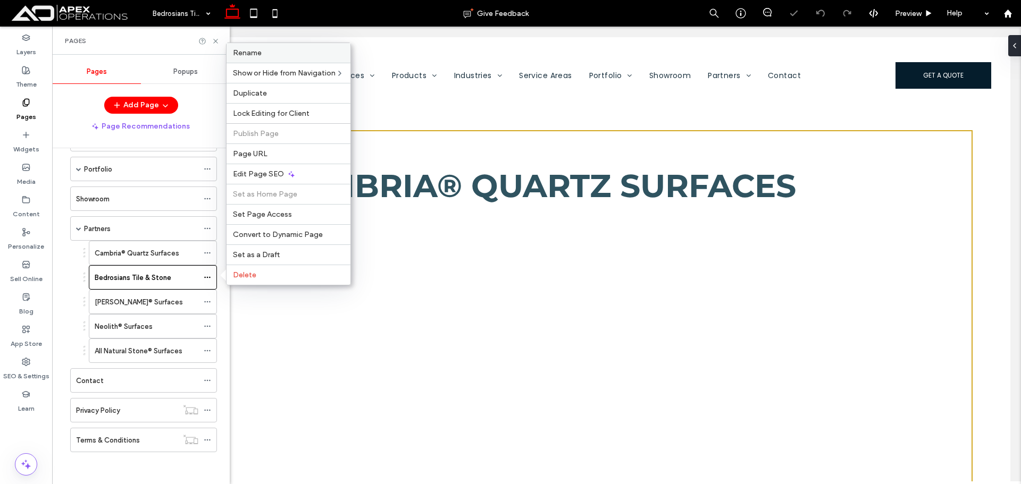
click at [266, 53] on label "Rename" at bounding box center [288, 52] width 111 height 9
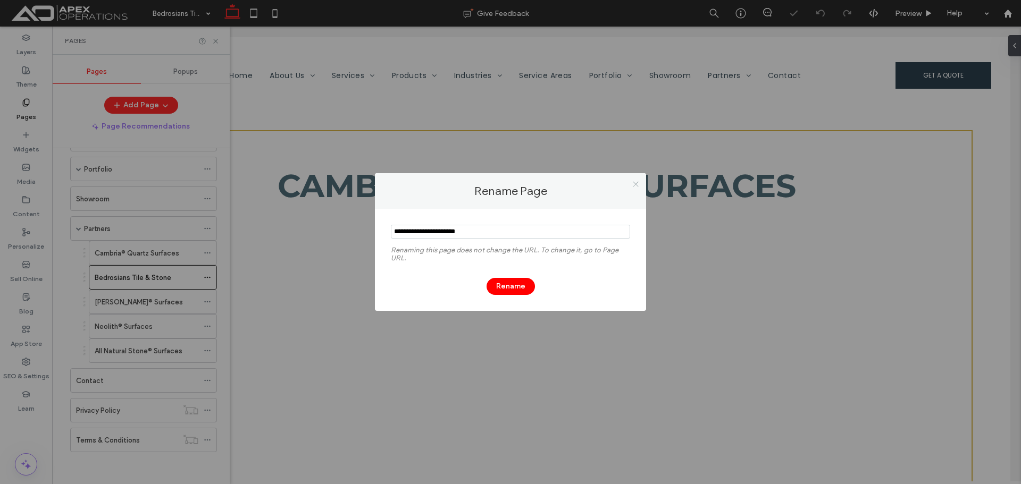
click at [637, 180] on icon at bounding box center [635, 184] width 8 height 8
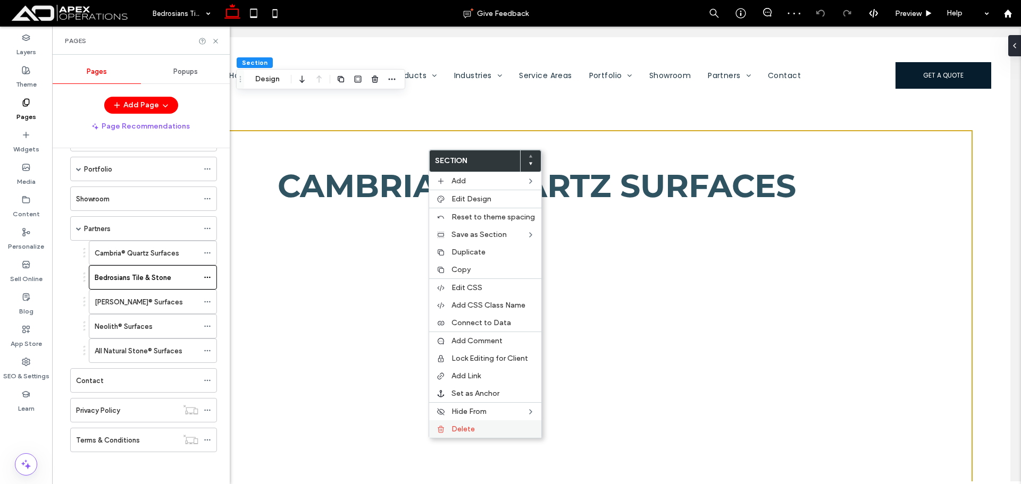
click at [475, 431] on label "Delete" at bounding box center [492, 429] width 83 height 9
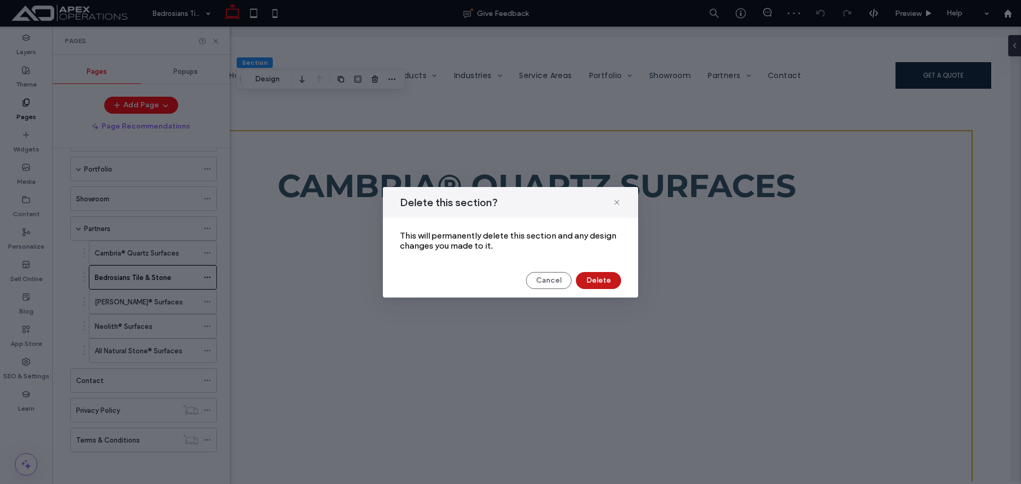
click at [594, 272] on button "Delete" at bounding box center [598, 280] width 45 height 17
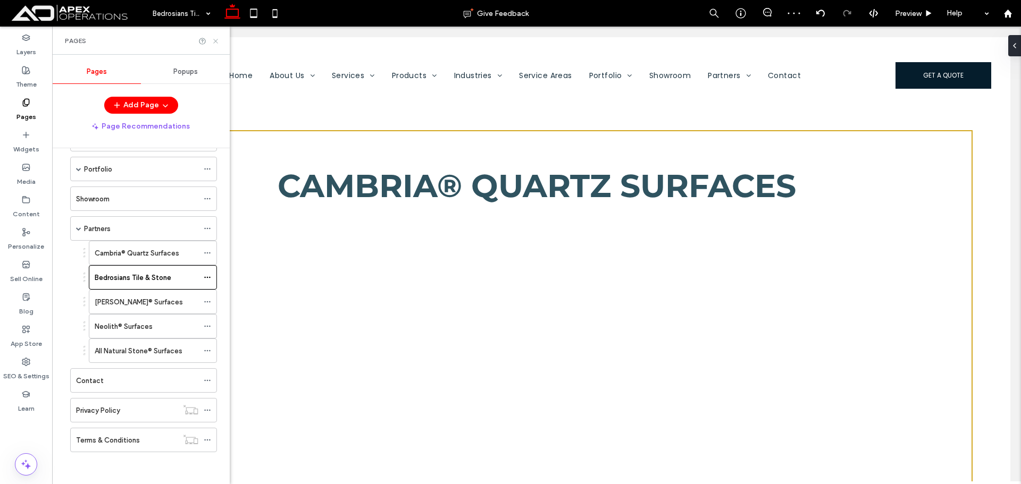
click at [218, 41] on icon at bounding box center [216, 41] width 8 height 8
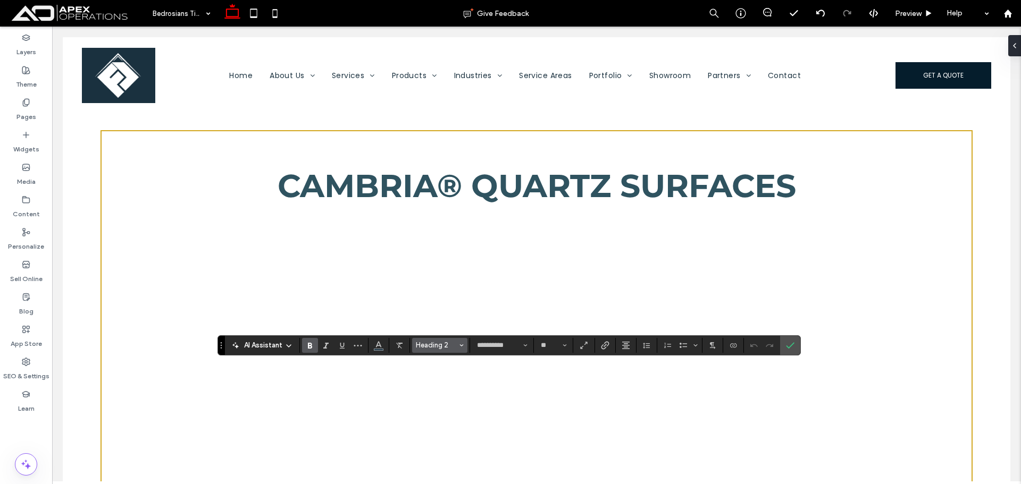
type input "*******"
type input "**"
type input "**********"
click at [435, 345] on span "Heading 2" at bounding box center [436, 345] width 41 height 8
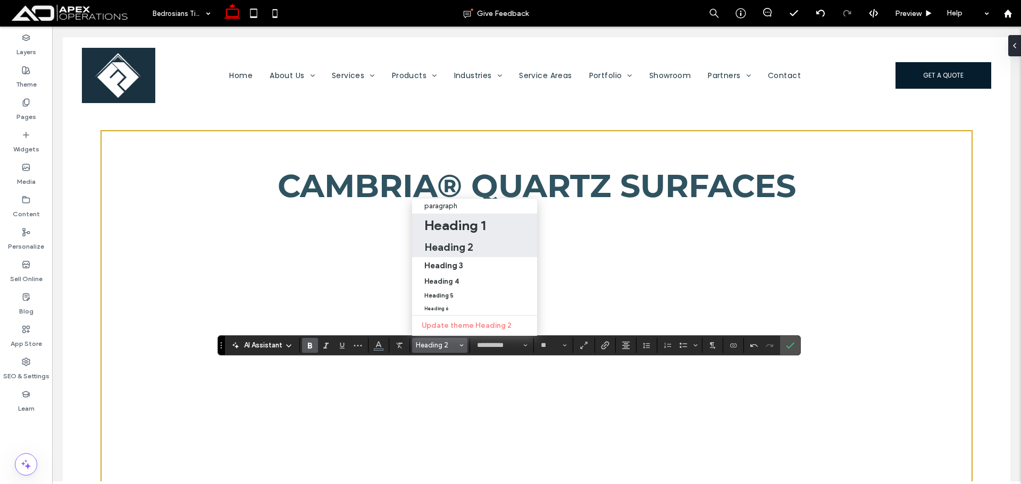
click at [452, 219] on h1 "Heading 1" at bounding box center [454, 225] width 61 height 17
type input "**"
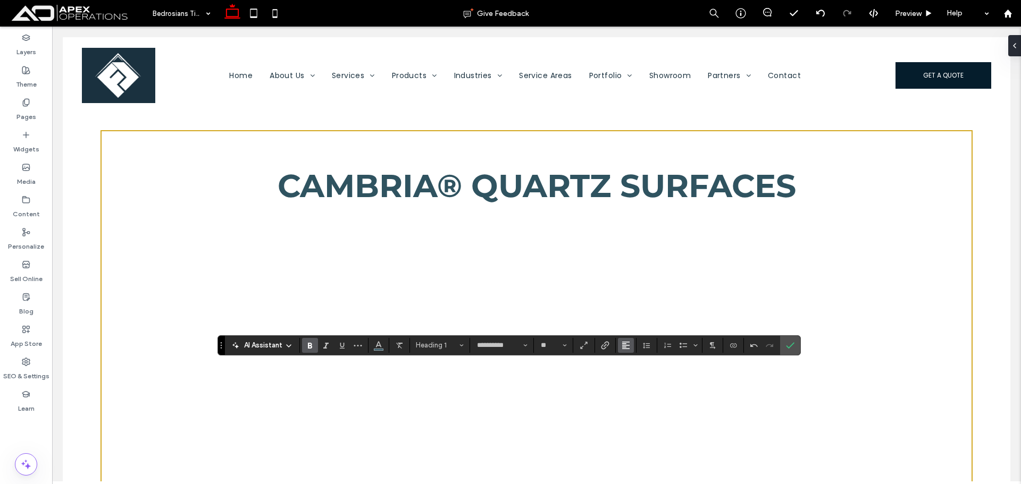
click at [631, 343] on button "Alignment" at bounding box center [626, 345] width 16 height 15
click at [631, 295] on label "ui.textEditor.alignment.center" at bounding box center [636, 297] width 37 height 15
click at [791, 341] on icon "Confirm" at bounding box center [790, 345] width 9 height 9
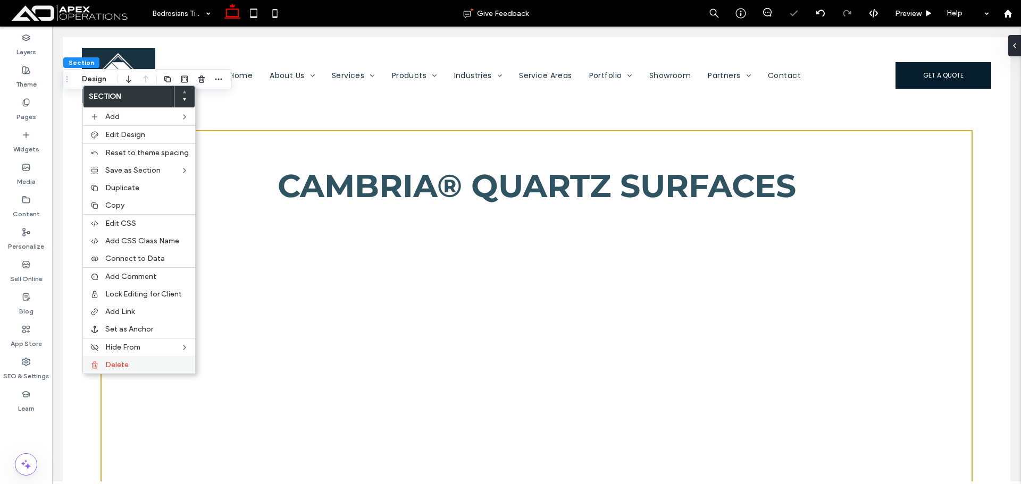
click at [107, 360] on div "Delete" at bounding box center [139, 365] width 112 height 18
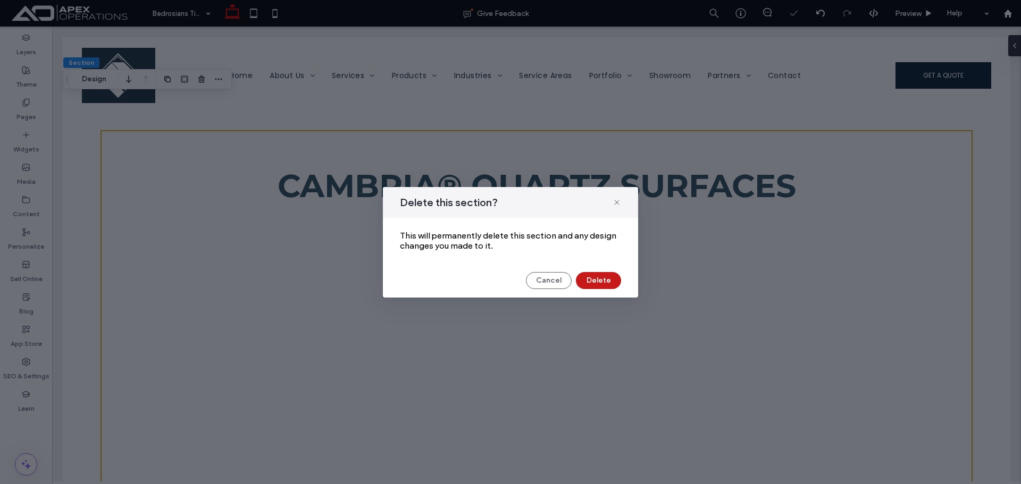
click at [595, 277] on button "Delete" at bounding box center [598, 280] width 45 height 17
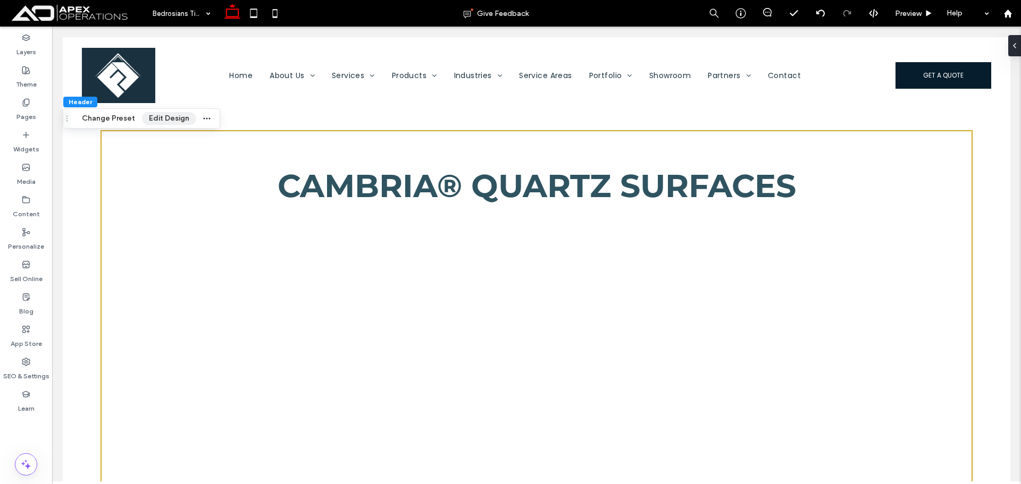
click at [164, 116] on button "Edit Design" at bounding box center [169, 118] width 54 height 13
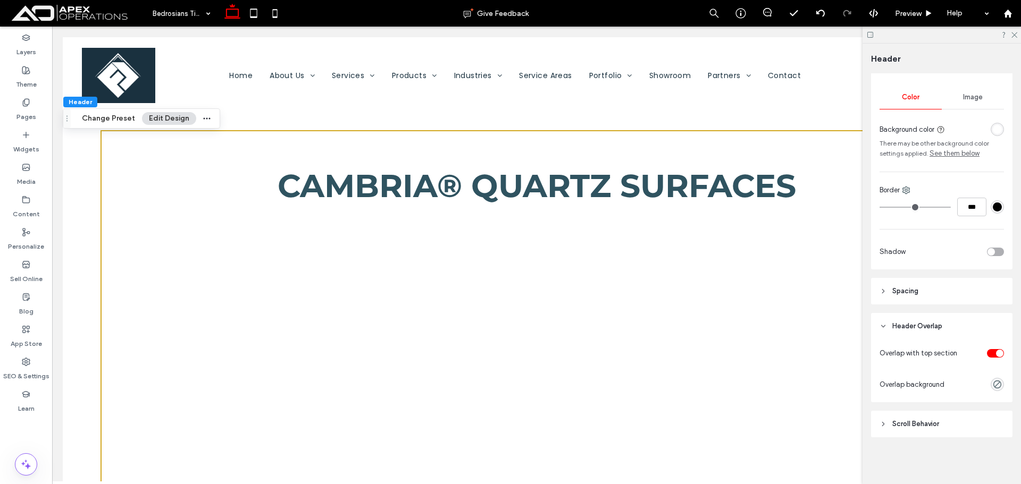
click at [990, 352] on div "toggle" at bounding box center [995, 353] width 17 height 9
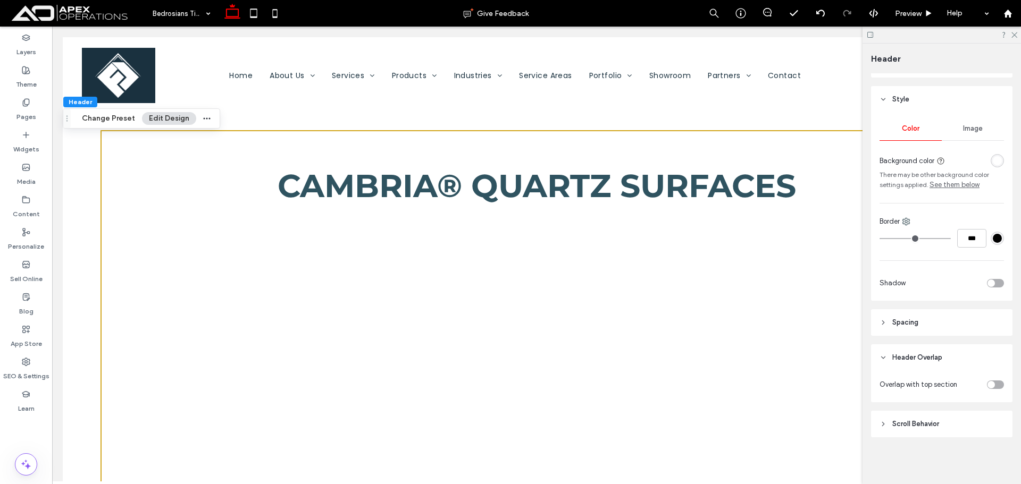
scroll to position [123, 0]
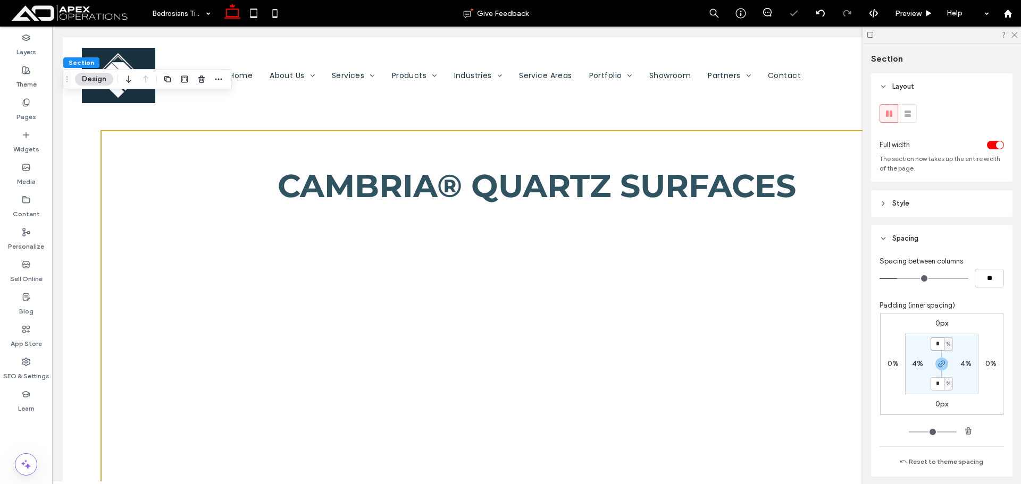
click at [934, 342] on input "*" at bounding box center [937, 344] width 14 height 13
type input "*"
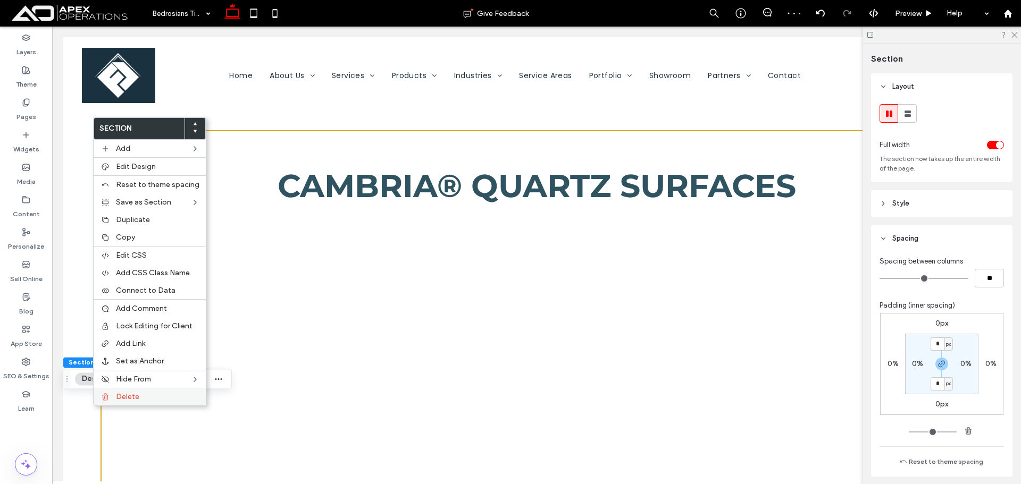
click at [125, 397] on span "Delete" at bounding box center [127, 396] width 23 height 9
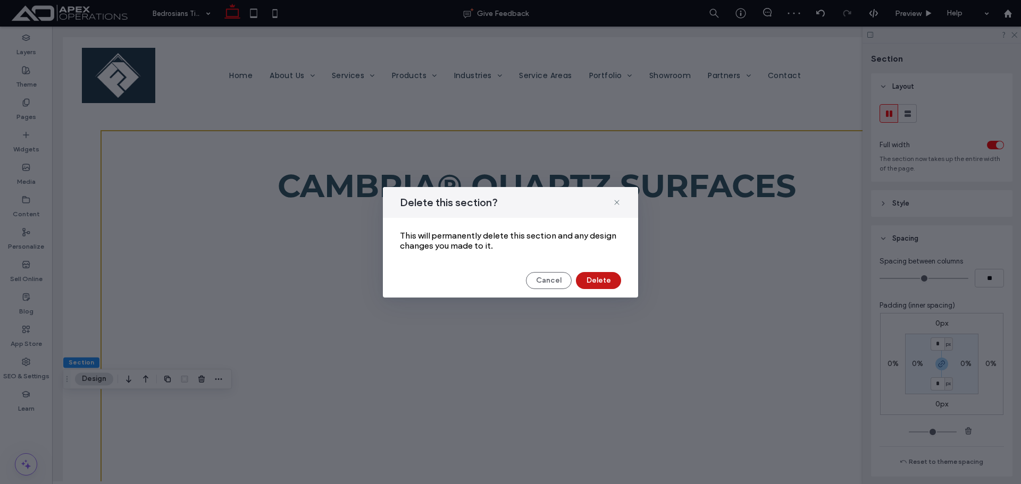
click at [600, 278] on button "Delete" at bounding box center [598, 280] width 45 height 17
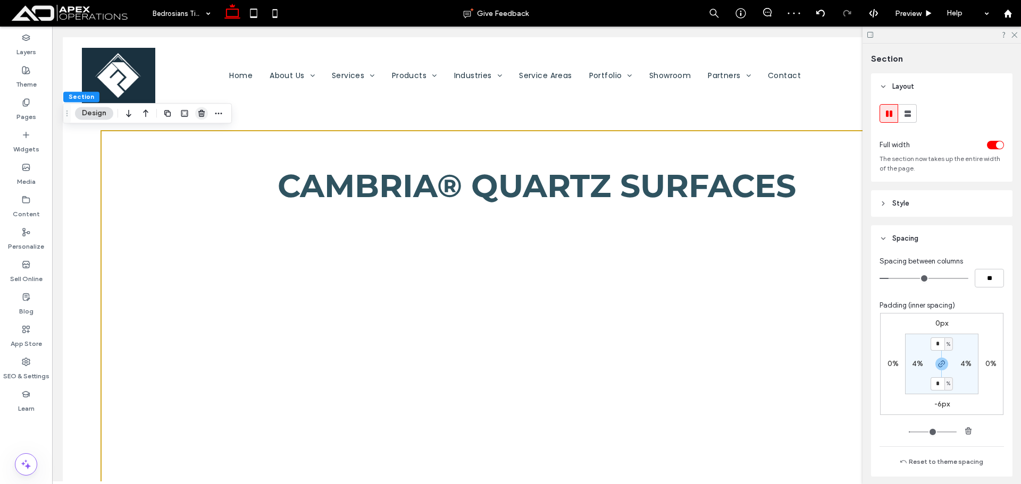
click at [204, 114] on use "button" at bounding box center [201, 113] width 6 height 7
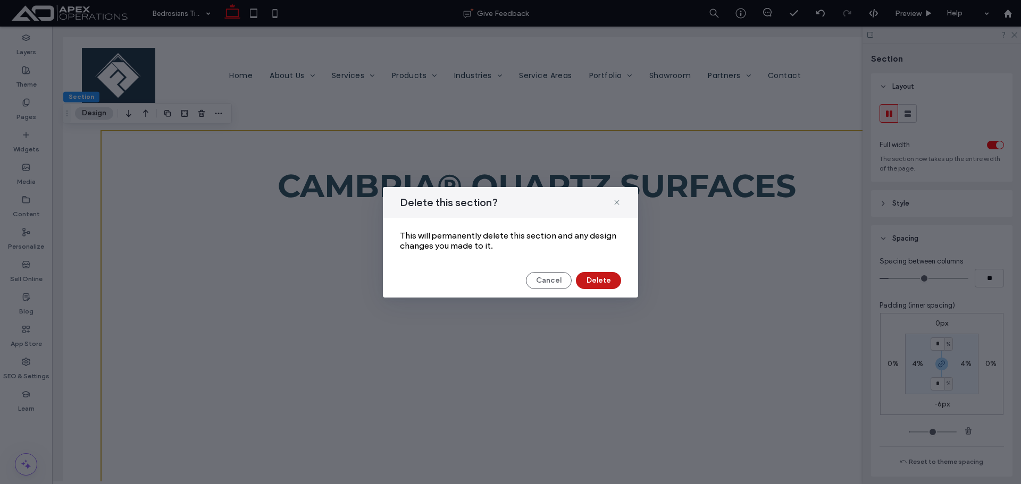
click at [600, 282] on button "Delete" at bounding box center [598, 280] width 45 height 17
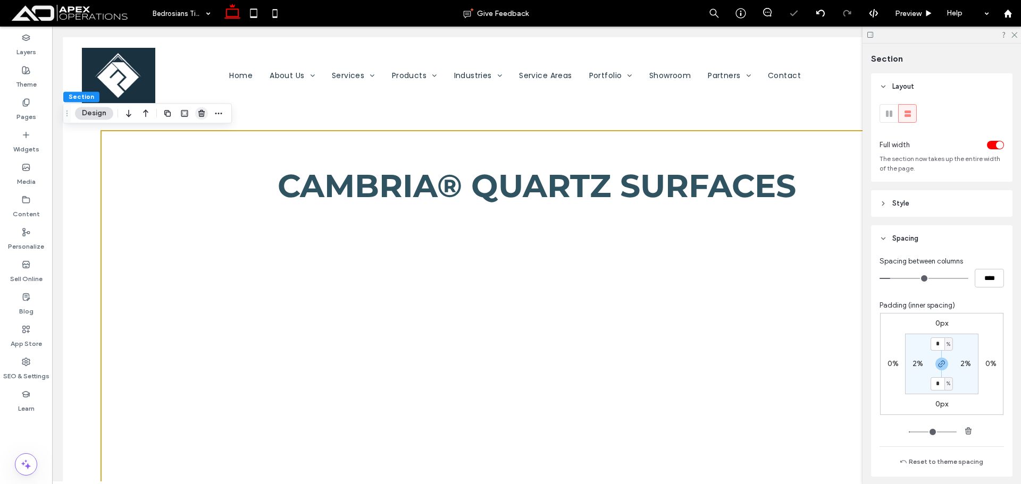
click at [203, 112] on use "button" at bounding box center [201, 113] width 6 height 7
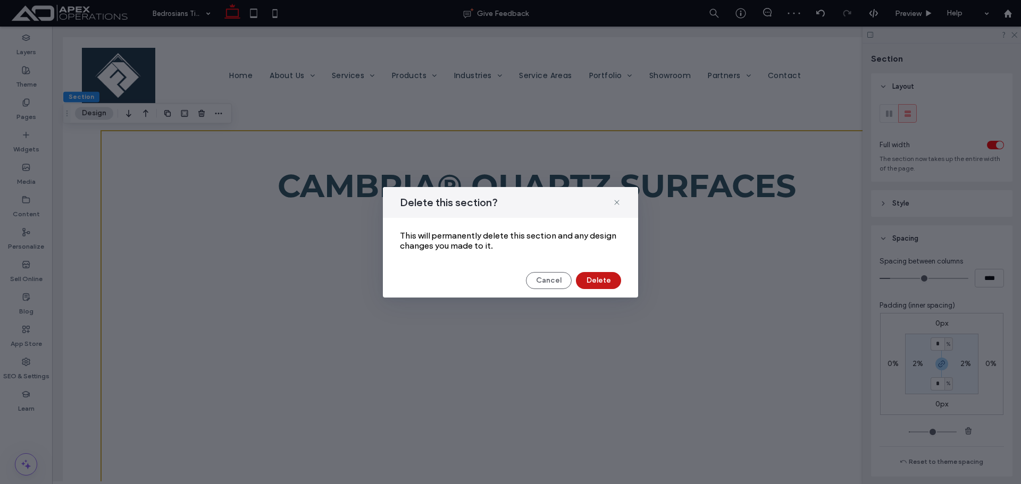
click at [612, 277] on button "Delete" at bounding box center [598, 280] width 45 height 17
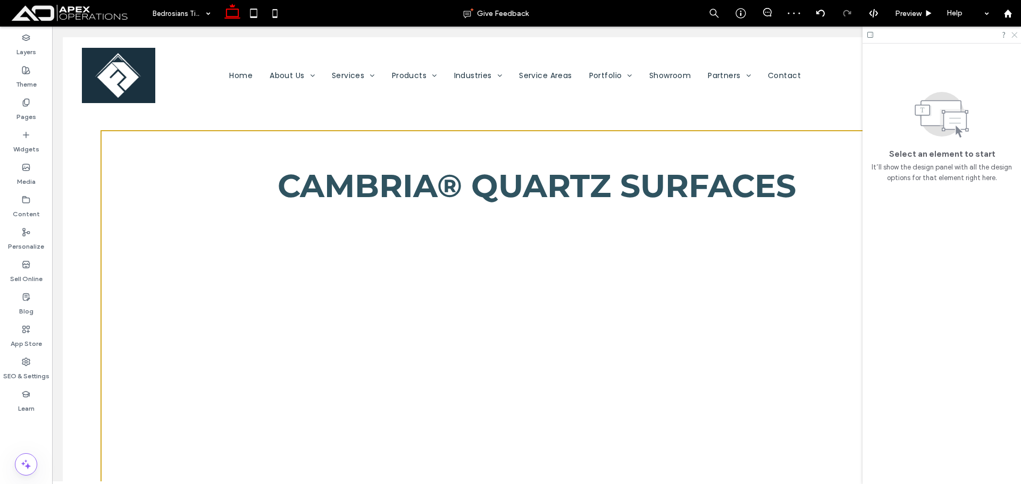
click at [1015, 35] on icon at bounding box center [1013, 34] width 7 height 7
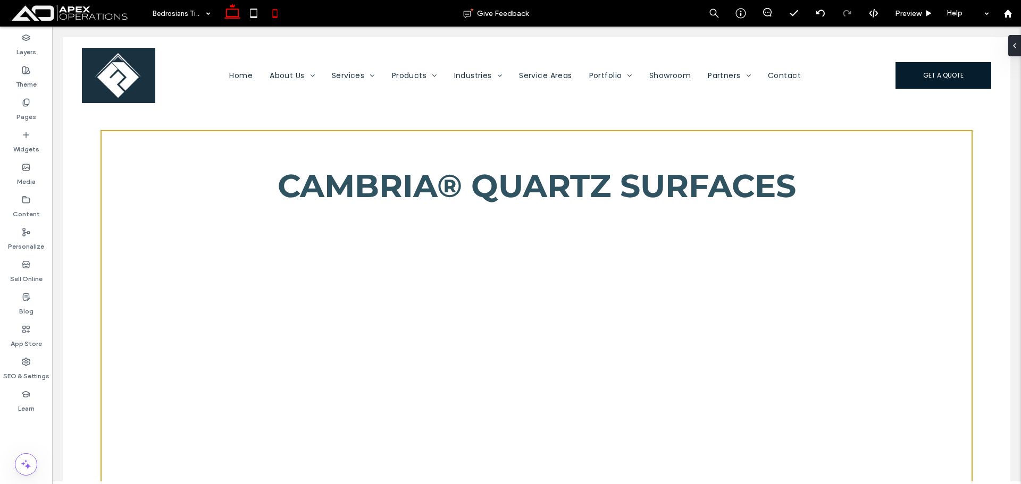
click at [272, 11] on icon at bounding box center [274, 13] width 21 height 21
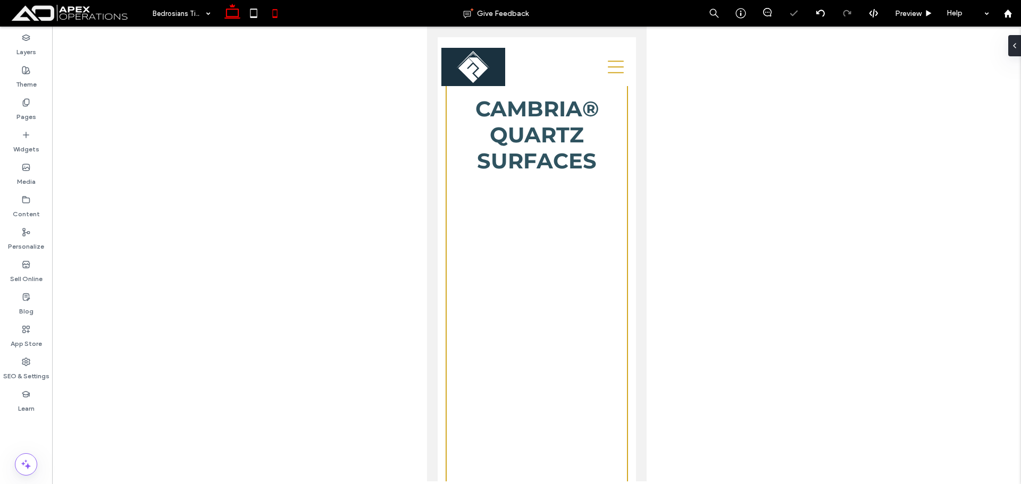
click at [231, 14] on icon at bounding box center [232, 13] width 21 height 21
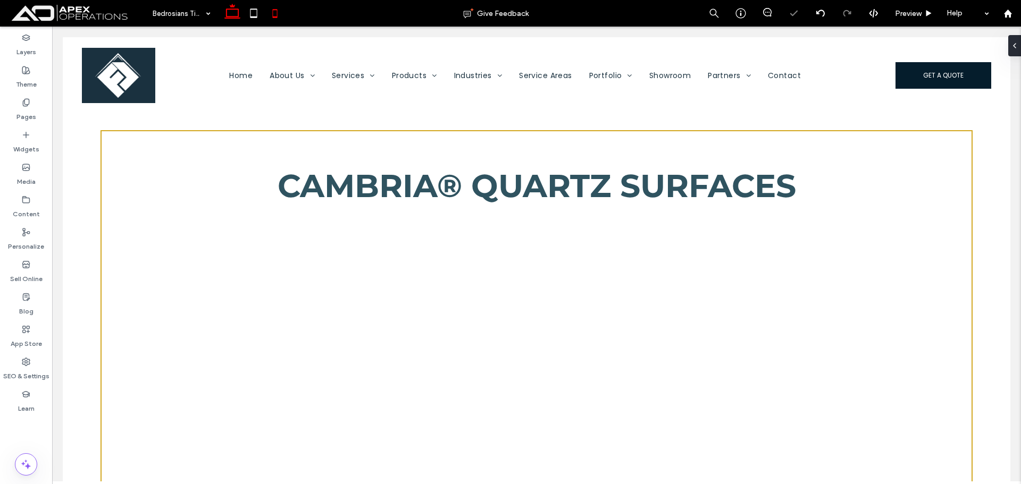
click at [279, 16] on icon at bounding box center [274, 13] width 21 height 21
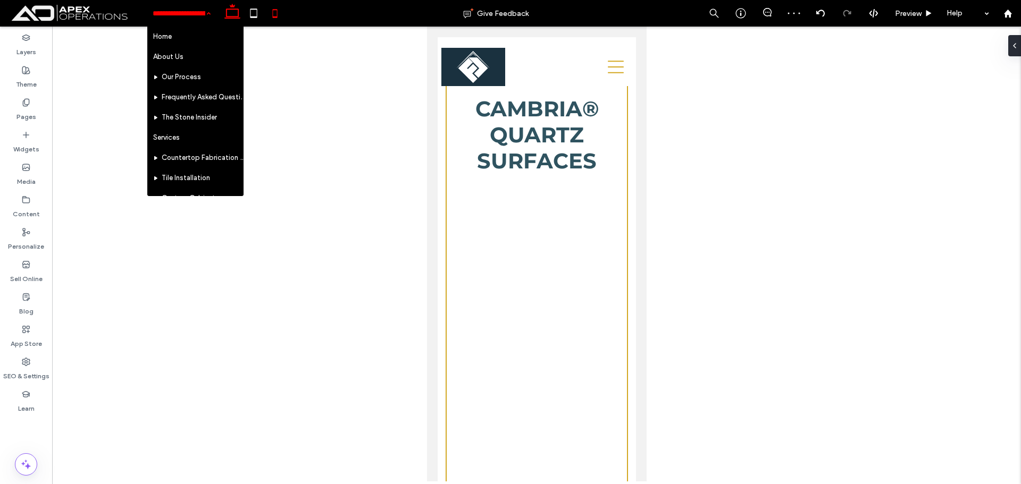
click at [231, 23] on icon at bounding box center [232, 13] width 21 height 21
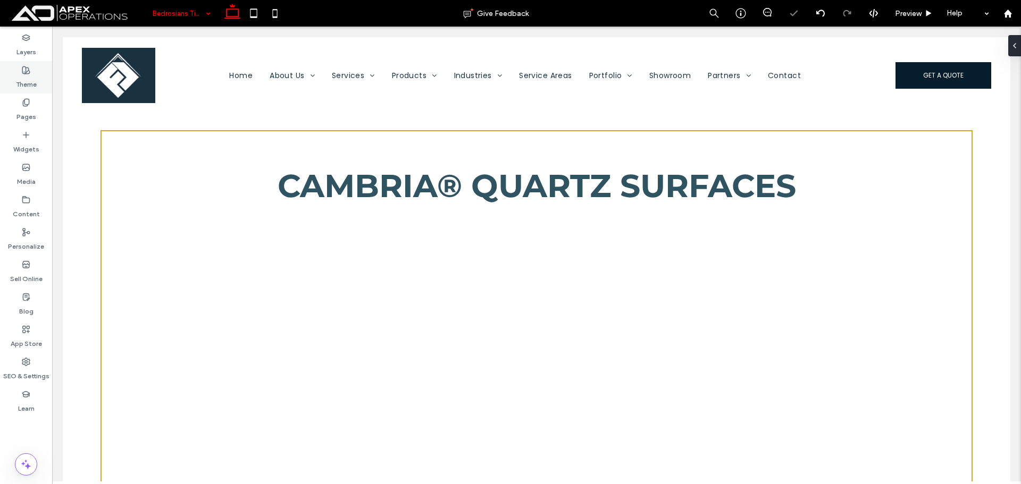
click at [33, 78] on label "Theme" at bounding box center [26, 81] width 21 height 15
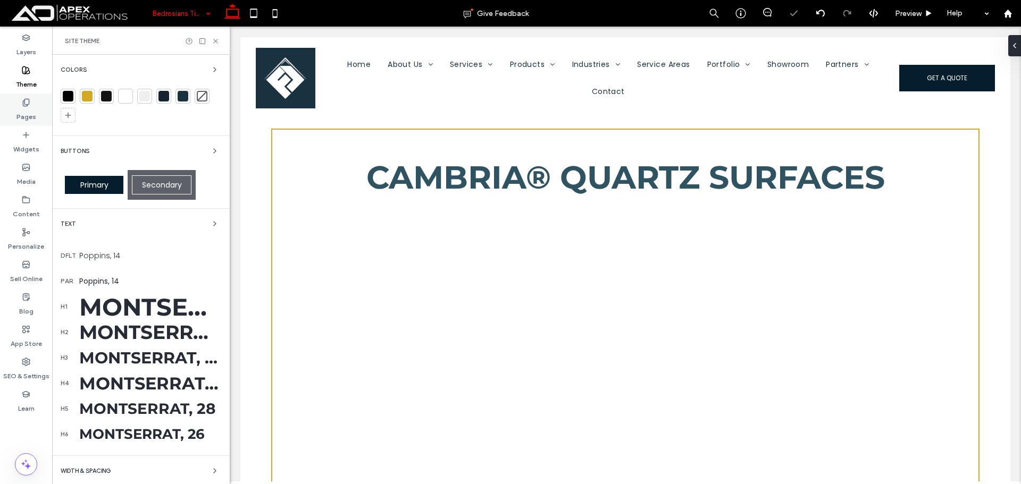
click at [30, 106] on div "Pages" at bounding box center [26, 110] width 52 height 32
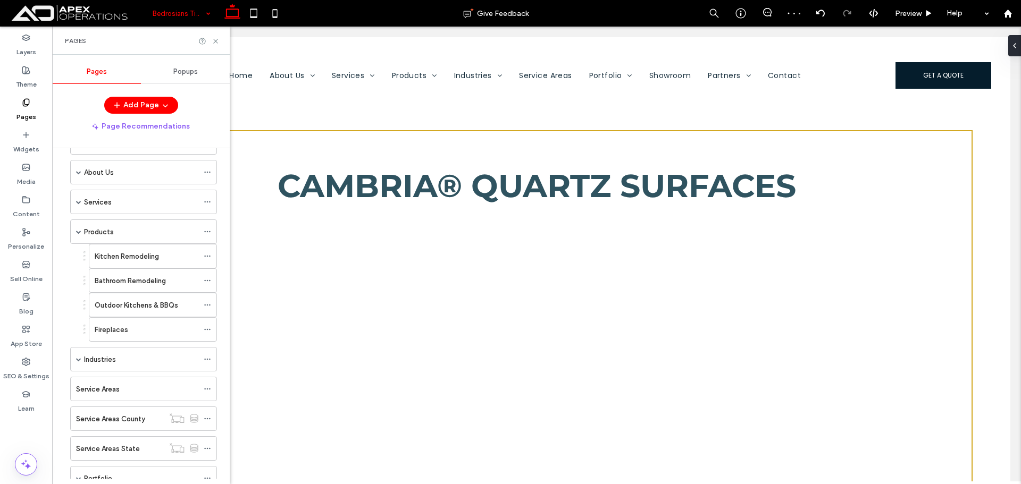
scroll to position [213, 0]
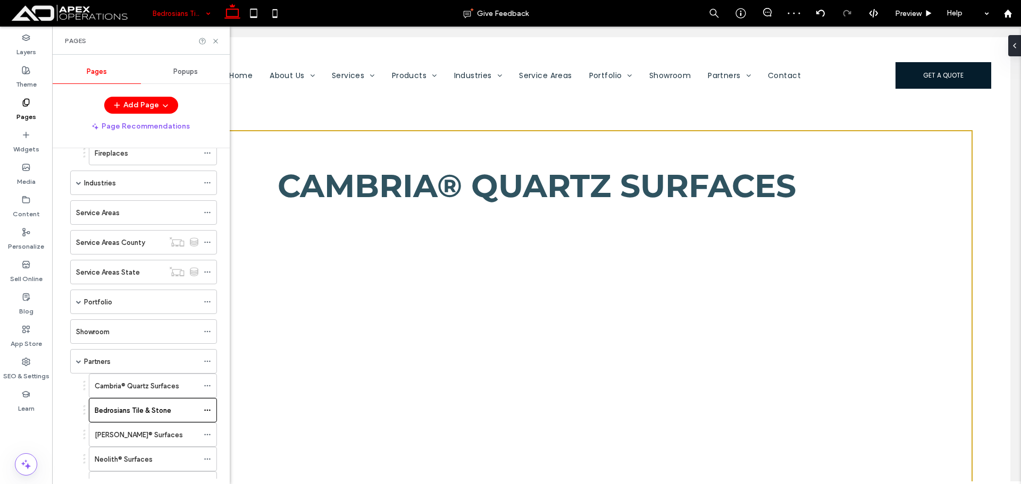
drag, startPoint x: 136, startPoint y: 429, endPoint x: 175, endPoint y: 370, distance: 71.1
click at [137, 429] on label "Cosentino® Surfaces" at bounding box center [139, 435] width 88 height 19
click at [209, 438] on icon at bounding box center [207, 434] width 7 height 7
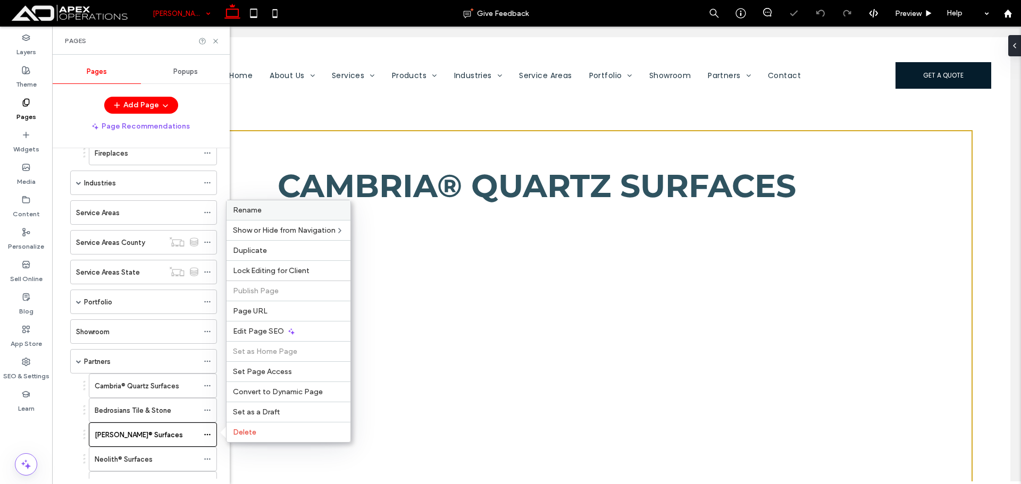
click at [284, 213] on label "Rename" at bounding box center [288, 210] width 111 height 9
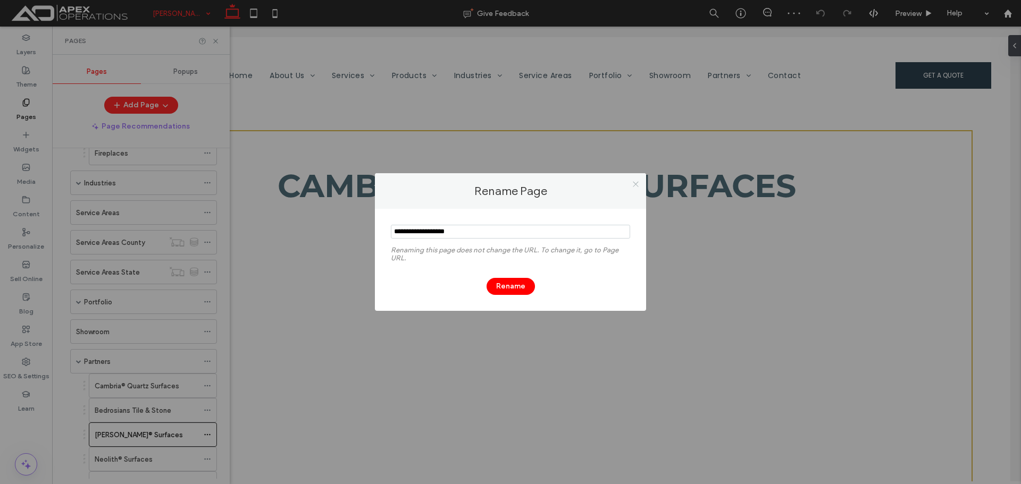
click at [635, 184] on use at bounding box center [635, 183] width 5 height 5
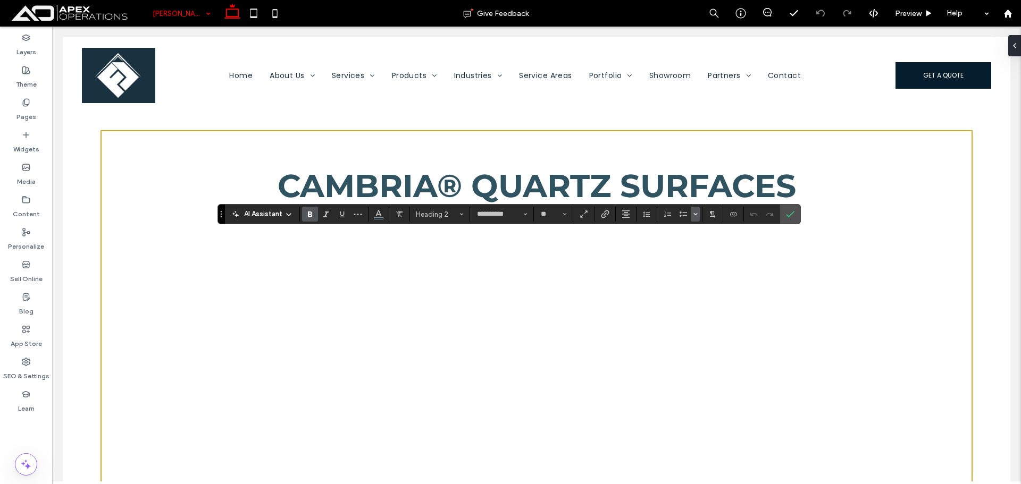
type input "*******"
type input "**"
click at [792, 213] on use "Confirm" at bounding box center [790, 214] width 9 height 6
click at [446, 213] on span "Heading 2" at bounding box center [436, 214] width 41 height 8
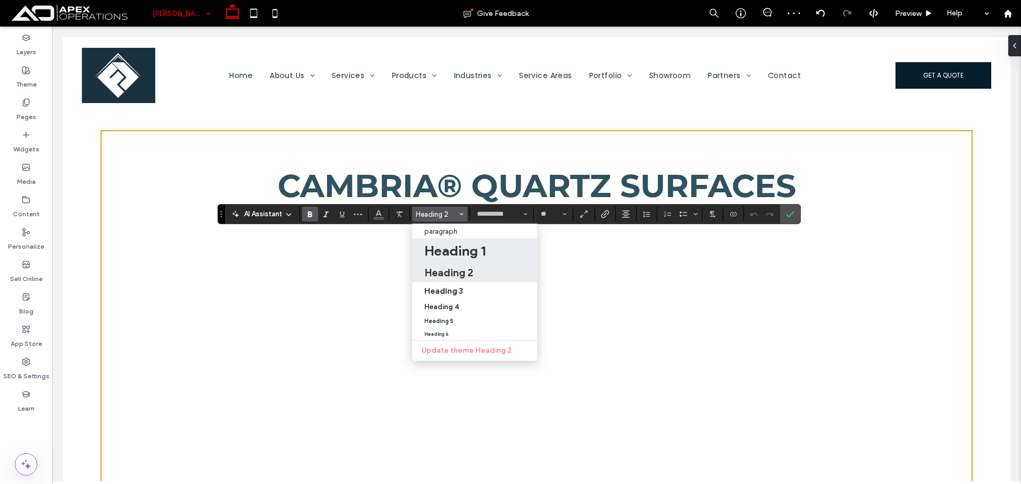
click at [457, 246] on h1 "Heading 1" at bounding box center [454, 250] width 61 height 17
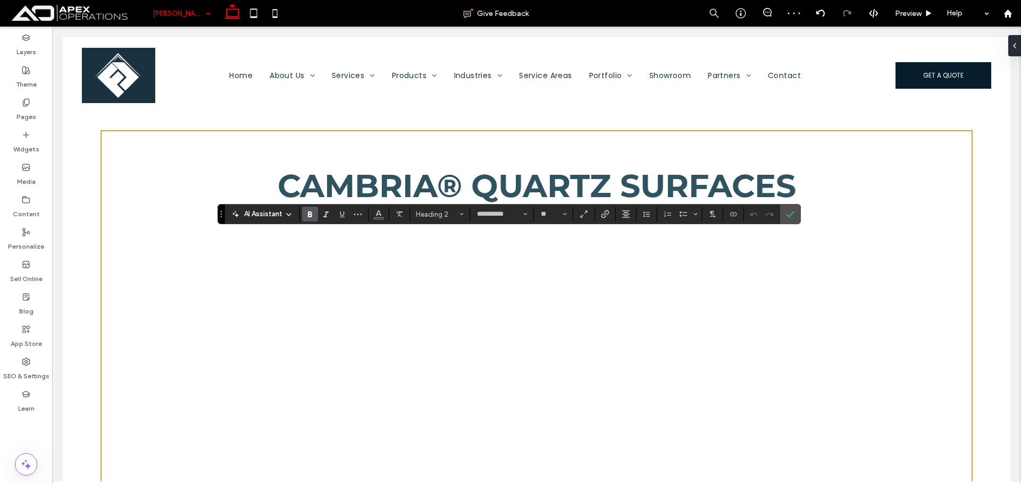
type input "**"
click at [626, 216] on use "Alignment" at bounding box center [625, 213] width 7 height 7
click at [635, 243] on icon "ui.textEditor.alignment.center" at bounding box center [633, 247] width 9 height 9
click at [790, 219] on span "Confirm" at bounding box center [788, 214] width 5 height 19
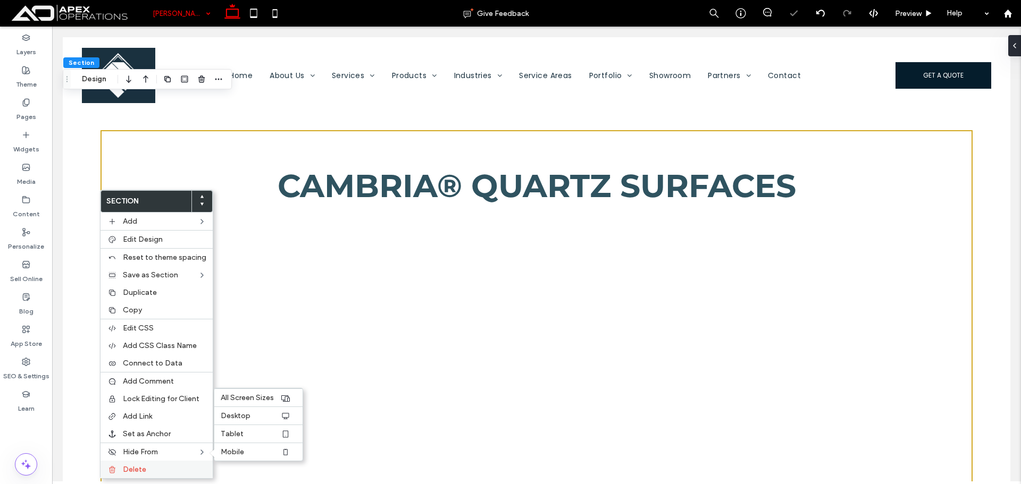
click at [125, 465] on div "Delete" at bounding box center [156, 470] width 112 height 18
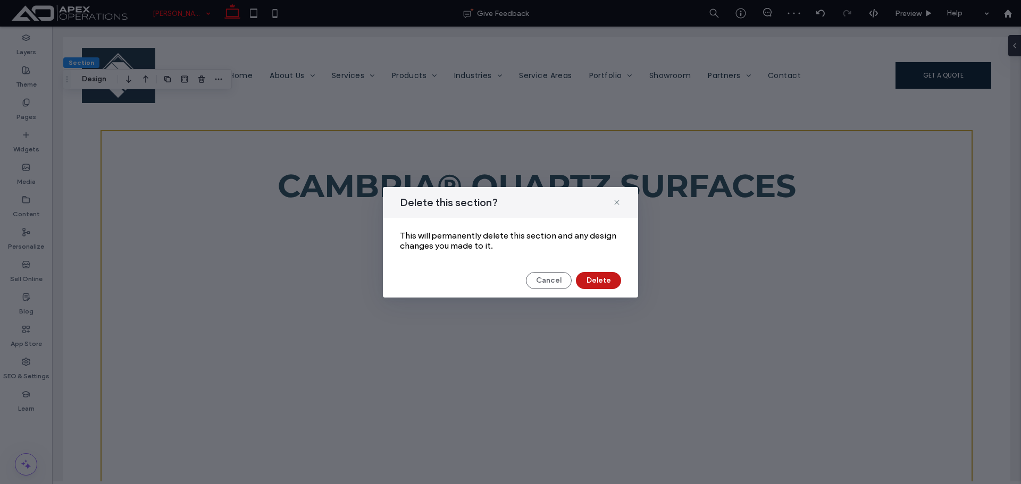
click at [589, 285] on button "Delete" at bounding box center [598, 280] width 45 height 17
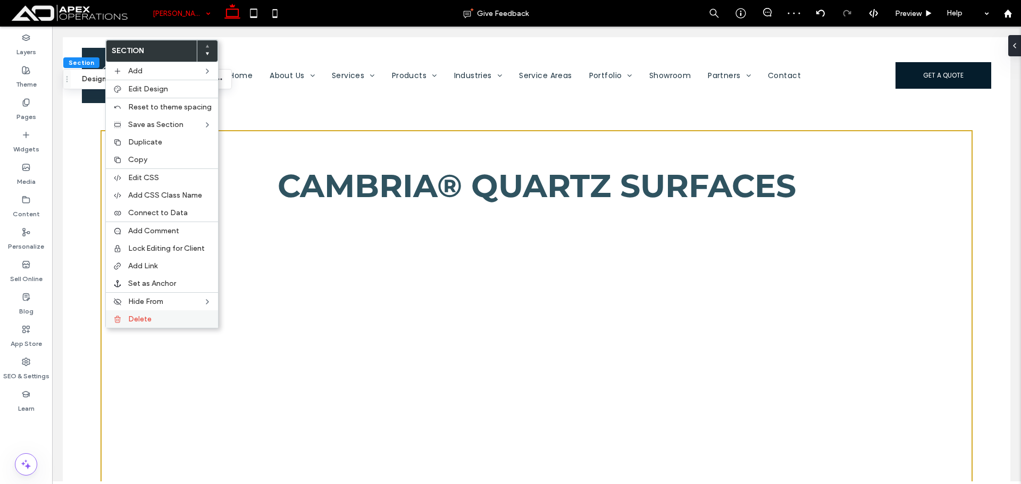
click at [130, 318] on span "Delete" at bounding box center [139, 319] width 23 height 9
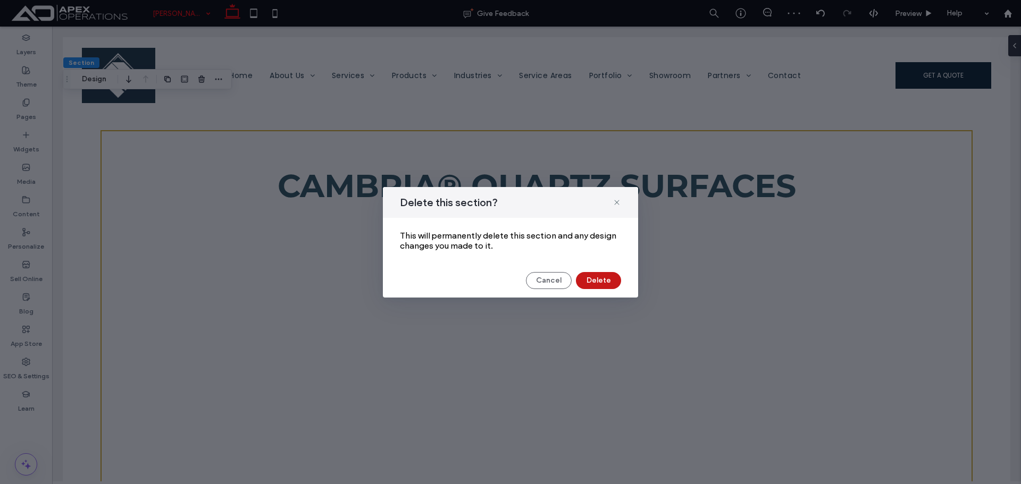
click at [597, 275] on button "Delete" at bounding box center [598, 280] width 45 height 17
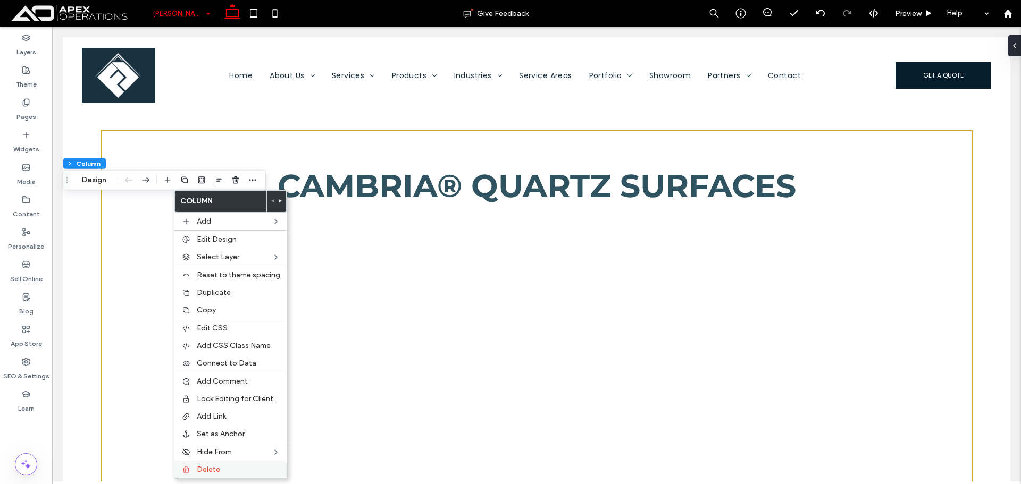
click at [231, 462] on div "Delete" at bounding box center [230, 470] width 112 height 18
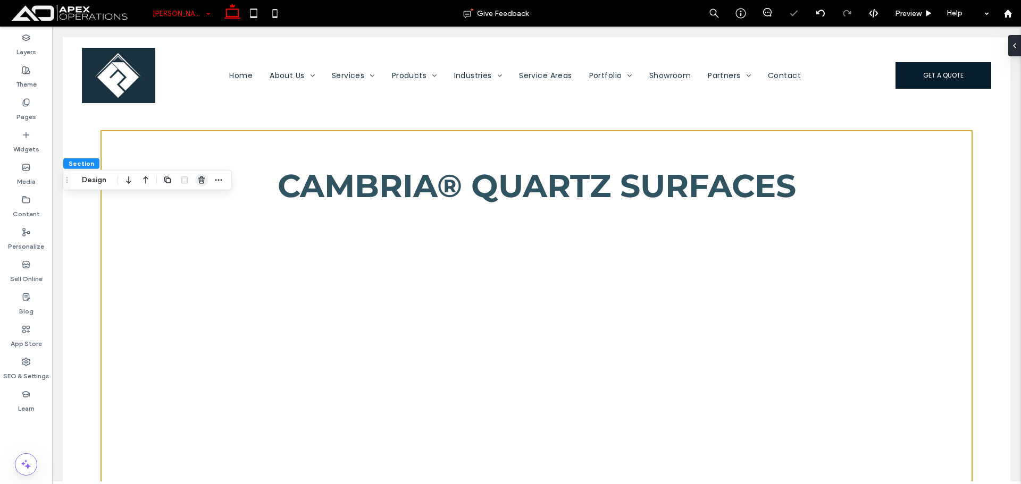
click at [199, 180] on use "button" at bounding box center [201, 179] width 6 height 7
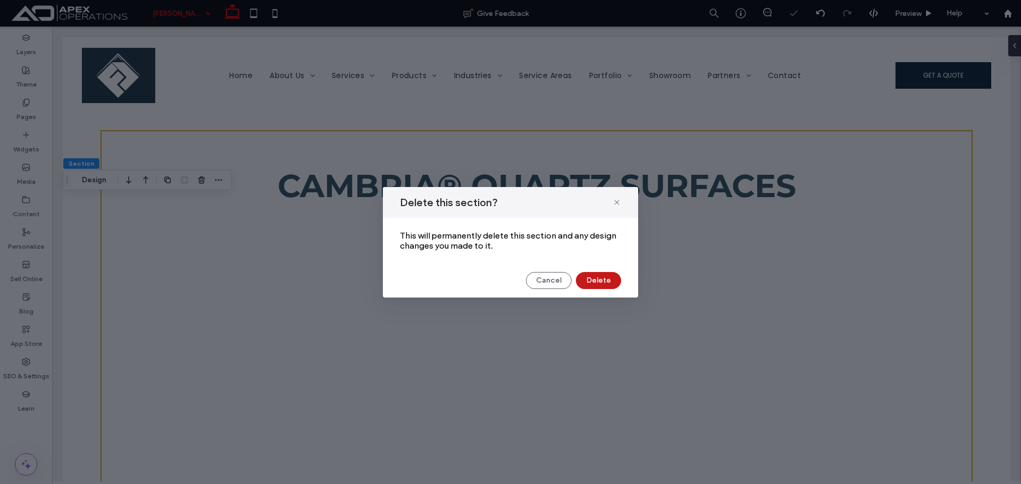
click at [604, 280] on button "Delete" at bounding box center [598, 280] width 45 height 17
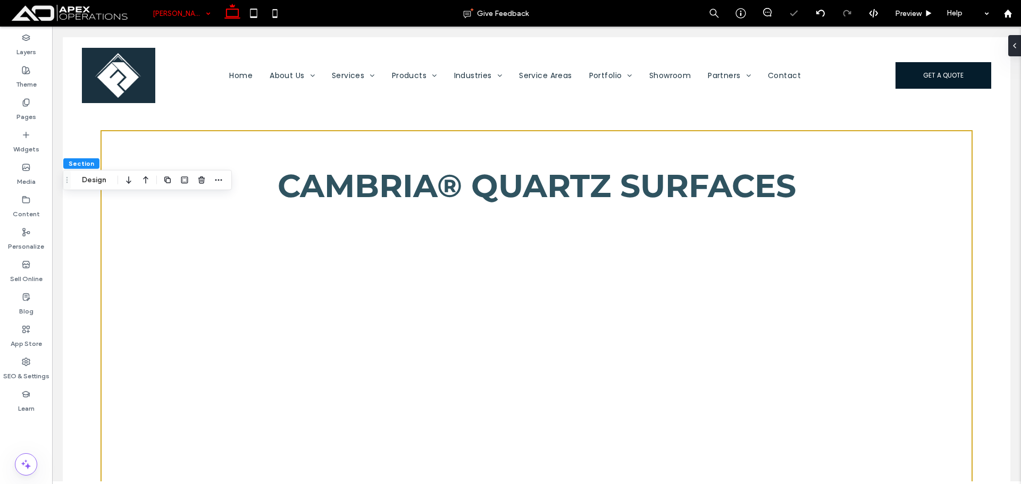
click at [195, 184] on div at bounding box center [193, 180] width 64 height 19
click at [197, 182] on icon "button" at bounding box center [201, 180] width 9 height 9
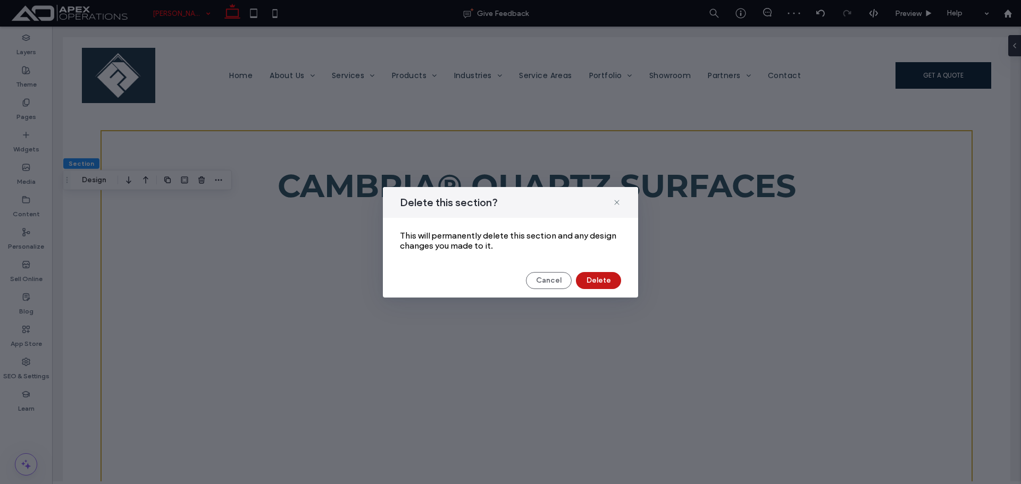
click at [584, 284] on button "Delete" at bounding box center [598, 280] width 45 height 17
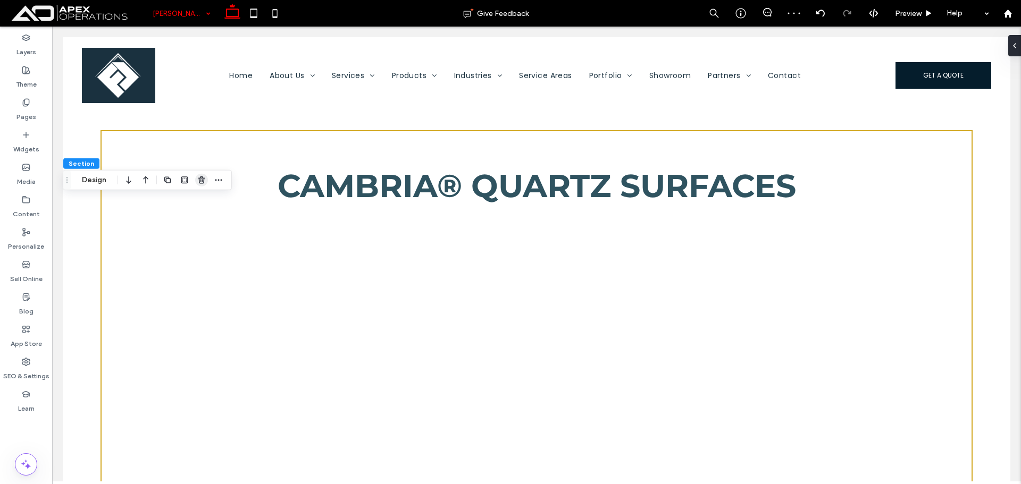
click at [200, 176] on icon "button" at bounding box center [201, 180] width 9 height 9
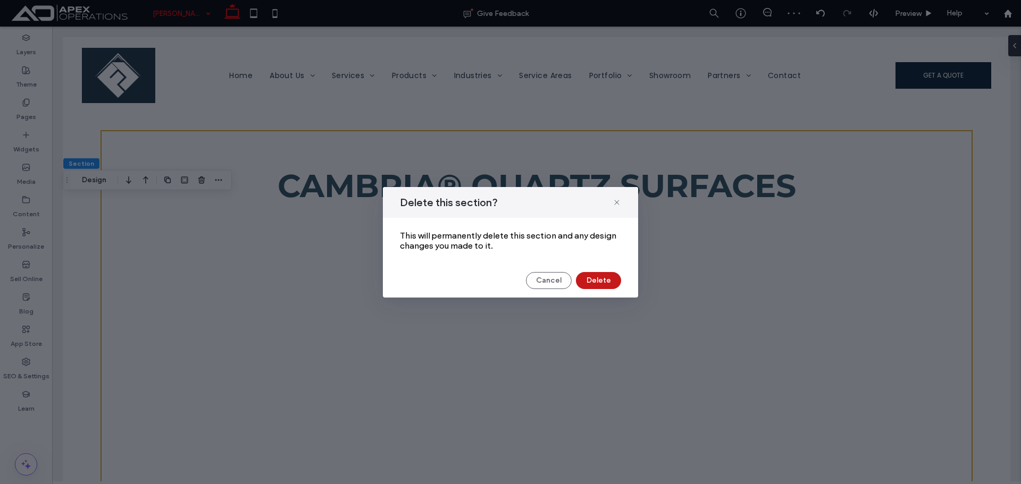
click at [595, 280] on button "Delete" at bounding box center [598, 280] width 45 height 17
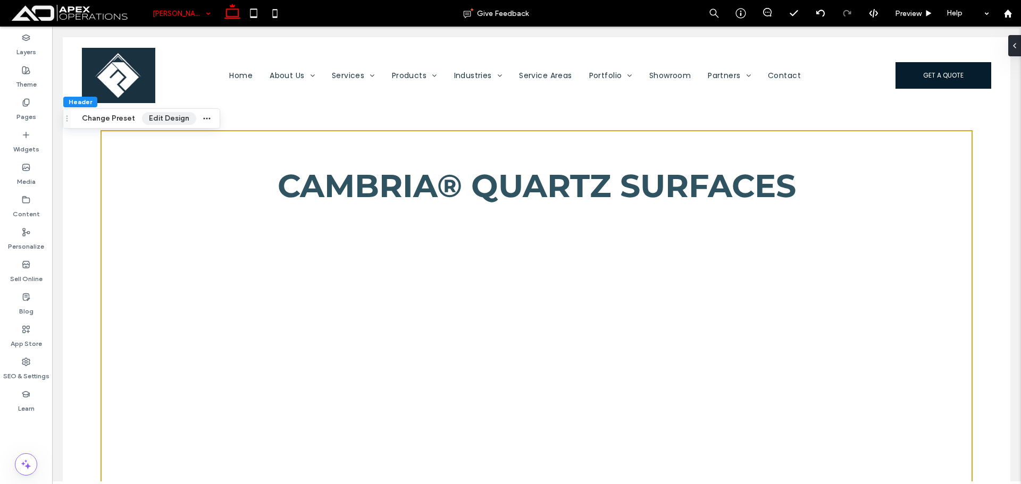
click at [161, 124] on button "Edit Design" at bounding box center [169, 118] width 54 height 13
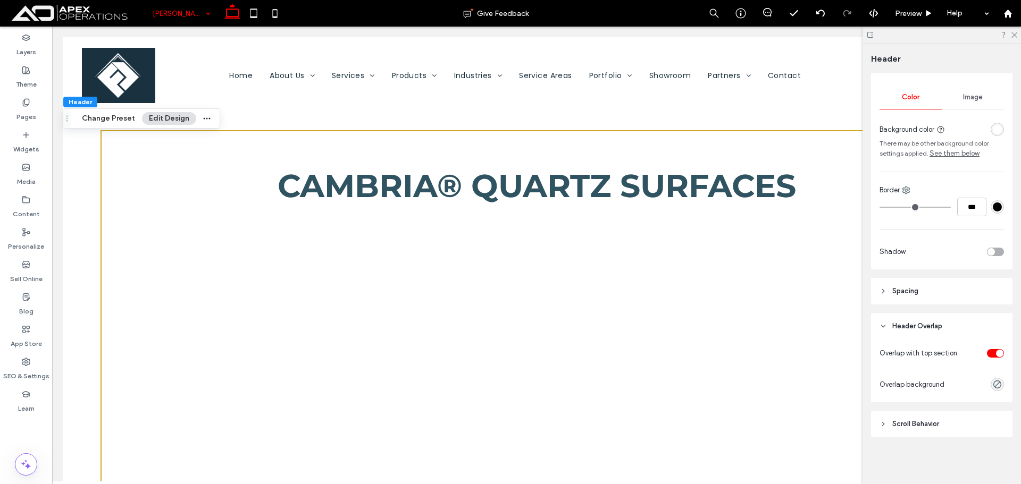
click at [987, 351] on div "toggle" at bounding box center [995, 353] width 17 height 9
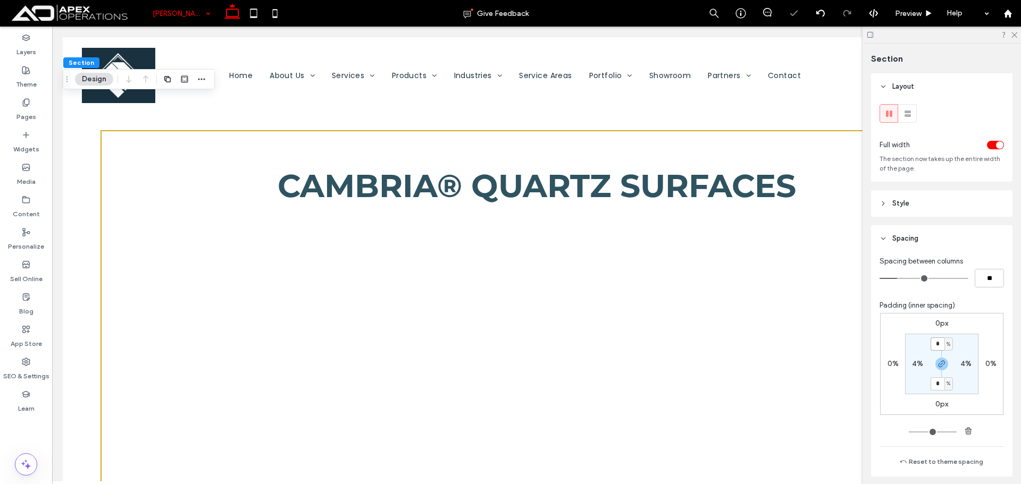
click at [934, 341] on input "*" at bounding box center [937, 344] width 14 height 13
type input "*"
click at [249, 19] on icon at bounding box center [253, 13] width 21 height 21
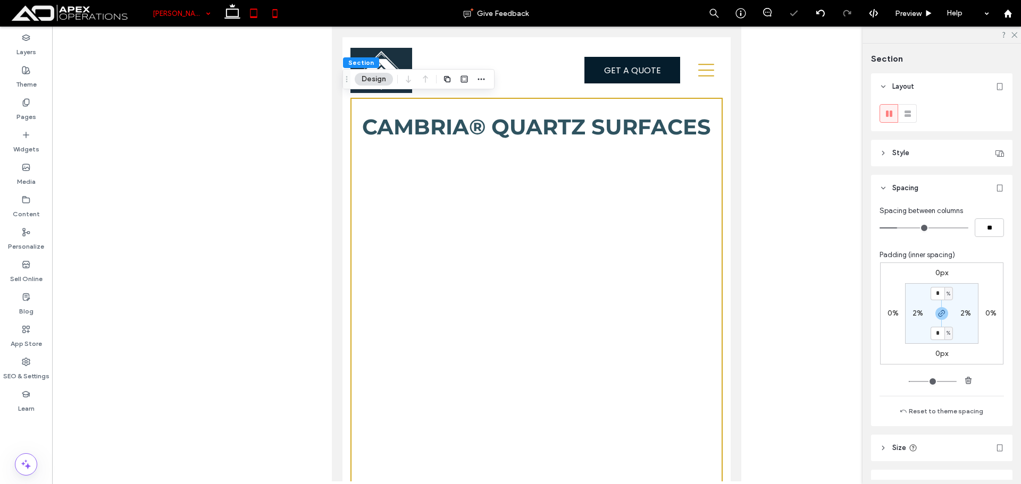
click at [279, 17] on icon at bounding box center [274, 13] width 21 height 21
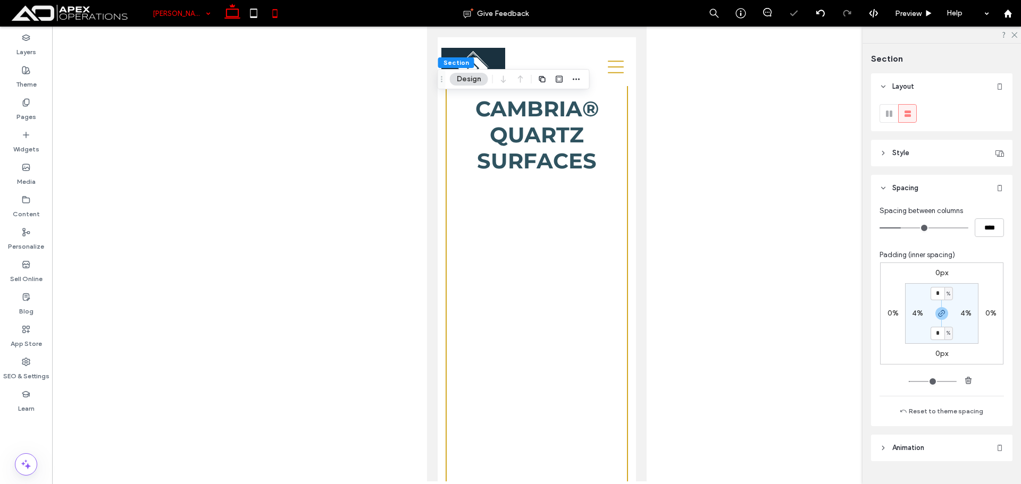
click at [234, 14] on icon at bounding box center [232, 13] width 21 height 21
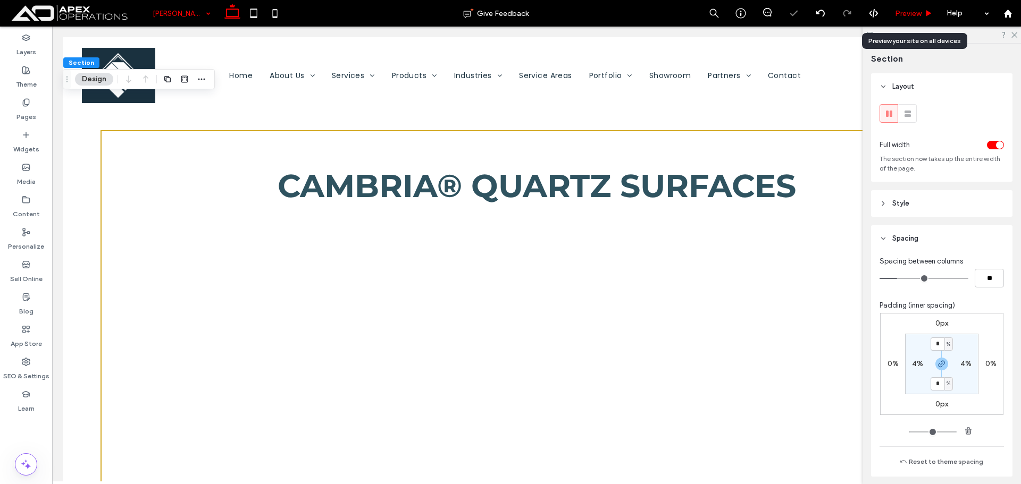
click at [915, 11] on span "Preview" at bounding box center [908, 13] width 27 height 9
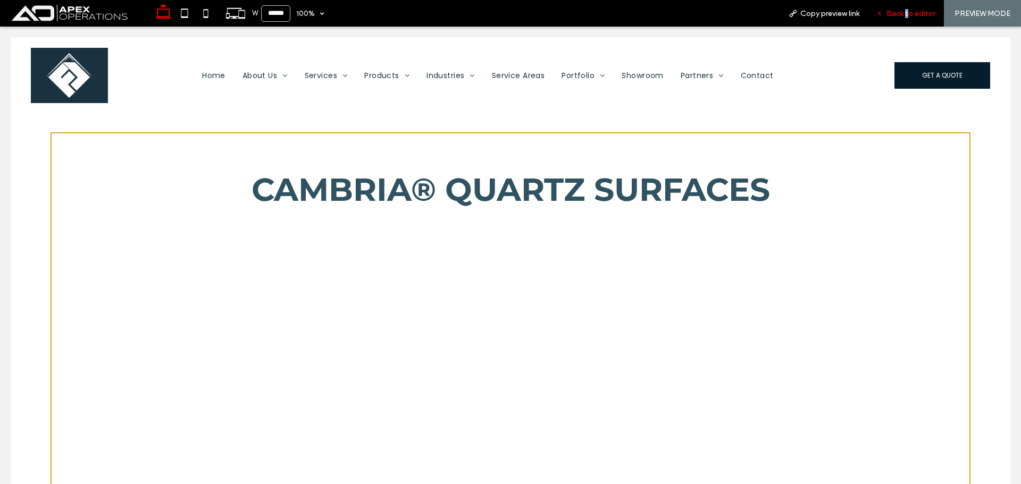
click at [908, 11] on span "Back to editor" at bounding box center [910, 13] width 49 height 9
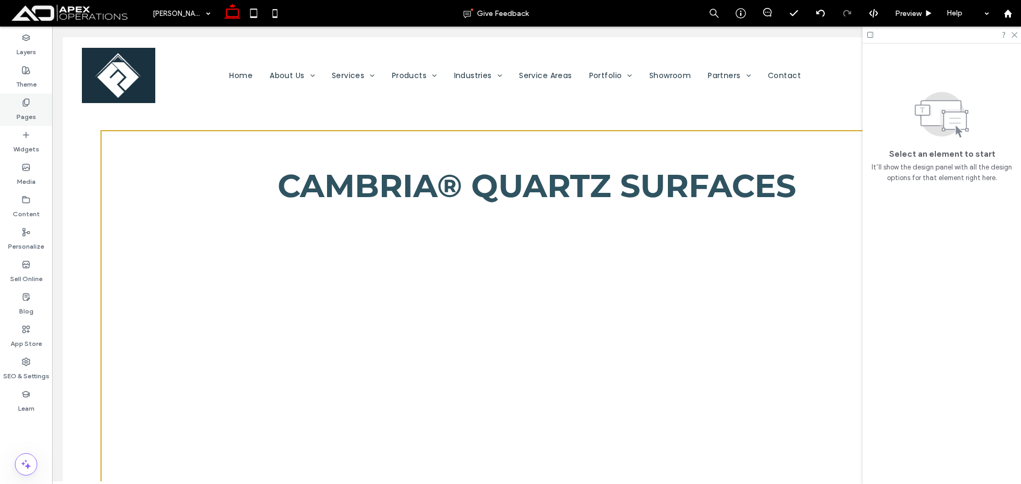
drag, startPoint x: 38, startPoint y: 111, endPoint x: 18, endPoint y: 114, distance: 20.0
click at [35, 111] on div "Pages" at bounding box center [26, 110] width 52 height 32
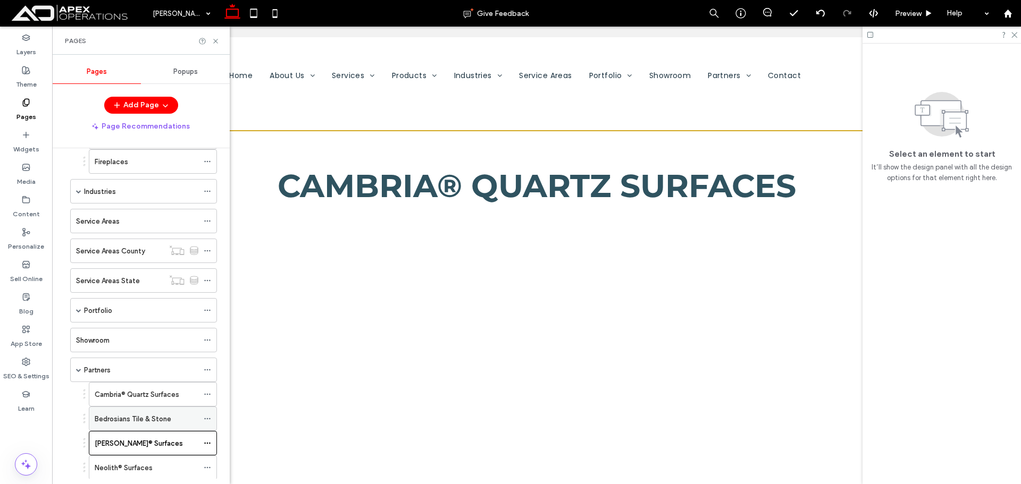
scroll to position [345, 0]
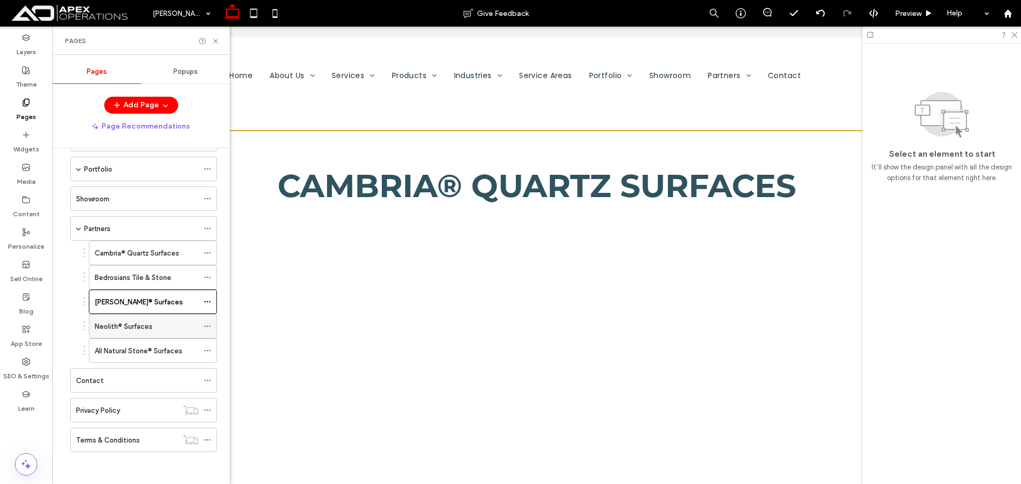
click at [154, 327] on div "Neolith® Surfaces" at bounding box center [147, 326] width 104 height 11
click at [207, 327] on icon at bounding box center [207, 326] width 7 height 7
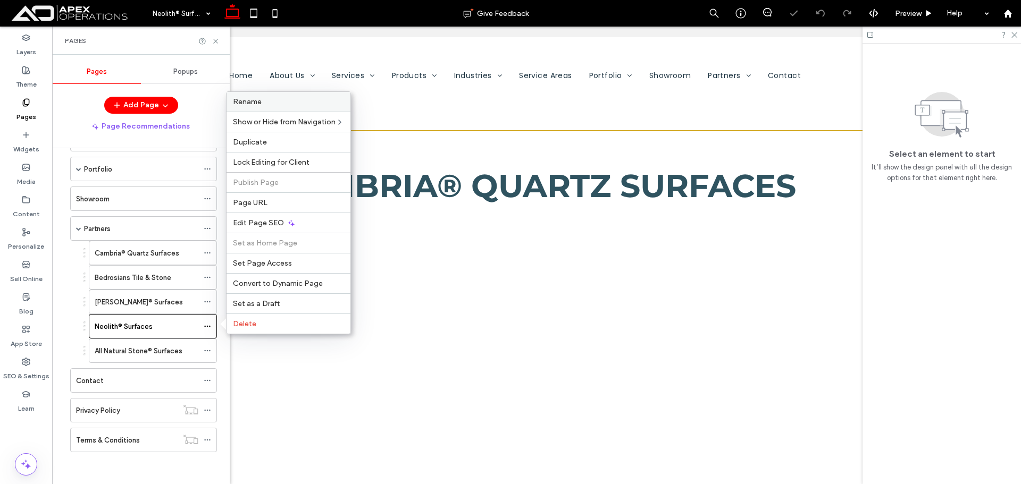
click at [259, 104] on span "Rename" at bounding box center [247, 101] width 29 height 9
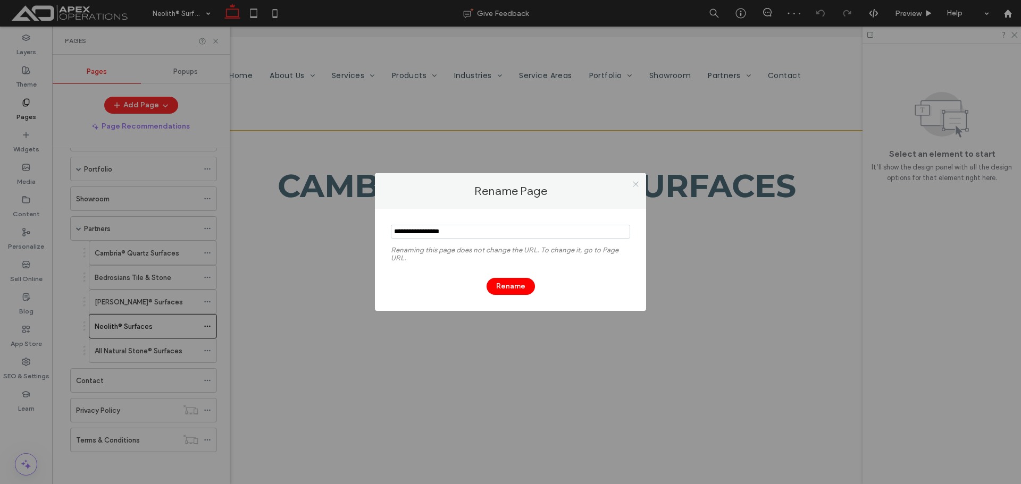
click at [638, 185] on icon at bounding box center [635, 184] width 8 height 8
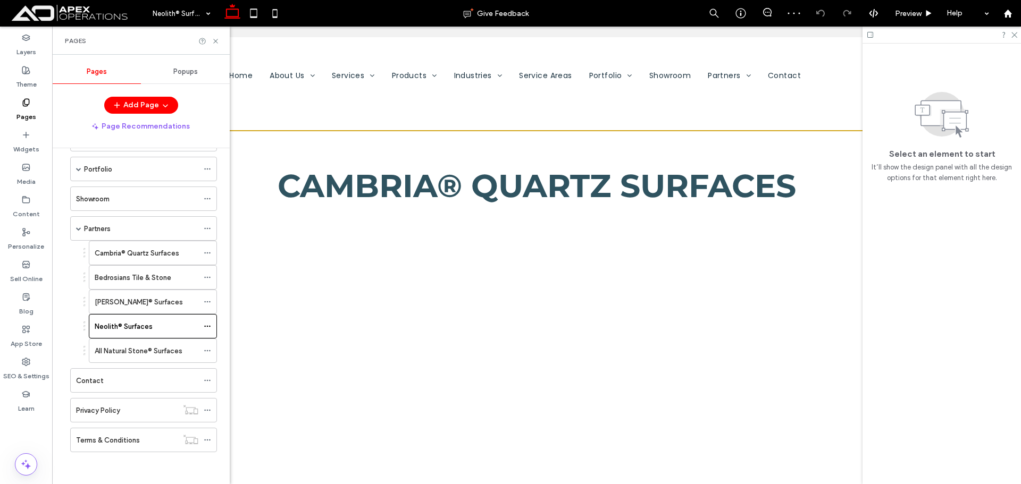
click at [1018, 38] on div at bounding box center [941, 35] width 158 height 16
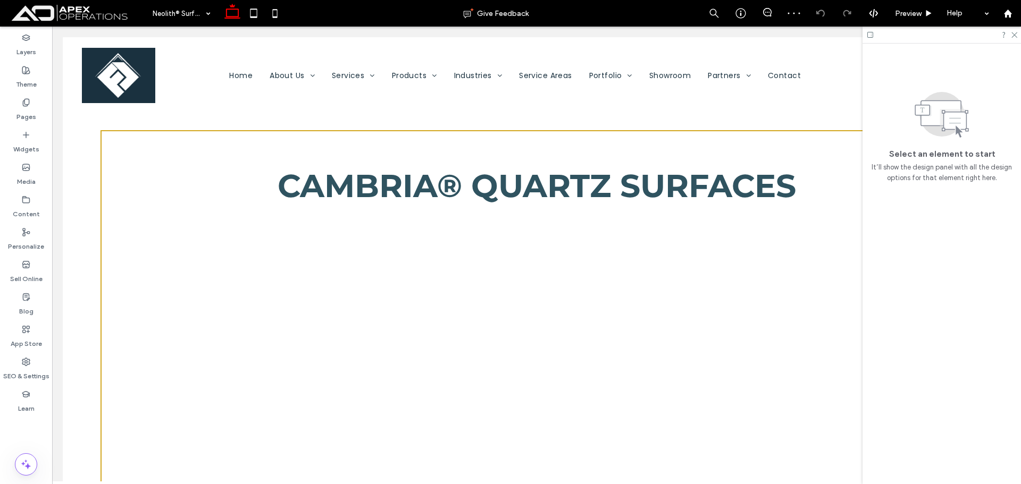
click at [1017, 36] on div at bounding box center [941, 35] width 158 height 16
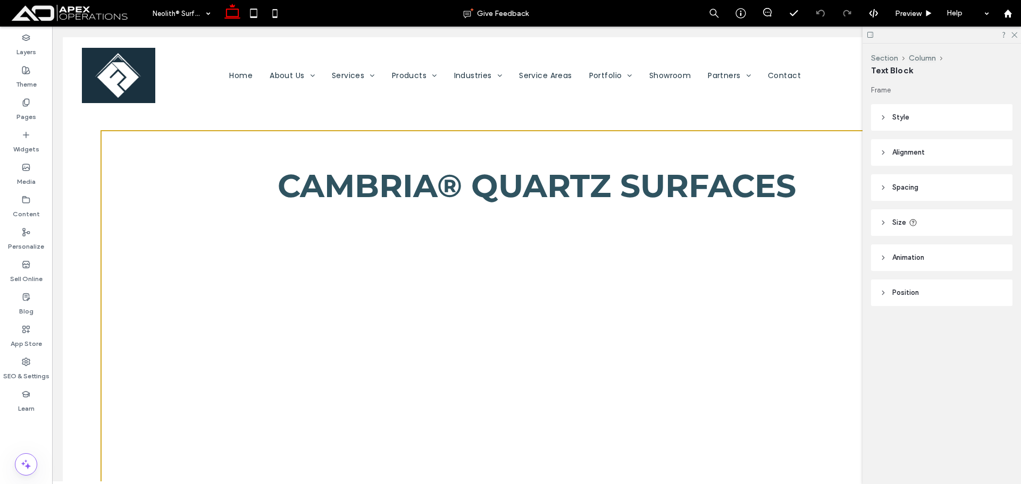
type input "**********"
type input "**"
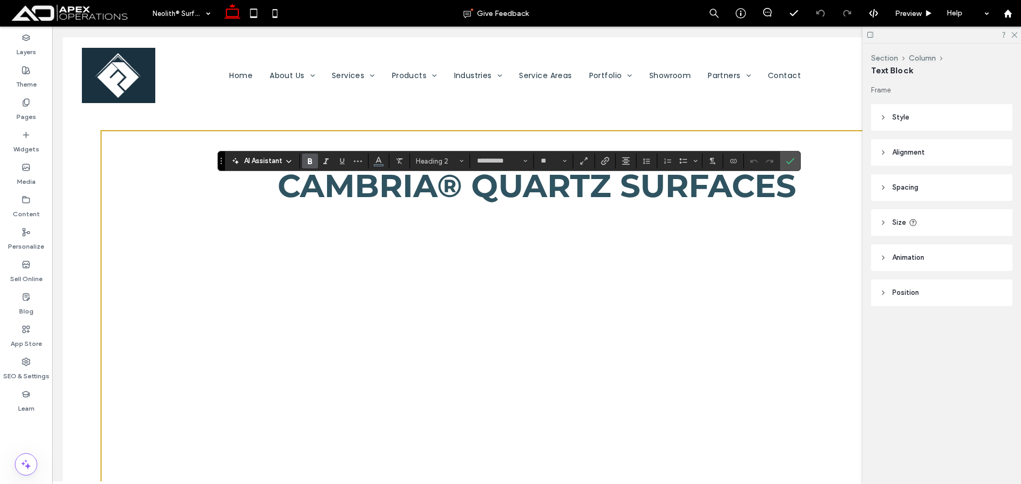
type input "*******"
type input "**"
type input "**********"
click at [444, 161] on span "Heading 2" at bounding box center [436, 161] width 41 height 8
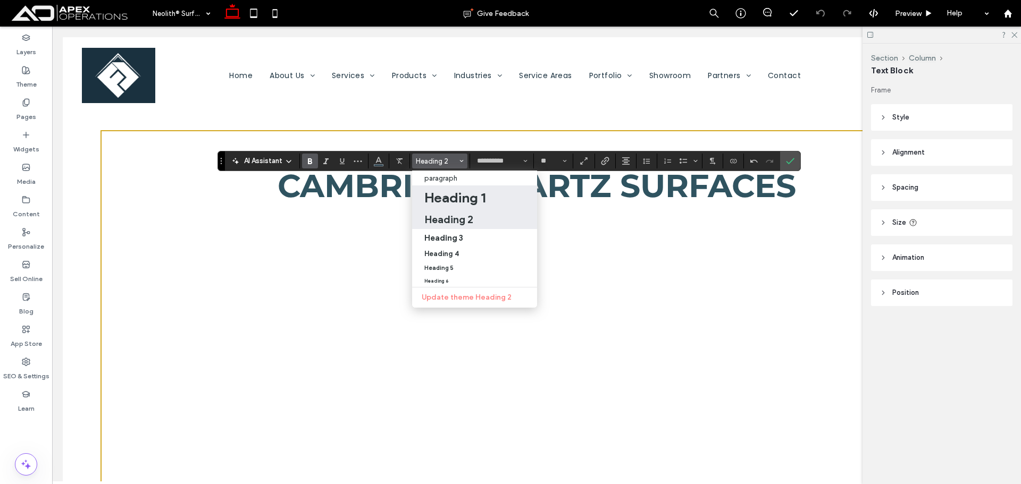
click at [469, 193] on h1 "Heading 1" at bounding box center [454, 197] width 61 height 17
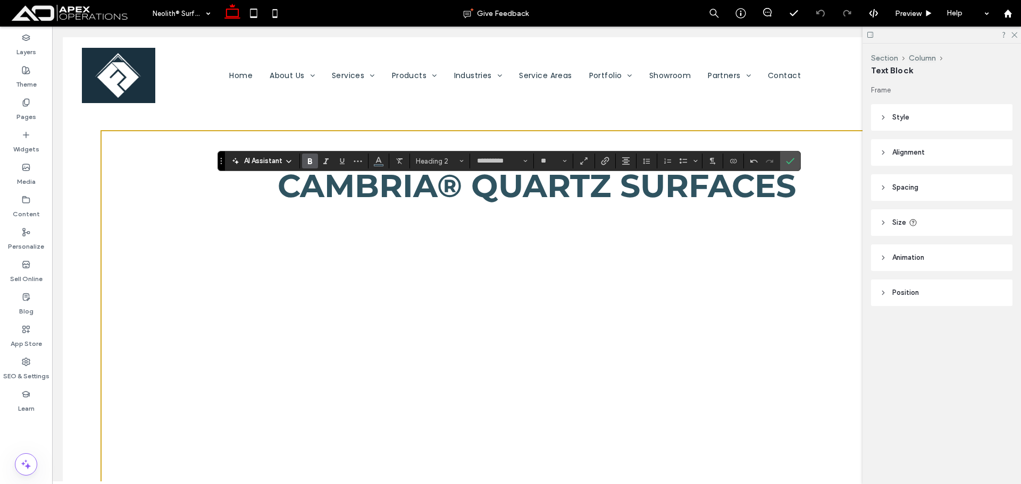
type input "**"
click at [631, 161] on button "Alignment" at bounding box center [626, 161] width 16 height 15
click at [635, 185] on label "ui.textEditor.alignment.left" at bounding box center [636, 178] width 37 height 15
click at [624, 164] on icon "Alignment" at bounding box center [625, 161] width 9 height 9
click at [638, 191] on div "ui.textEditor.alignment.center" at bounding box center [636, 194] width 14 height 9
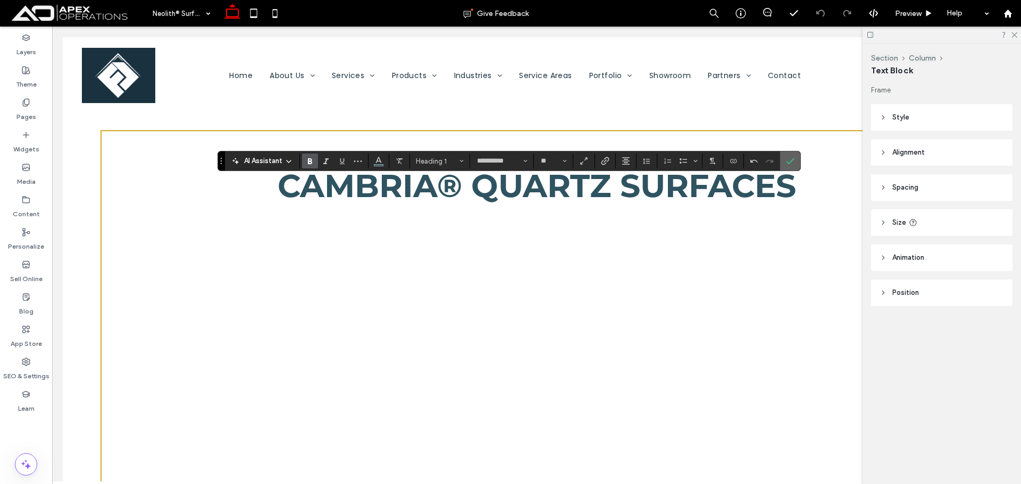
click at [786, 166] on span "Confirm" at bounding box center [788, 160] width 5 height 19
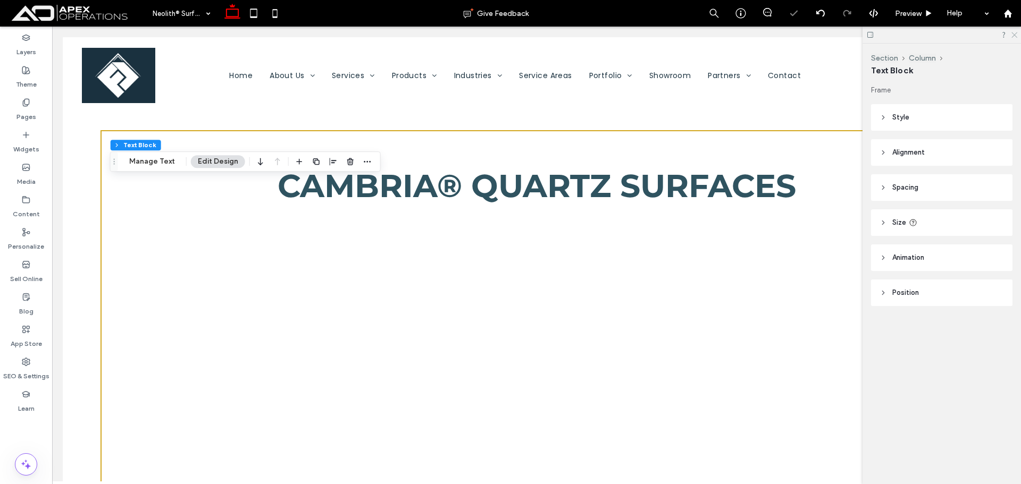
click at [1014, 32] on icon at bounding box center [1013, 34] width 7 height 7
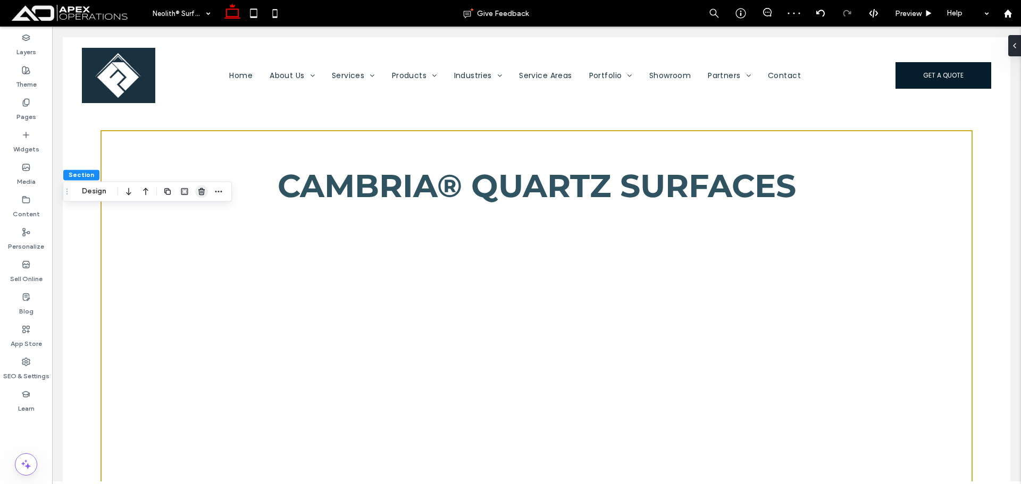
click at [204, 191] on use "button" at bounding box center [201, 191] width 6 height 7
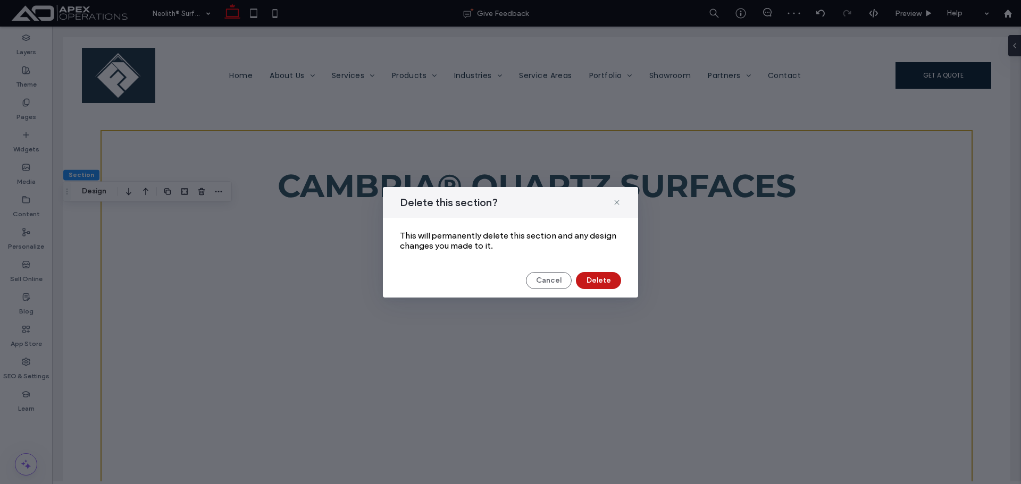
click at [604, 280] on button "Delete" at bounding box center [598, 280] width 45 height 17
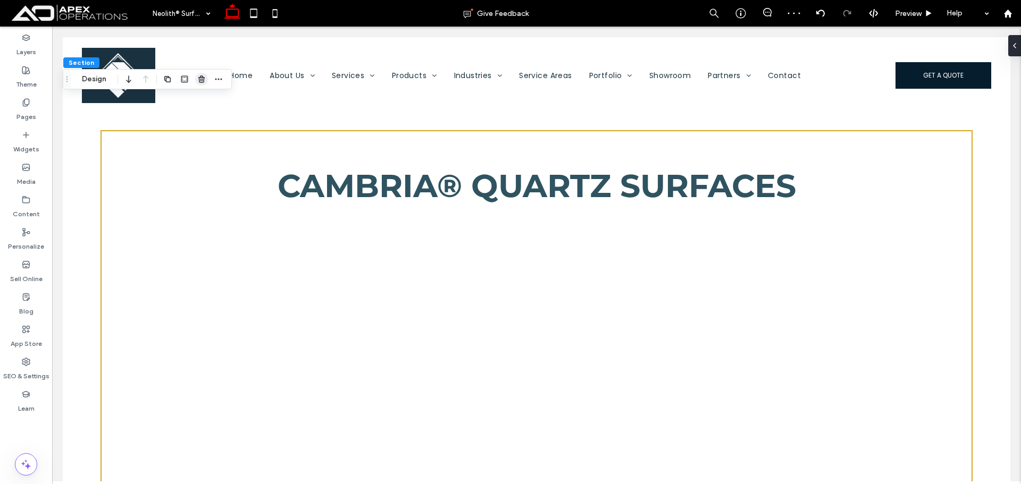
click at [201, 80] on icon "button" at bounding box center [201, 79] width 9 height 9
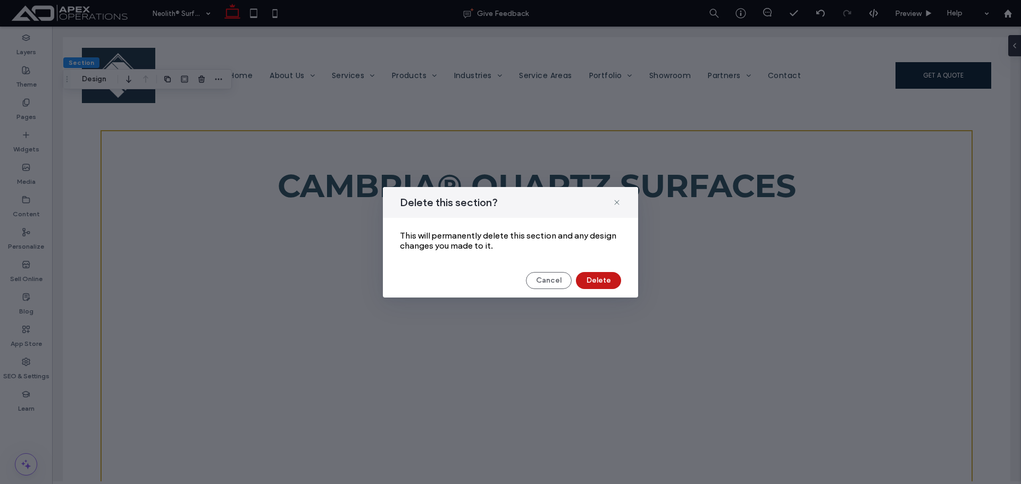
click at [600, 284] on button "Delete" at bounding box center [598, 280] width 45 height 17
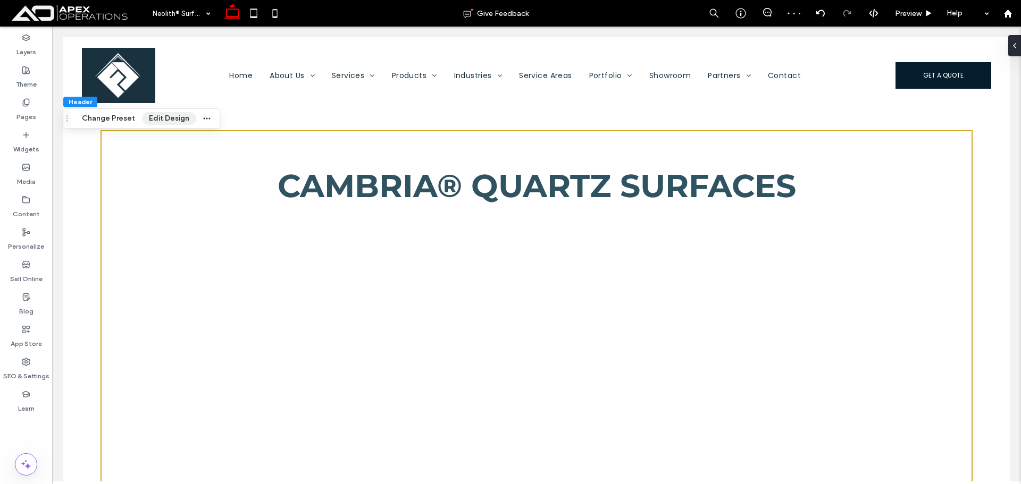
click at [163, 122] on button "Edit Design" at bounding box center [169, 118] width 54 height 13
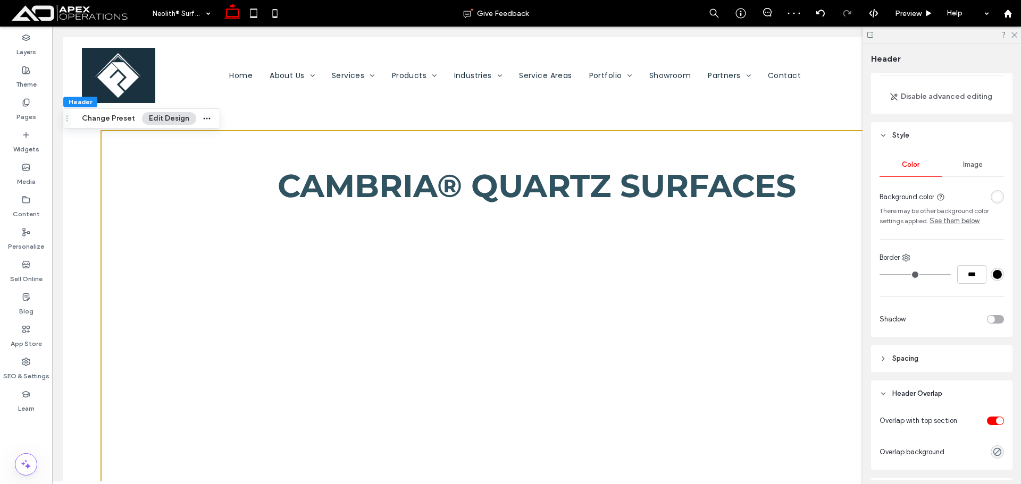
scroll to position [155, 0]
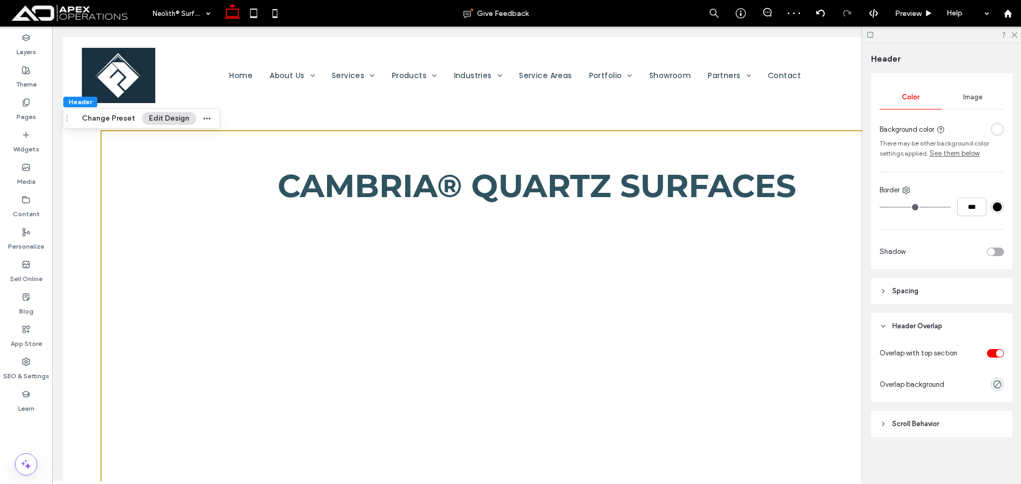
click at [996, 352] on div "toggle" at bounding box center [999, 353] width 7 height 7
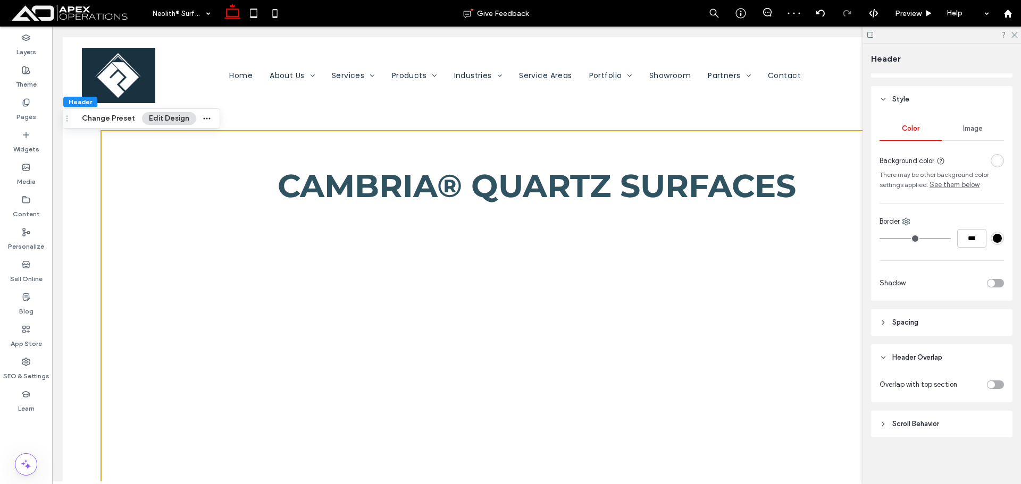
scroll to position [123, 0]
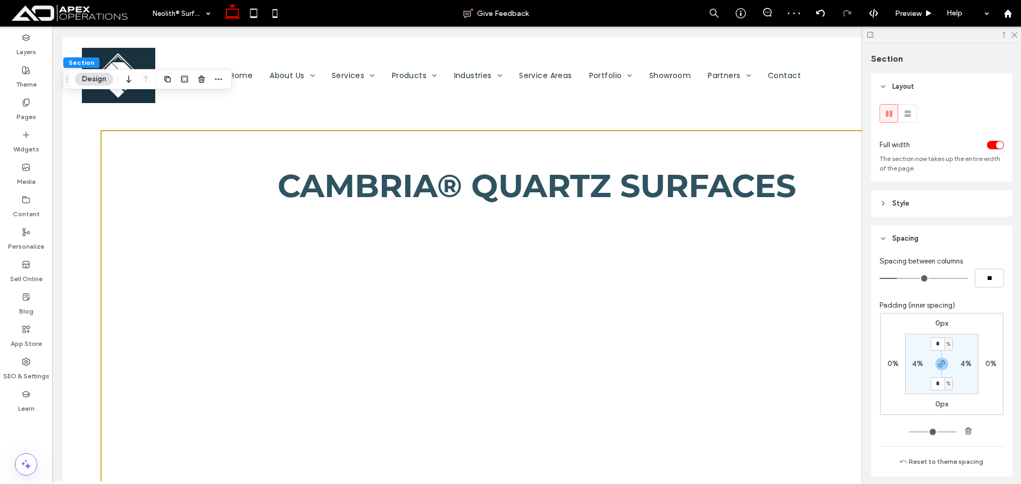
click at [925, 345] on section "* % 4% * % 4%" at bounding box center [941, 364] width 73 height 61
click at [931, 344] on input "*" at bounding box center [937, 344] width 14 height 13
type input "*"
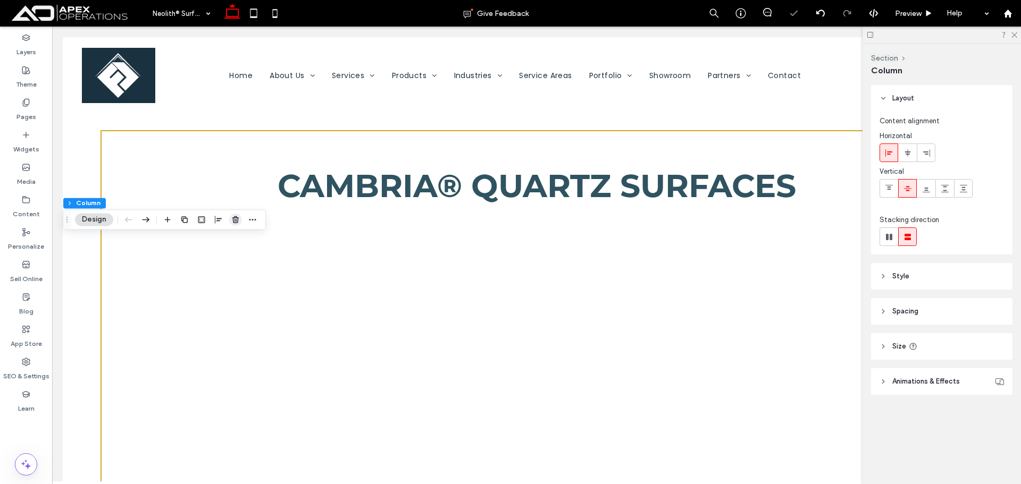
click at [233, 221] on use "button" at bounding box center [235, 219] width 6 height 7
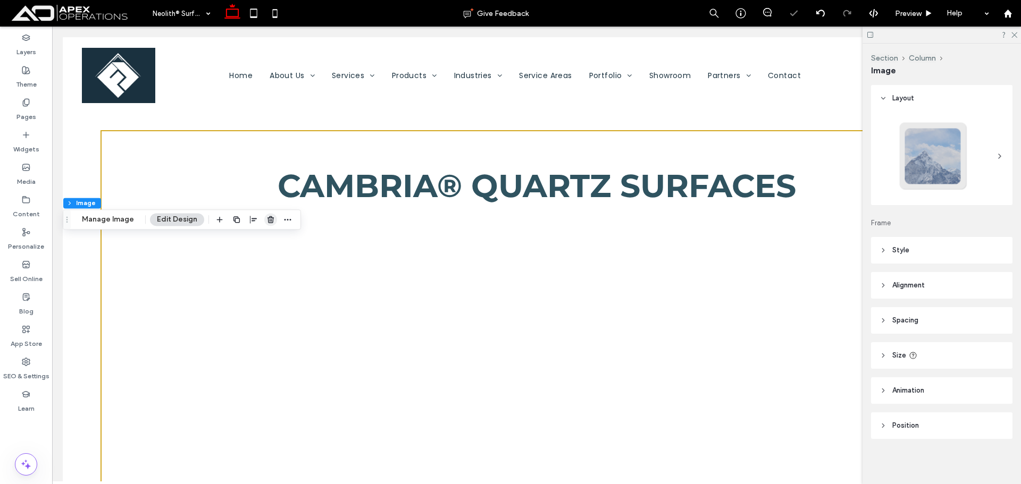
click at [272, 218] on icon "button" at bounding box center [270, 219] width 9 height 9
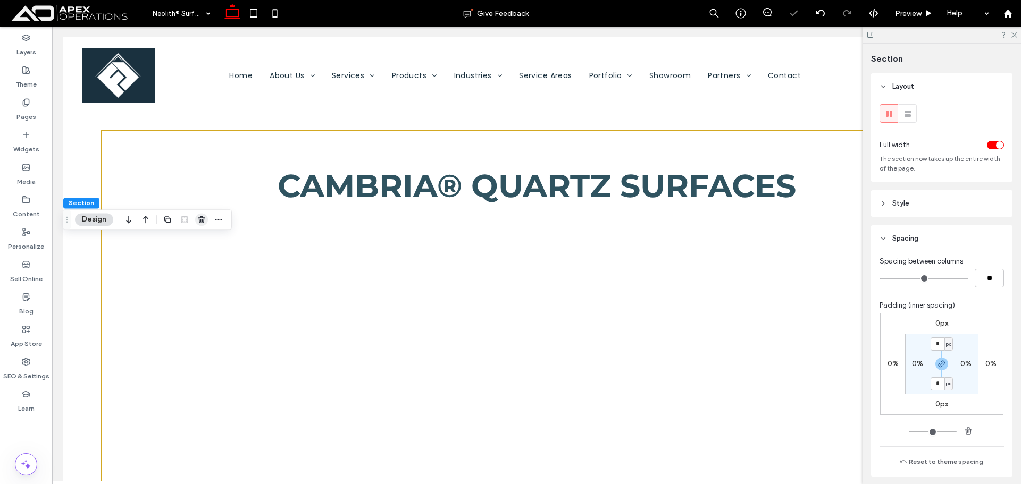
click at [205, 219] on icon "button" at bounding box center [201, 219] width 9 height 9
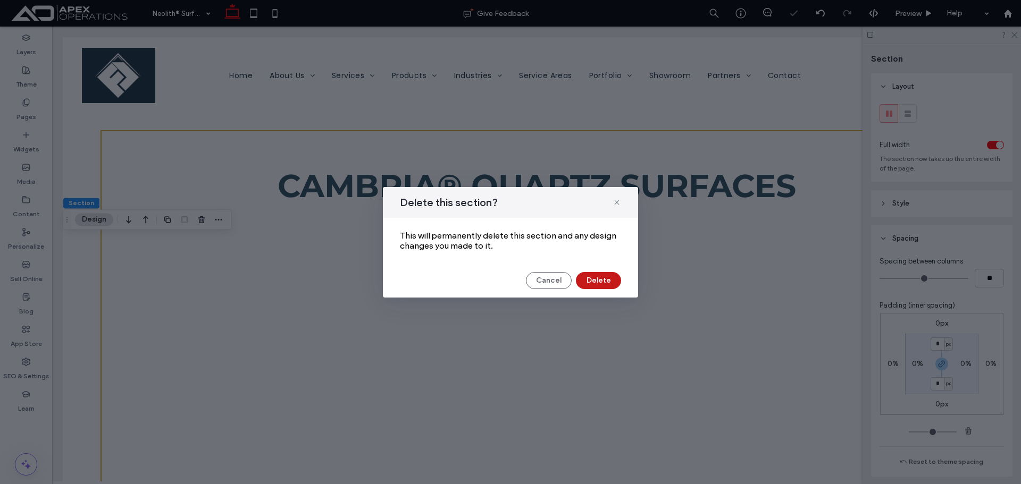
click at [585, 280] on button "Delete" at bounding box center [598, 280] width 45 height 17
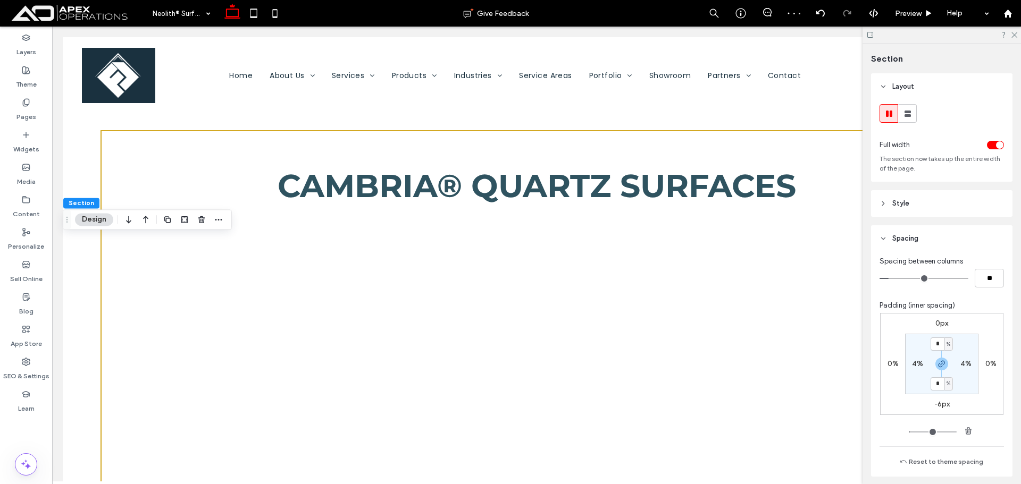
click at [209, 221] on div at bounding box center [193, 219] width 64 height 19
click at [196, 219] on span "button" at bounding box center [201, 219] width 13 height 13
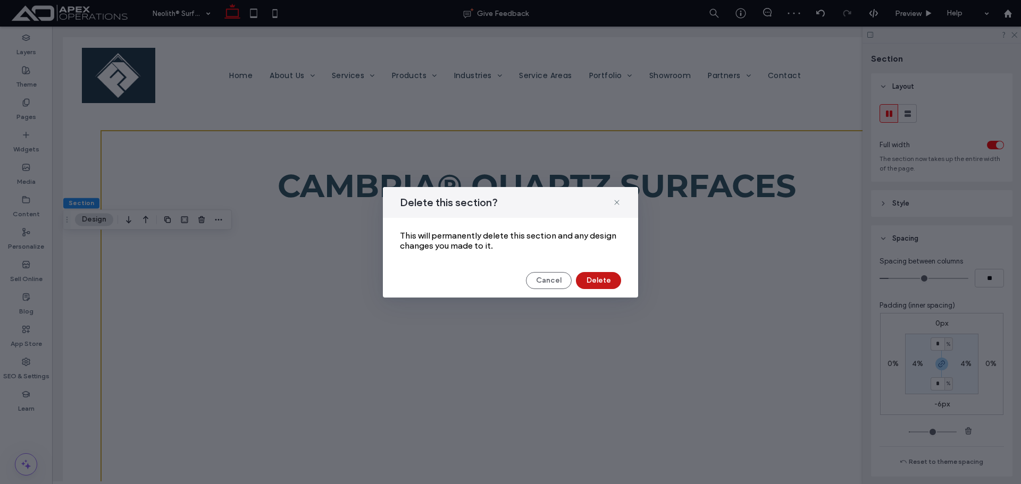
click at [596, 279] on button "Delete" at bounding box center [598, 280] width 45 height 17
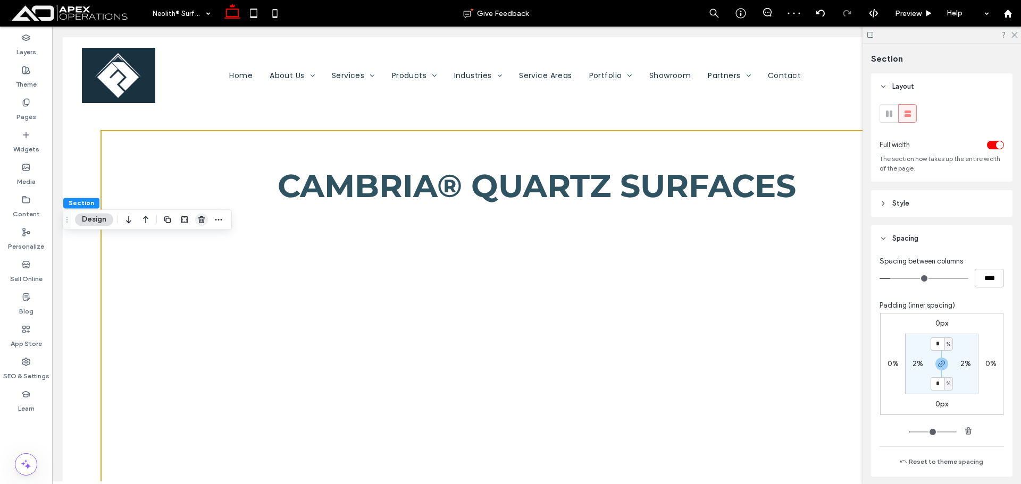
click at [198, 220] on icon "button" at bounding box center [201, 219] width 9 height 9
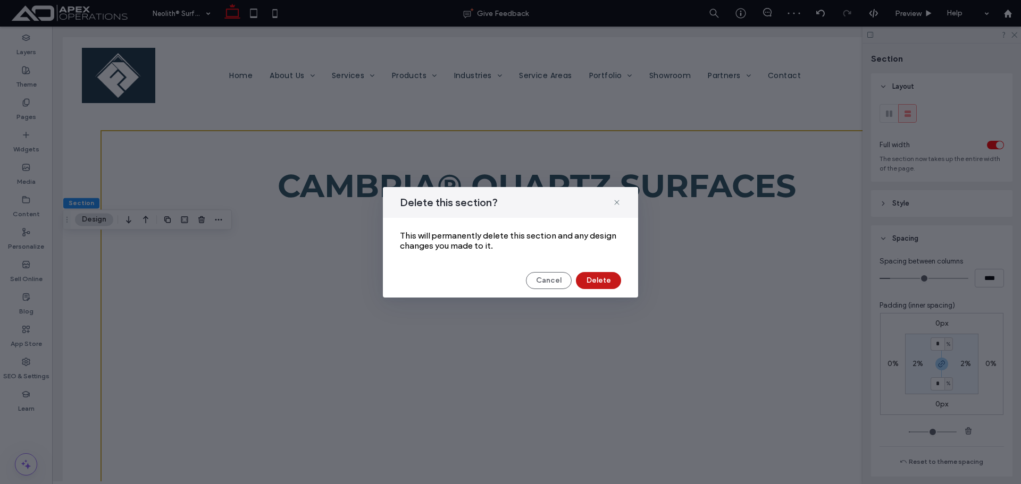
click at [599, 278] on button "Delete" at bounding box center [598, 280] width 45 height 17
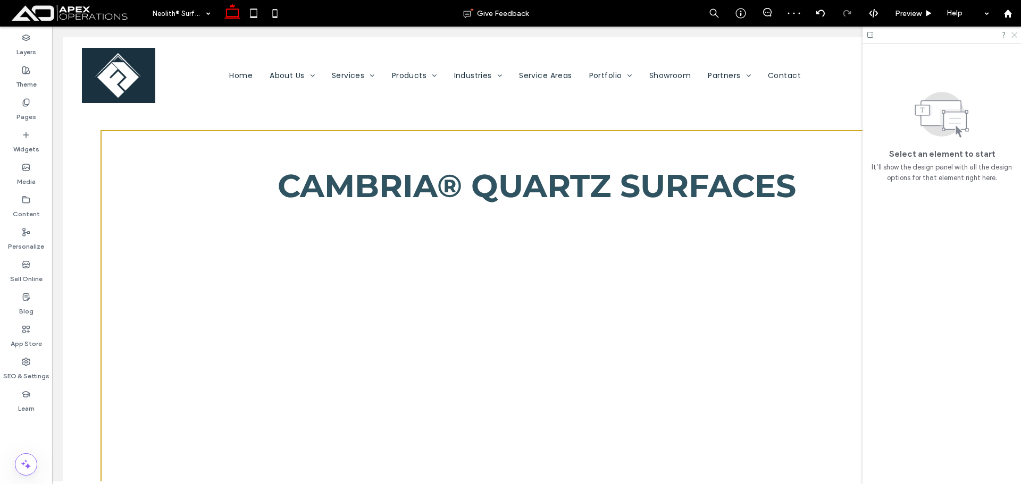
click at [1015, 33] on icon at bounding box center [1013, 34] width 7 height 7
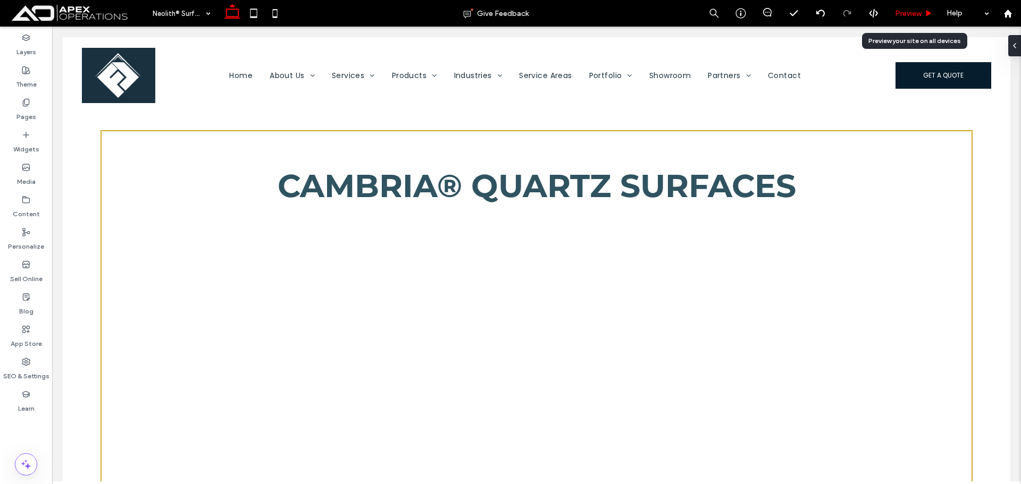
click at [907, 12] on span "Preview" at bounding box center [908, 13] width 27 height 9
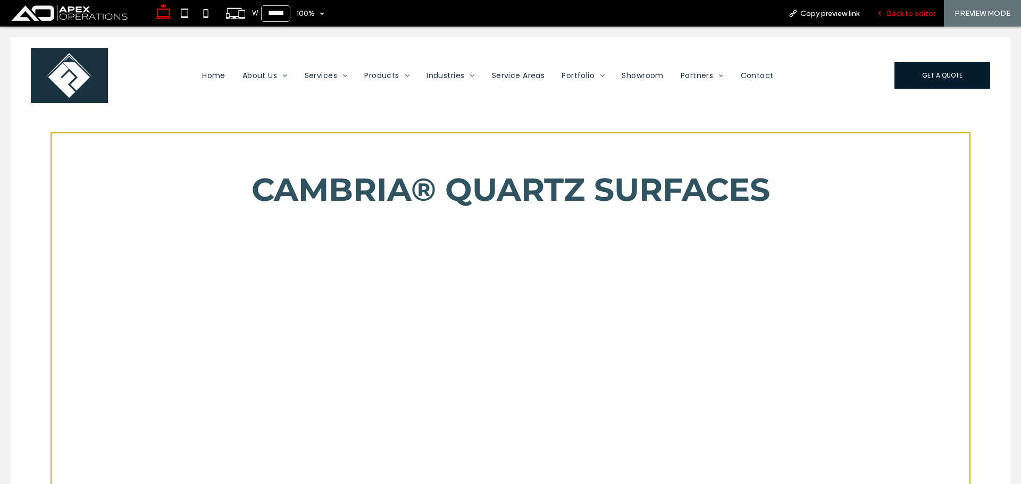
click at [906, 14] on span "Back to editor" at bounding box center [910, 13] width 49 height 9
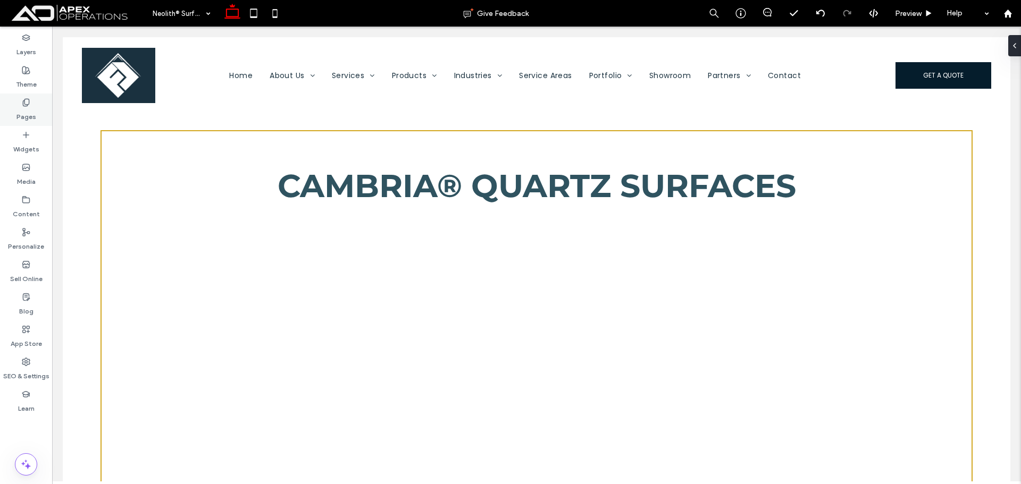
click at [21, 102] on div "Pages" at bounding box center [26, 110] width 52 height 32
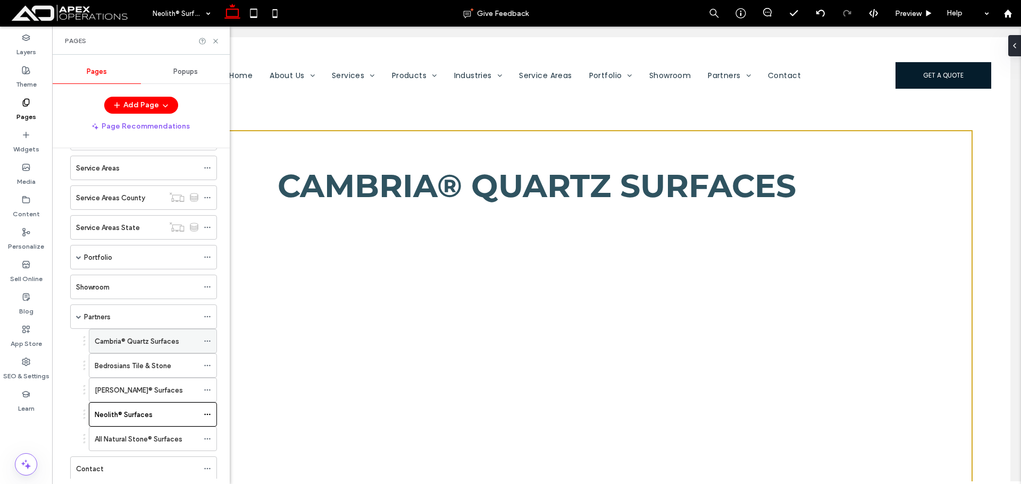
scroll to position [345, 0]
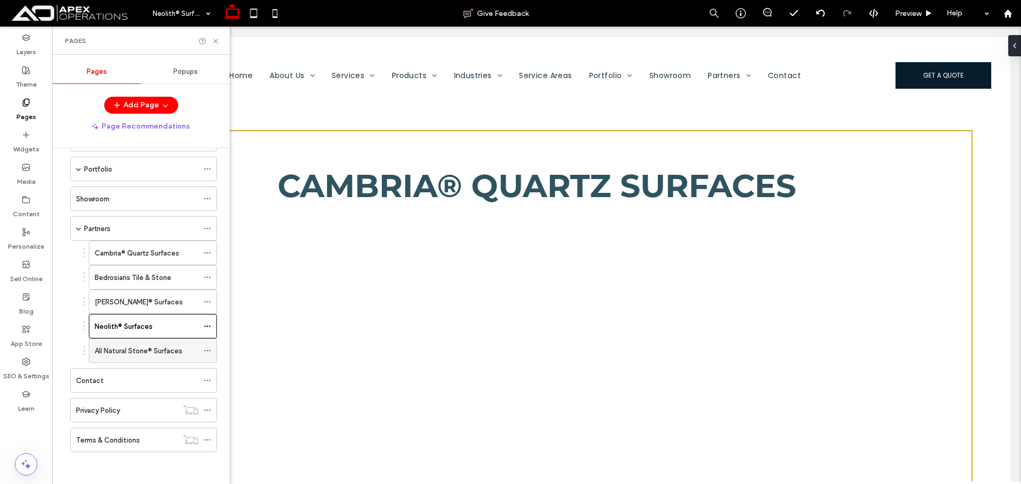
click at [151, 341] on div "All Natural Stone® Surfaces" at bounding box center [147, 350] width 104 height 23
click at [213, 42] on icon at bounding box center [216, 41] width 8 height 8
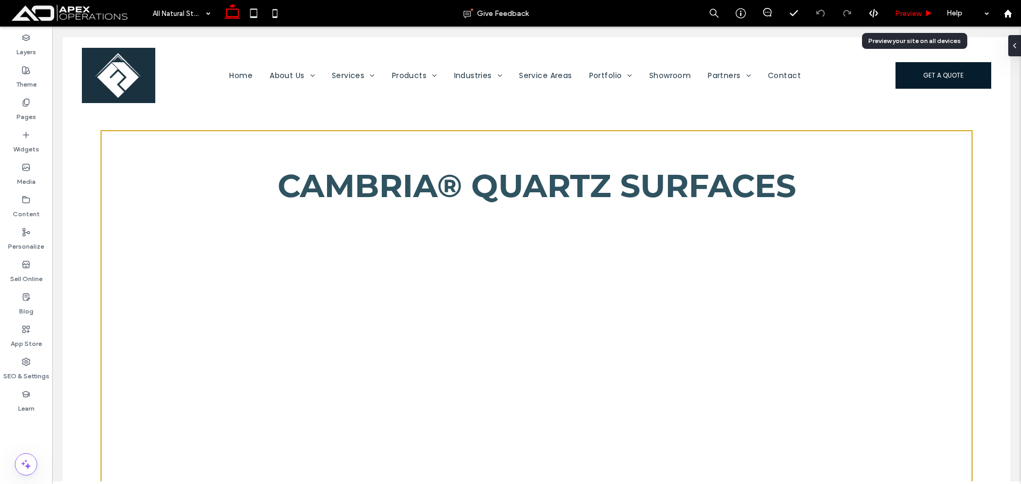
click at [905, 7] on div "Preview" at bounding box center [914, 13] width 54 height 27
click at [908, 13] on span "Preview" at bounding box center [908, 13] width 27 height 9
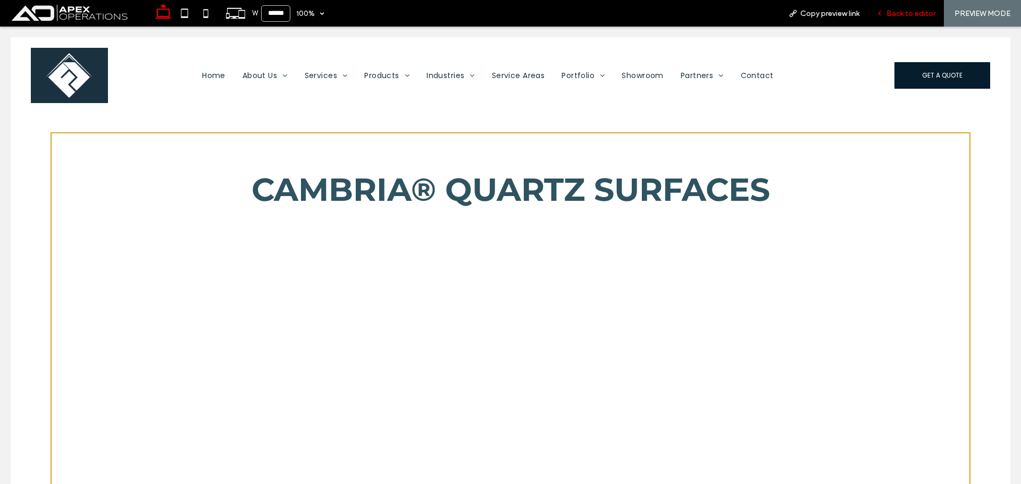
click at [917, 12] on span "Back to editor" at bounding box center [910, 13] width 49 height 9
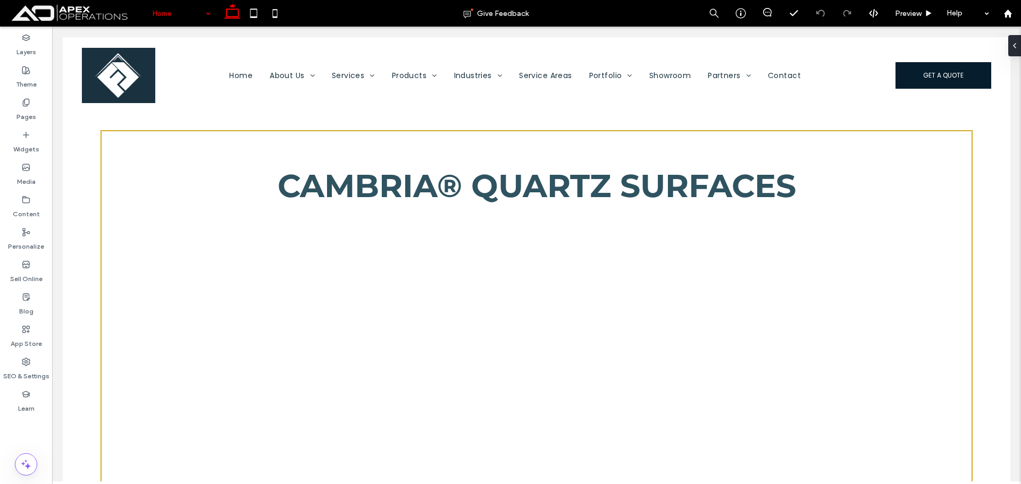
click at [173, 23] on input at bounding box center [179, 13] width 53 height 27
click at [27, 387] on div "Learn" at bounding box center [26, 401] width 52 height 32
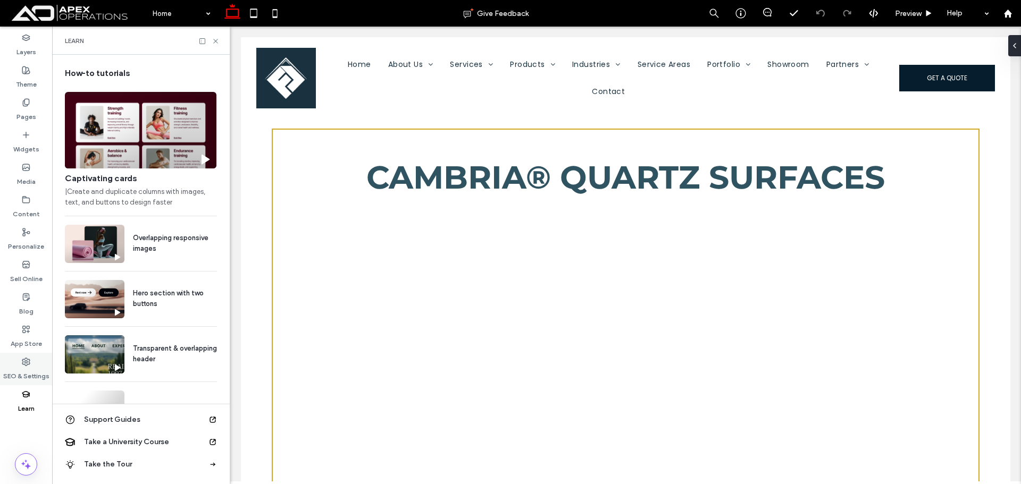
click at [30, 369] on label "SEO & Settings" at bounding box center [26, 373] width 46 height 15
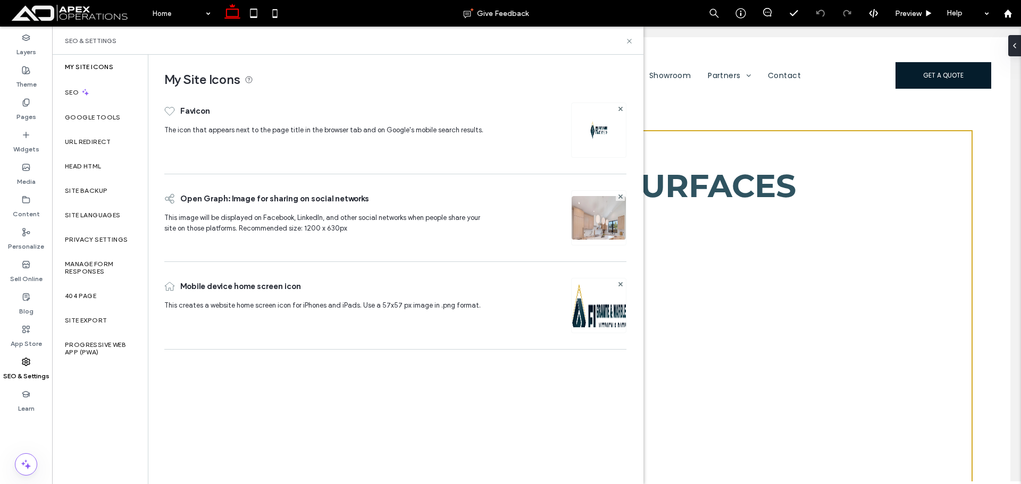
click at [101, 190] on span "| Create and duplicate columns with images, text, and buttons to design faster" at bounding box center [141, 197] width 152 height 21
click at [67, 197] on div "Site Backup" at bounding box center [100, 191] width 96 height 24
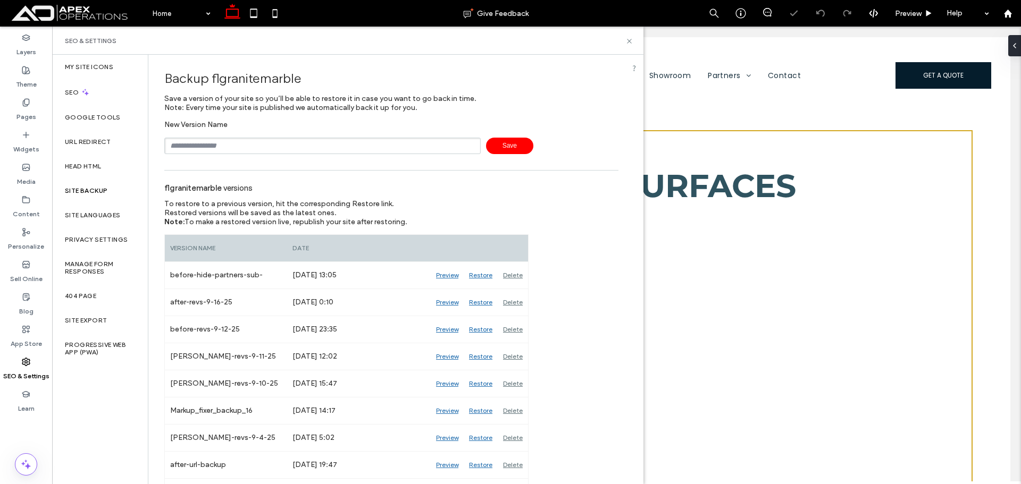
click at [220, 144] on input "text" at bounding box center [322, 146] width 316 height 16
type input "**********"
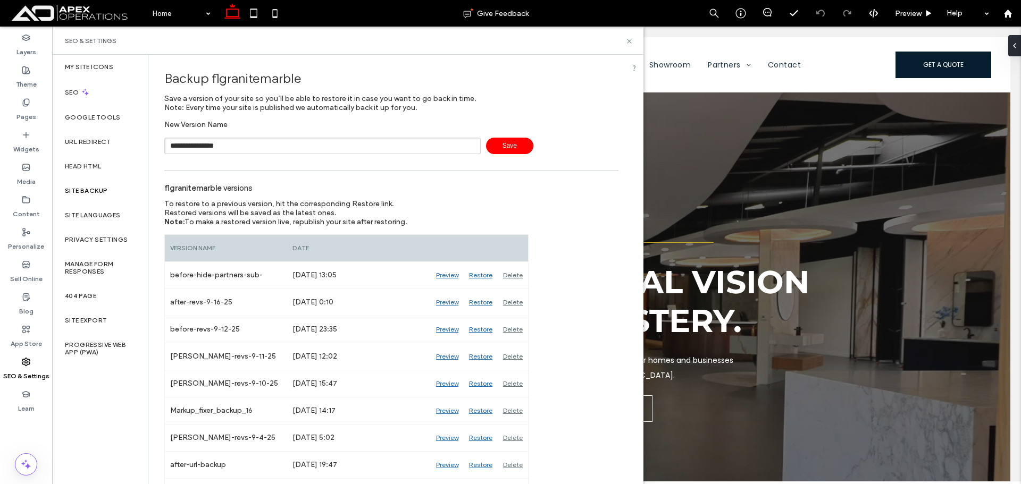
scroll to position [1169, 0]
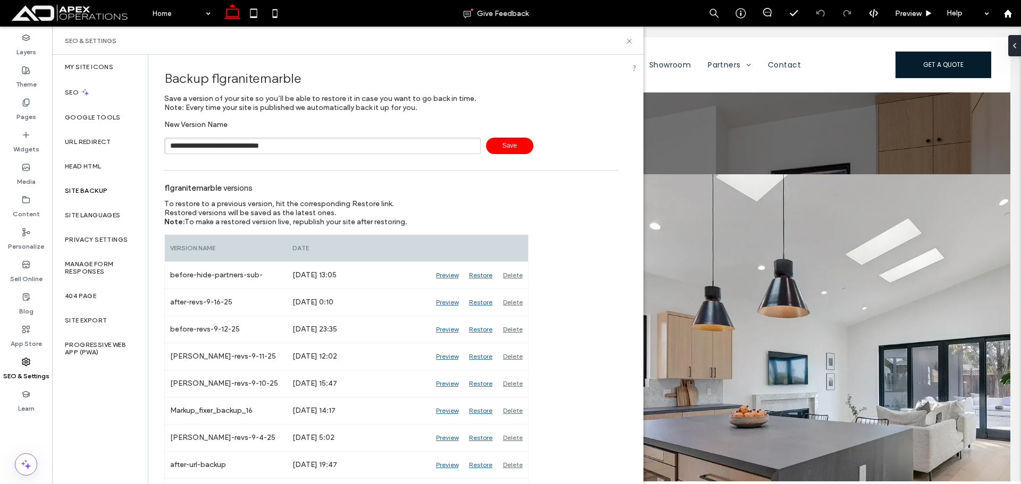
type input "**********"
click at [501, 146] on span "Save" at bounding box center [509, 146] width 47 height 16
click at [628, 40] on icon at bounding box center [629, 41] width 8 height 8
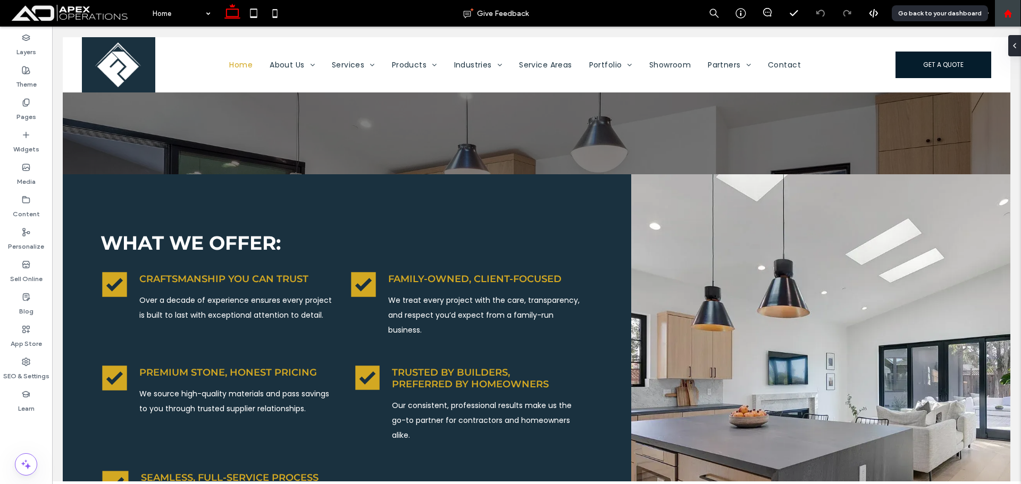
click at [1018, 9] on div at bounding box center [1007, 13] width 26 height 9
